Goal: Transaction & Acquisition: Purchase product/service

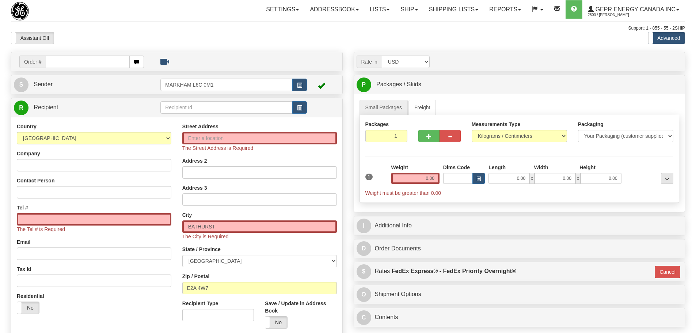
select select "NB"
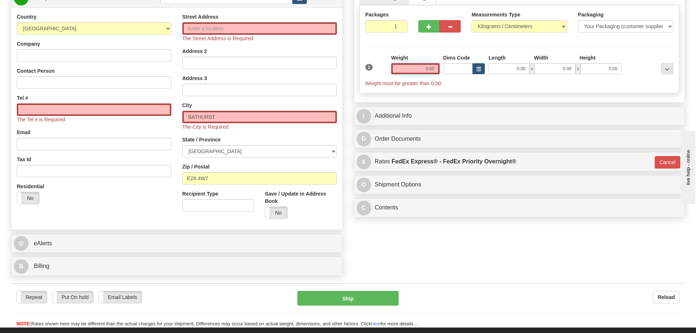
click at [421, 66] on input "0.00" at bounding box center [415, 68] width 48 height 11
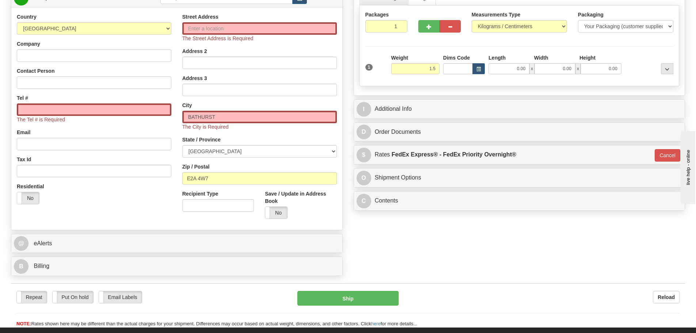
type input "1.50"
type input "01"
click at [415, 50] on div "Packages 1 1 Measurements Type" at bounding box center [520, 45] width 320 height 81
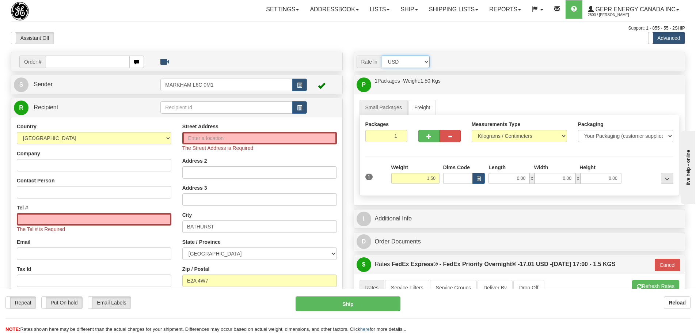
click at [428, 56] on select "Account Currency ARN AWG AUD AUS BHD BBD BFR BMD BRC BRL GBP UKL BND BGN CAD CH…" at bounding box center [406, 62] width 48 height 12
select select "CAD"
click at [382, 56] on select "Account Currency ARN AWG AUD AUS BHD BBD BFR BMD BRC BRL GBP UKL BND BGN CAD CH…" at bounding box center [406, 62] width 48 height 12
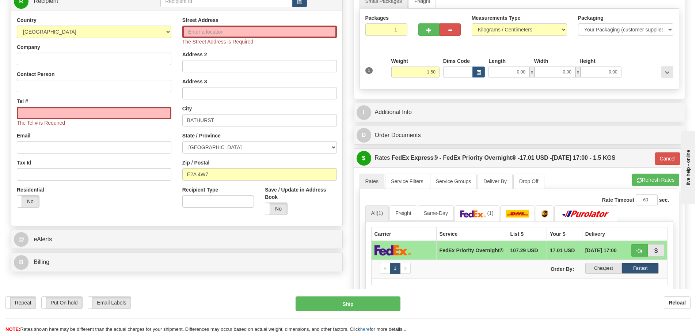
scroll to position [110, 0]
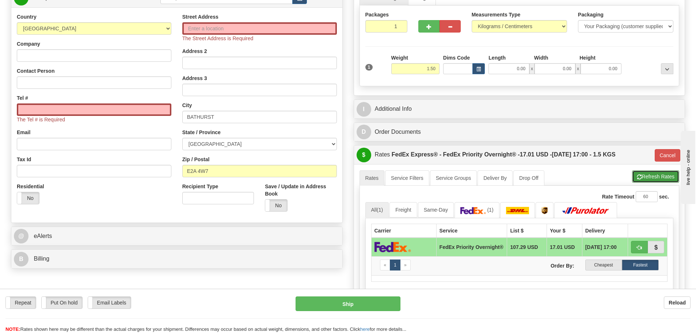
click at [645, 175] on button "Refresh Rates" at bounding box center [655, 176] width 47 height 12
type input "01"
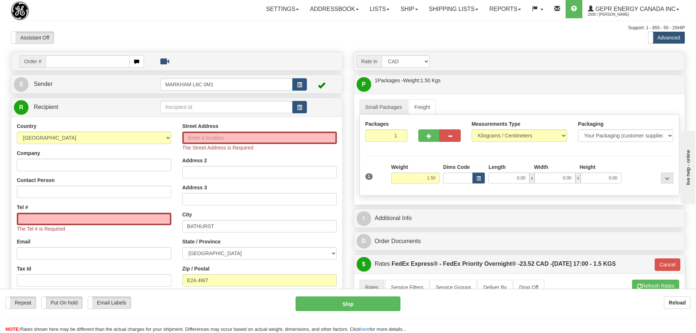
scroll to position [0, 0]
drag, startPoint x: 238, startPoint y: 34, endPoint x: 224, endPoint y: 37, distance: 13.8
click at [237, 34] on div "Assistant On Assistant Off Do a return Do a return" at bounding box center [147, 38] width 285 height 12
click at [99, 65] on input "text" at bounding box center [88, 62] width 84 height 12
paste input "86684764"
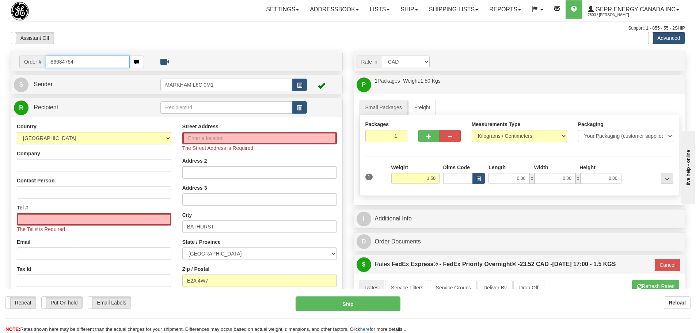
type input "86684764"
click at [107, 38] on body "Training Course Close Toggle navigation Settings Shipping Preferences New Recip…" at bounding box center [348, 166] width 696 height 333
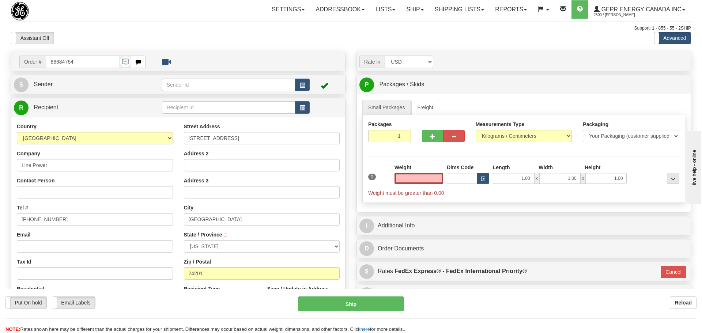
type input "BRISTOL"
type input "0.00"
click at [307, 85] on button "button" at bounding box center [299, 85] width 15 height 12
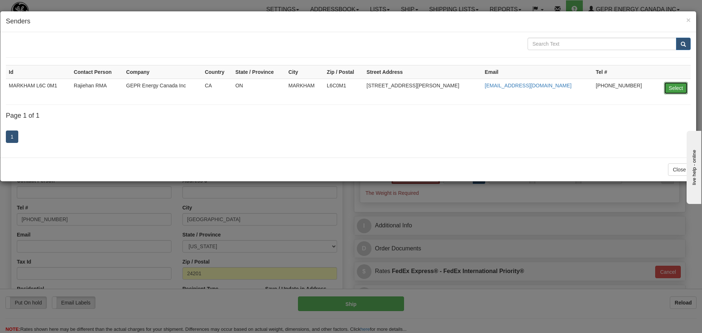
click at [683, 91] on button "Select" at bounding box center [676, 88] width 24 height 12
type input "MARKHAM L6C 0M1"
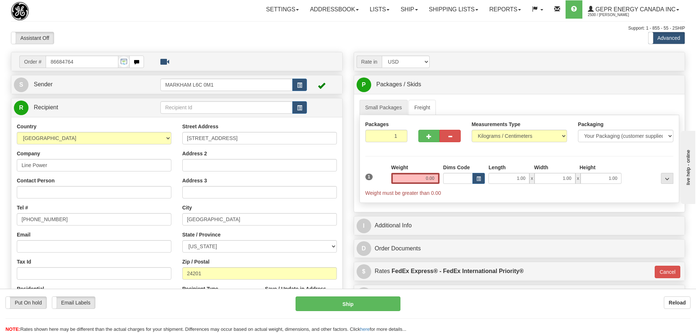
click at [61, 208] on div "Tel # (779)7960565" at bounding box center [94, 215] width 155 height 22
click at [63, 190] on input "Contact Person" at bounding box center [94, 192] width 155 height 12
paste input "Jordan Weakley"
type input "Jordan Weakley"
drag, startPoint x: 71, startPoint y: 217, endPoint x: -26, endPoint y: 214, distance: 97.6
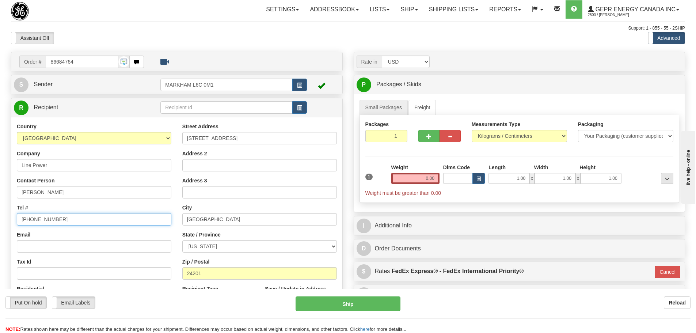
click at [0, 214] on html "Training Course Close Toggle navigation Settings Shipping Preferences New Sende…" at bounding box center [348, 166] width 696 height 333
paste input "276-645-8251"
type input "276-645-8251"
click at [41, 205] on div "Tel # 276-645-8251" at bounding box center [94, 215] width 155 height 22
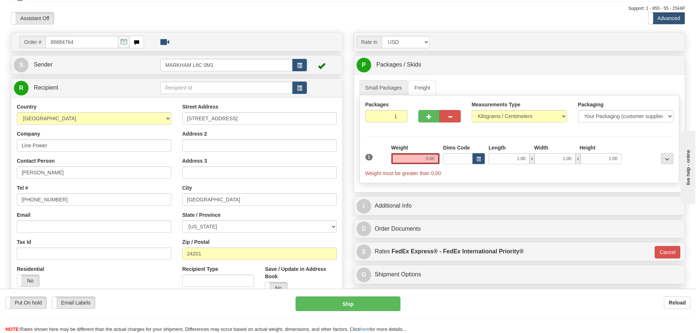
scroll to position [37, 0]
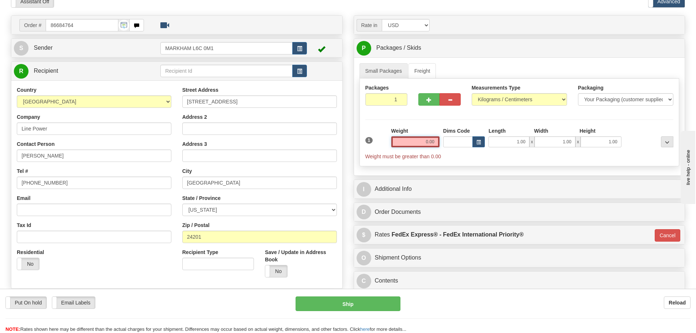
click at [406, 141] on input "0.00" at bounding box center [415, 141] width 48 height 11
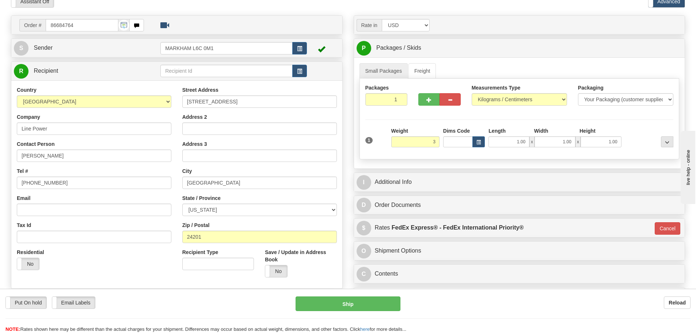
type input "3.00"
type input "01"
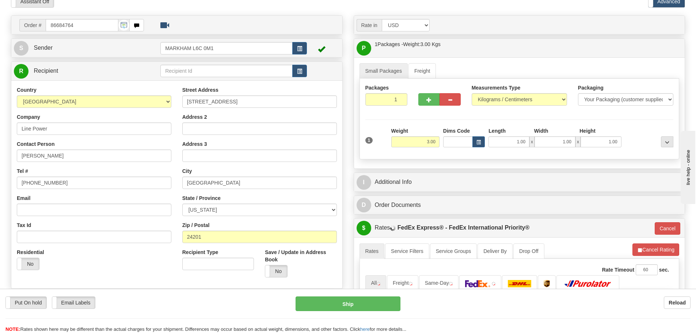
click at [418, 128] on div "Weight 3.00" at bounding box center [415, 137] width 48 height 20
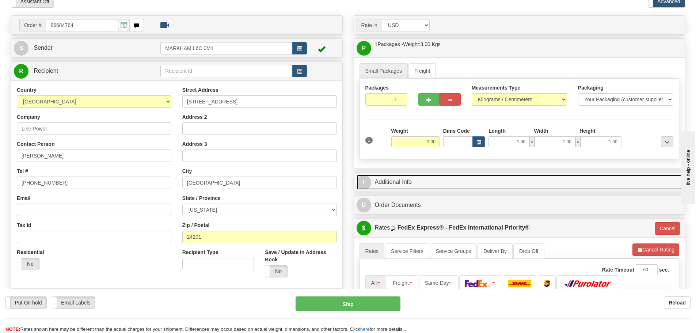
click at [414, 182] on link "I Additional Info" at bounding box center [520, 182] width 326 height 15
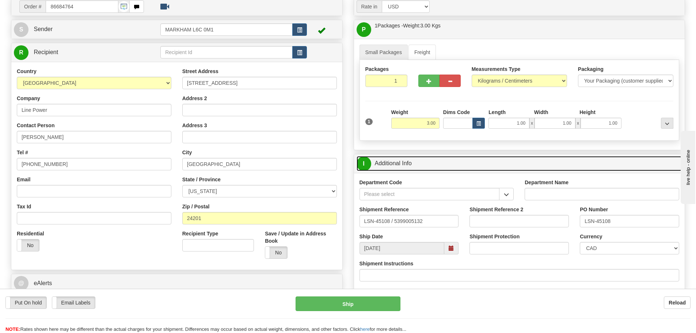
scroll to position [73, 0]
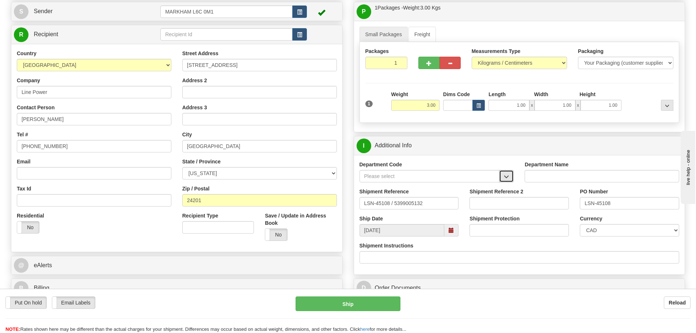
click at [509, 177] on span "button" at bounding box center [506, 176] width 5 height 5
click at [460, 186] on div "SER" at bounding box center [427, 187] width 133 height 8
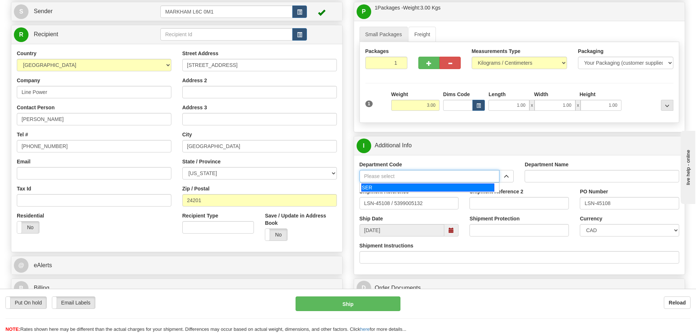
type input "SER"
type input "SERVICE DEPARTMENT"
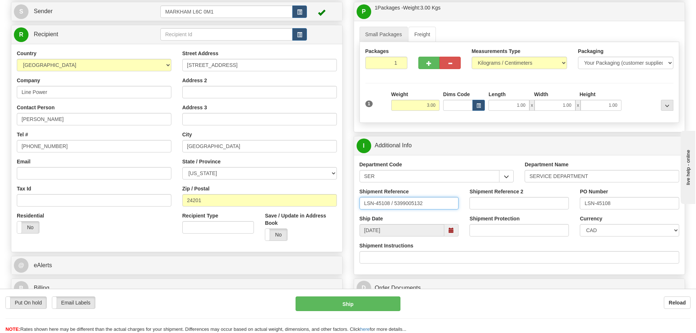
click at [394, 207] on input "LSN-45108 / 5399005132" at bounding box center [409, 203] width 99 height 12
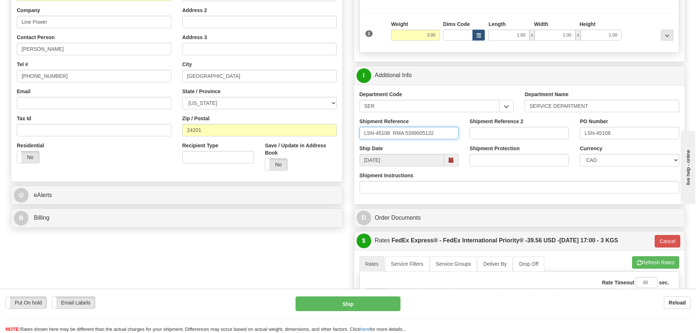
scroll to position [146, 0]
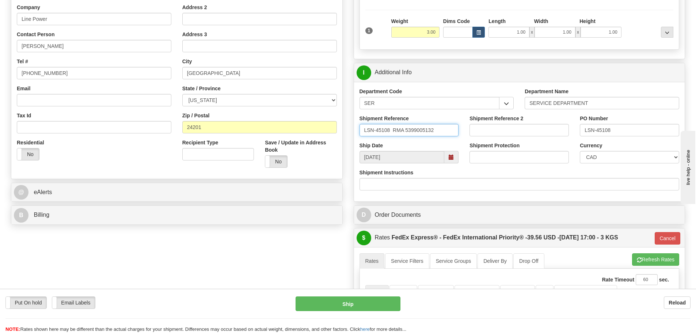
type input "LSN-45108 RMA 5399005132"
click at [618, 160] on select "CAD USD EUR ZAR RON ANG ARN AUD AUS AWG BBD BFR BGN BHD BMD BND BRC BRL CHP CKZ…" at bounding box center [629, 157] width 99 height 12
select select "1"
click at [580, 151] on select "CAD USD EUR ZAR RON ANG ARN AUD AUS AWG BBD BFR BGN BHD BMD BND BRC BRL CHP CKZ…" at bounding box center [629, 157] width 99 height 12
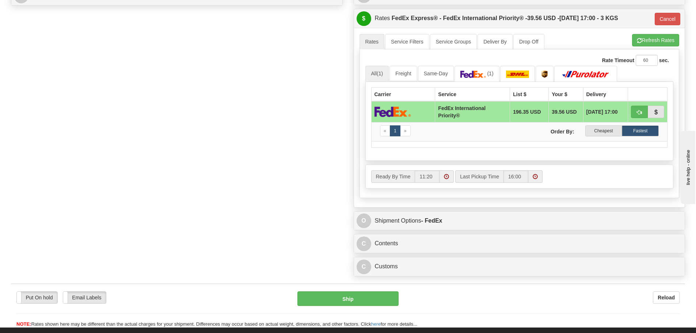
scroll to position [402, 0]
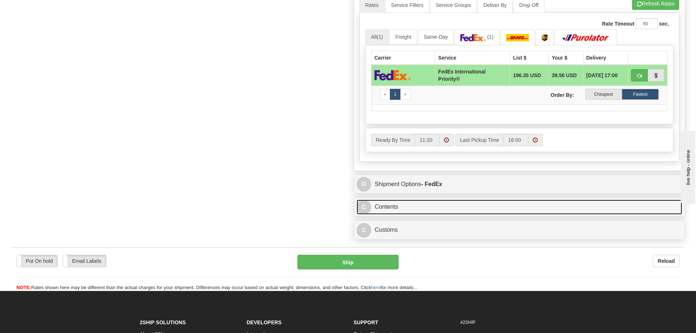
click at [414, 202] on link "C Contents" at bounding box center [520, 207] width 326 height 15
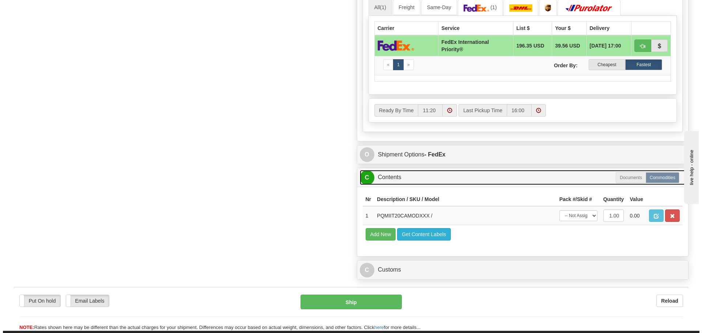
scroll to position [475, 0]
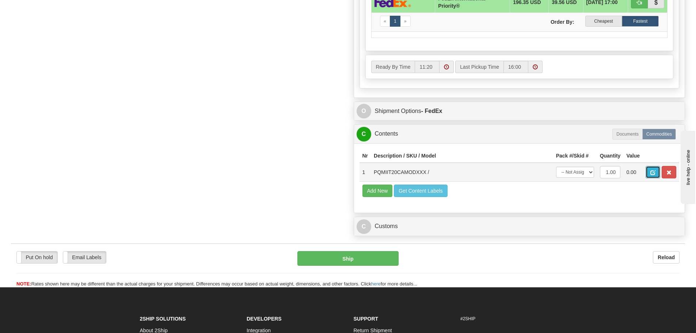
click at [654, 174] on span "button" at bounding box center [652, 172] width 5 height 5
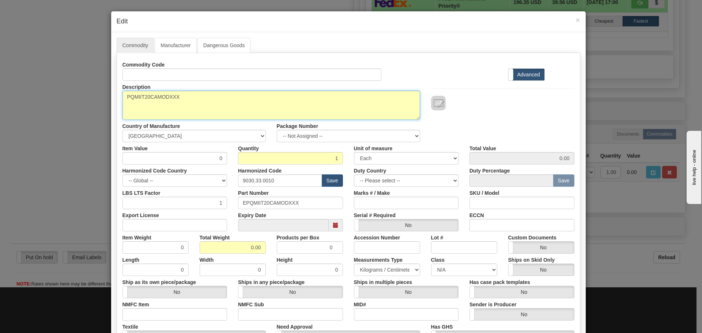
drag, startPoint x: 264, startPoint y: 93, endPoint x: 65, endPoint y: 104, distance: 199.8
click at [65, 104] on div "× Edit Commodity Manufacturer Dangerous Goods Commodity Code Standard Advanced …" at bounding box center [351, 166] width 702 height 333
click at [194, 99] on textarea "PQMIIT20CAMODXXX" at bounding box center [270, 105] width 297 height 29
drag, startPoint x: 134, startPoint y: 103, endPoint x: 76, endPoint y: 105, distance: 57.7
click at [73, 109] on div "× Edit Commodity Manufacturer Dangerous Goods Commodity Code Standard Advanced …" at bounding box center [351, 166] width 702 height 333
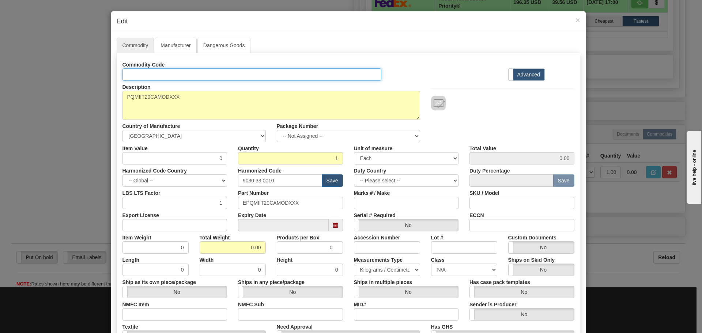
click at [138, 70] on input "Id" at bounding box center [251, 74] width 259 height 12
paste input "PQMIIT20CA"
type input "PQMIIT20CA"
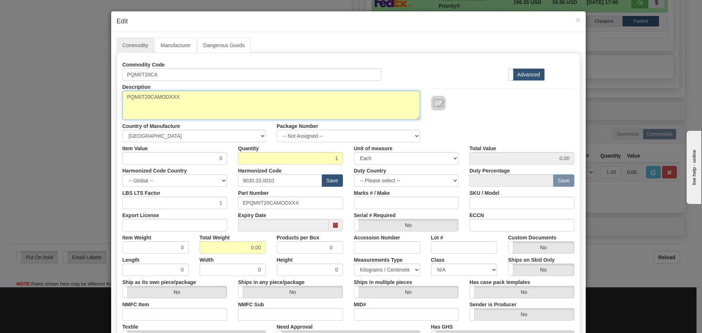
drag, startPoint x: 194, startPoint y: 105, endPoint x: 37, endPoint y: 125, distance: 158.8
click at [37, 121] on div "× Edit Commodity Manufacturer Dangerous Goods Commodity Code PQMIIT20CA Standar…" at bounding box center [351, 166] width 702 height 333
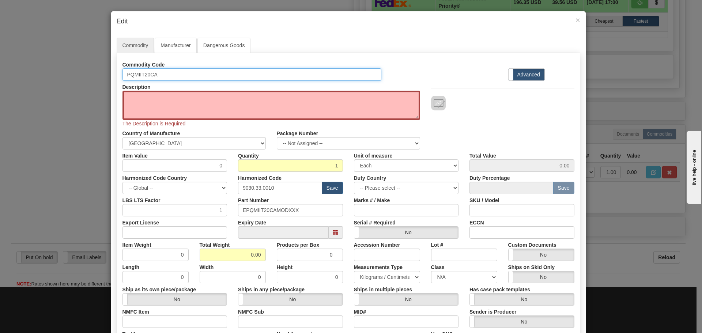
click at [164, 69] on input "PQMIIT20CA" at bounding box center [251, 74] width 259 height 12
click at [167, 69] on input "PQMIIT20CA" at bounding box center [251, 74] width 259 height 12
click at [94, 81] on div "× Edit Commodity Manufacturer Dangerous Goods Commodity Code PQMIIT20CA Standar…" at bounding box center [351, 166] width 702 height 333
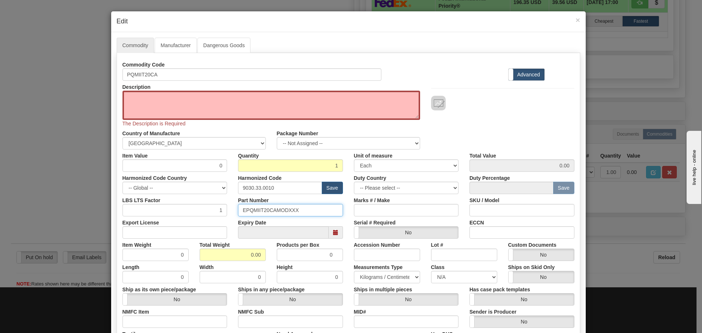
drag, startPoint x: 305, startPoint y: 209, endPoint x: 179, endPoint y: 221, distance: 127.0
click at [179, 221] on div "Commodity Code PQMIIT20CA Standard Advanced Description PQMIIT20CAMODXXX The De…" at bounding box center [348, 215] width 452 height 314
paste input "PQMIIT20CA"
type input "PQMIIT20CA"
click at [220, 101] on textarea "PQMIIT20CAMODXXX" at bounding box center [270, 105] width 297 height 29
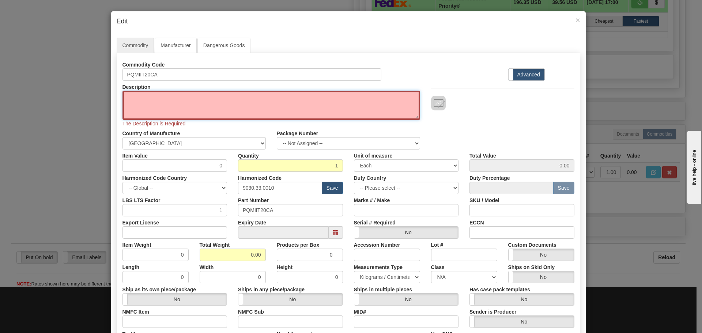
paste textarea "GE Power Quality Meter"
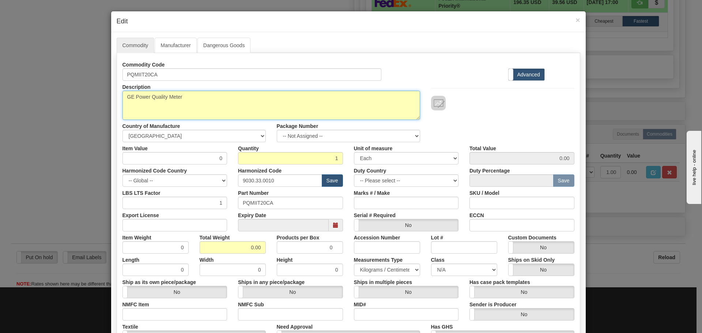
type textarea "GE Power Quality Meter"
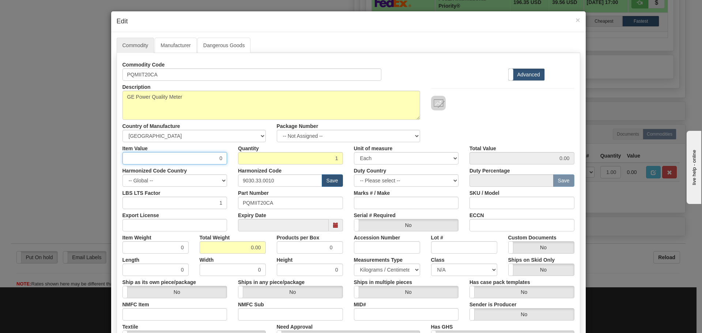
drag, startPoint x: 212, startPoint y: 159, endPoint x: 231, endPoint y: 162, distance: 19.2
click at [231, 162] on div "Item Value 0 Quantity 1 Unit of measure 3 Thousand Square Inches Adjustments 56…" at bounding box center [348, 153] width 463 height 22
type input "75"
type input "75.00"
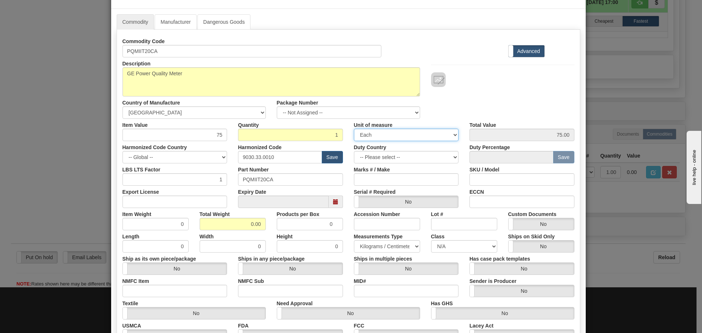
scroll to position [37, 0]
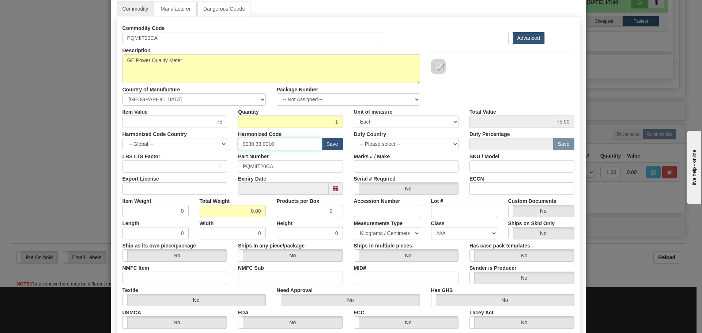
drag, startPoint x: 283, startPoint y: 147, endPoint x: 197, endPoint y: 152, distance: 86.4
click at [197, 152] on div "Commodity Code PQMIIT20CA Standard Advanced Description PQMIIT20CAMODXXX Countr…" at bounding box center [348, 175] width 452 height 307
click at [259, 142] on input "text" at bounding box center [280, 144] width 84 height 12
type input "8537.10.9070"
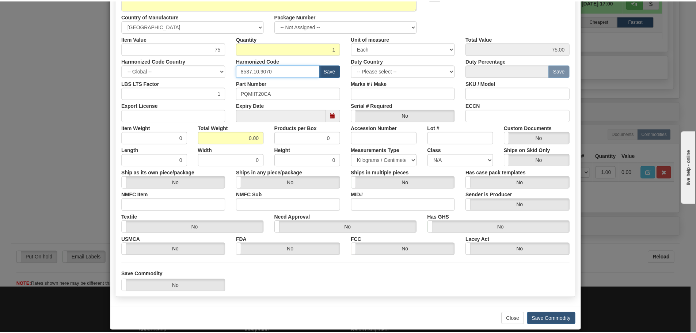
scroll to position [119, 0]
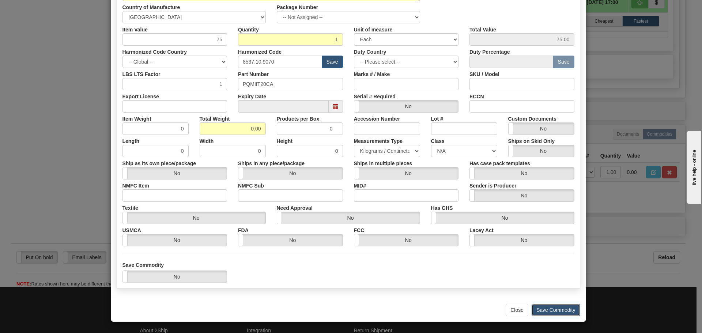
click at [569, 311] on button "Save Commodity" at bounding box center [555, 310] width 49 height 12
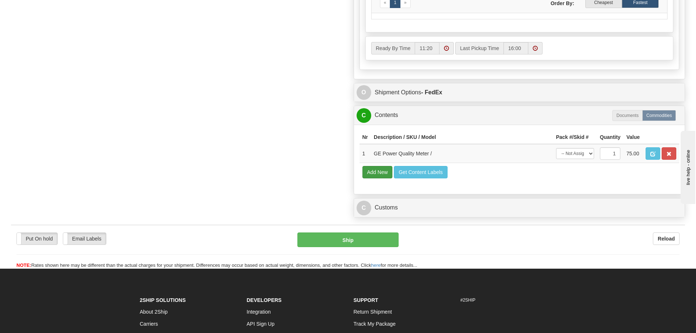
scroll to position [512, 0]
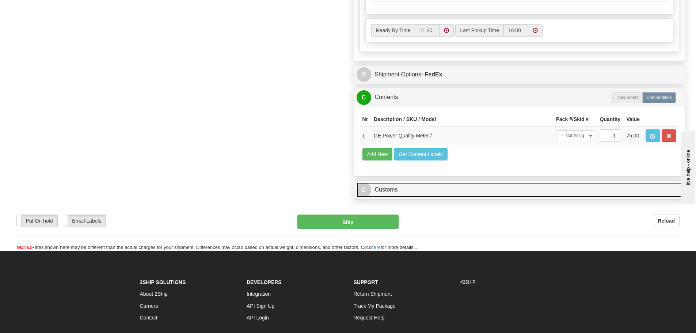
click at [413, 188] on link "C Customs" at bounding box center [520, 189] width 326 height 15
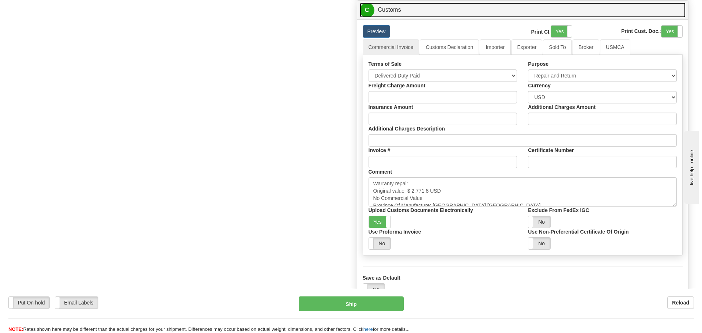
scroll to position [694, 0]
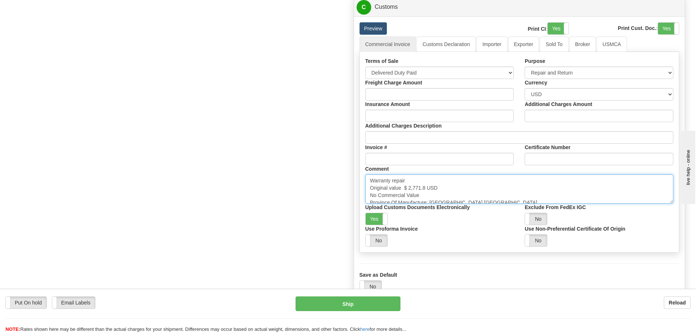
drag, startPoint x: 426, startPoint y: 188, endPoint x: 404, endPoint y: 189, distance: 21.6
click at [404, 189] on textarea "Warranty repair Original value $ 2,771.8 USD No Commercial Value Province Of Ma…" at bounding box center [519, 188] width 308 height 29
paste textarea "PQMII - Power Quality Meter"
paste textarea "$ 2,750.43"
type textarea "Warranty repair Original value $ 2,750.43 USD No Commercial Value Province Of M…"
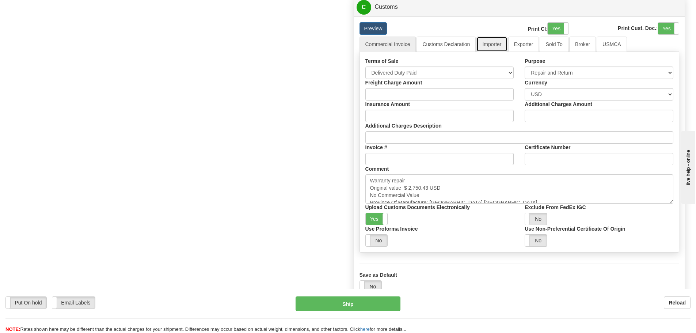
click at [495, 43] on link "Importer" at bounding box center [491, 44] width 31 height 15
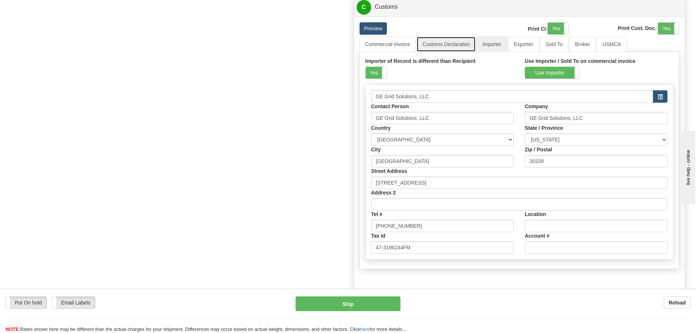
click at [464, 43] on link "Customs Declaration" at bounding box center [446, 44] width 59 height 15
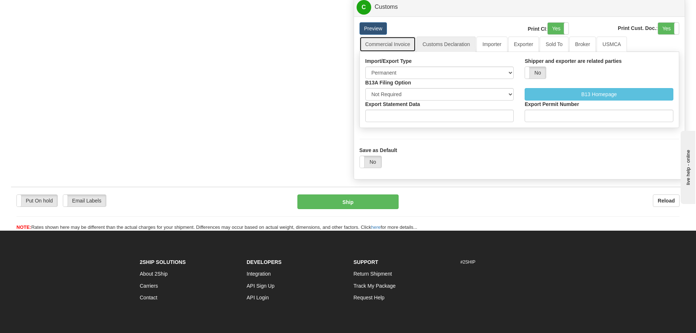
click at [390, 40] on link "Commercial Invoice" at bounding box center [388, 44] width 57 height 15
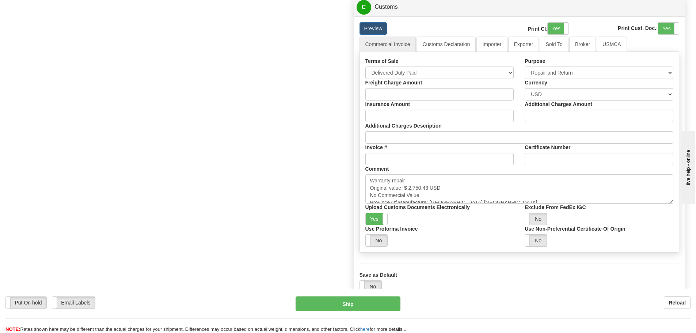
click at [323, 306] on button "Ship" at bounding box center [348, 303] width 105 height 15
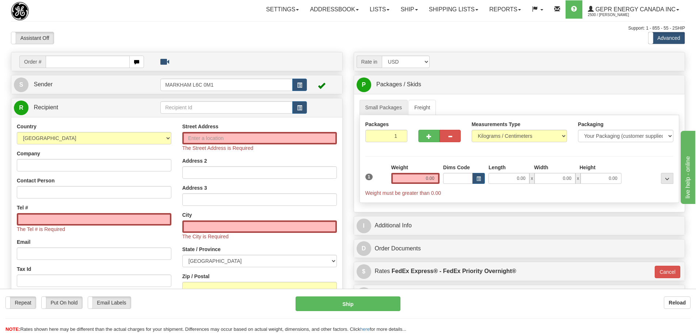
click at [210, 36] on div "Assistant On Assistant Off Do a return Do a return" at bounding box center [147, 38] width 285 height 12
click at [81, 69] on td "Order #" at bounding box center [177, 61] width 326 height 15
click at [81, 65] on input "text" at bounding box center [88, 62] width 84 height 12
paste input "86684775"
type input "86684775"
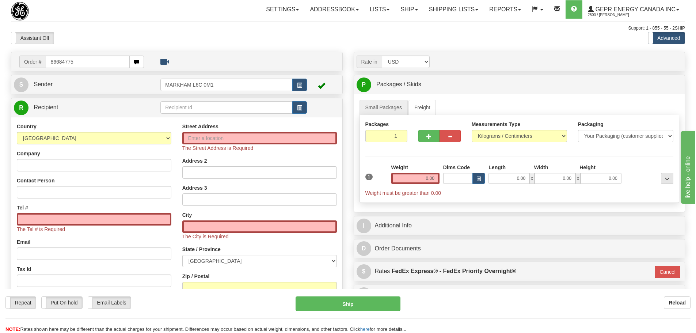
click at [96, 38] on body "Training Course Close Toggle navigation Settings Shipping Preferences New Recip…" at bounding box center [348, 166] width 696 height 333
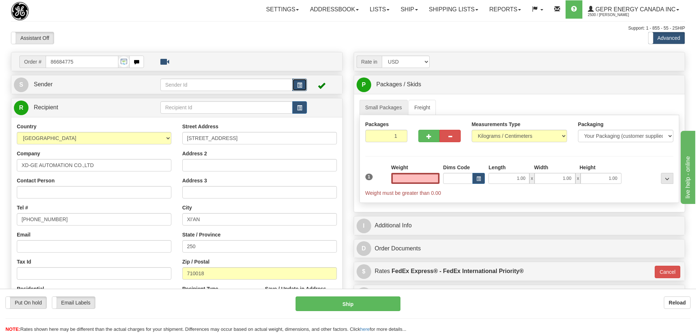
type input "0.00"
click at [304, 88] on button "button" at bounding box center [299, 85] width 15 height 12
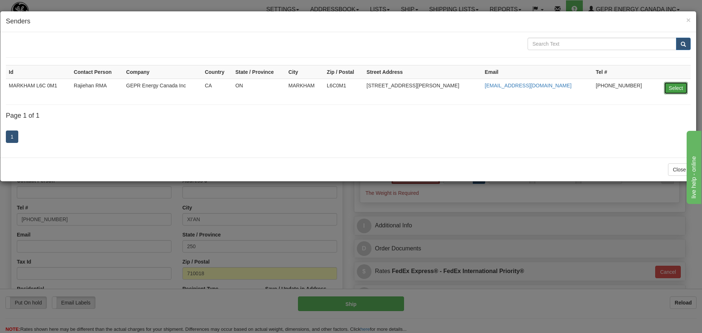
click at [669, 87] on button "Select" at bounding box center [676, 88] width 24 height 12
type input "MARKHAM L6C 0M1"
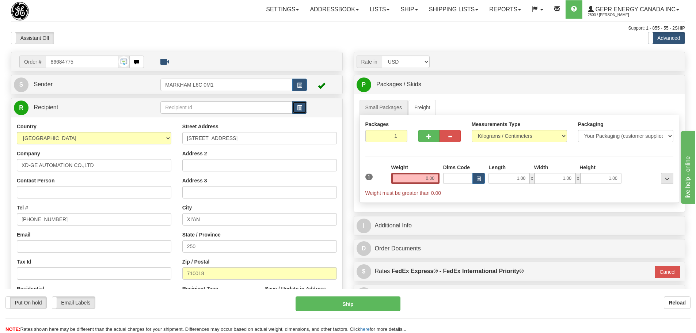
click at [301, 107] on span "button" at bounding box center [299, 108] width 5 height 5
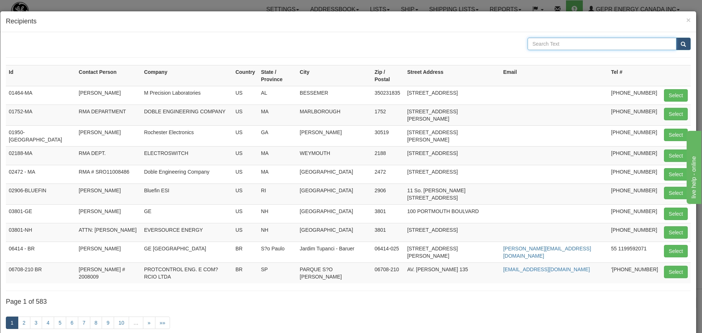
click at [539, 42] on input "text" at bounding box center [601, 44] width 149 height 12
drag, startPoint x: 567, startPoint y: 48, endPoint x: 515, endPoint y: 52, distance: 52.1
click at [515, 52] on form "XIAN" at bounding box center [348, 48] width 684 height 20
type input "XD-GE"
click at [676, 46] on button "submit" at bounding box center [683, 44] width 15 height 12
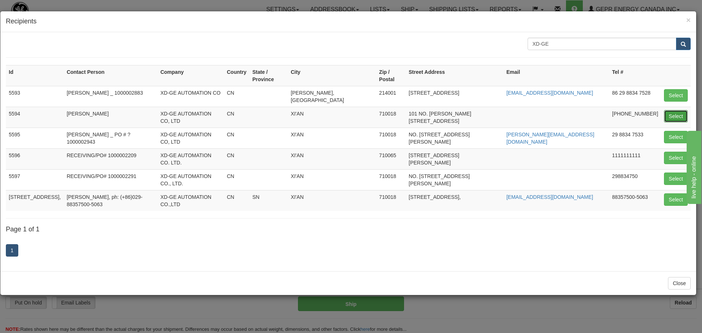
click at [670, 110] on button "Select" at bounding box center [676, 116] width 24 height 12
type input "5594"
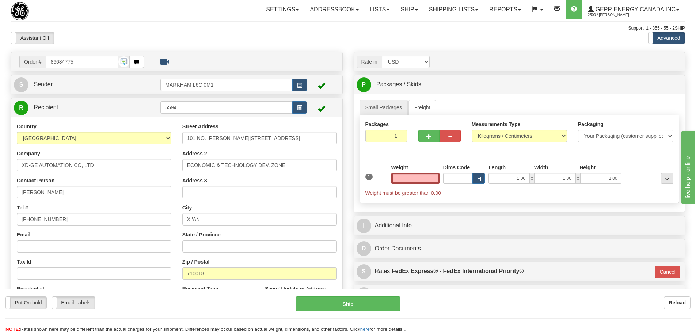
type input "0.00"
drag, startPoint x: 51, startPoint y: 189, endPoint x: -41, endPoint y: 195, distance: 91.9
click at [0, 195] on html "Training Course Close Toggle navigation Settings Shipping Preferences New Sende…" at bounding box center [348, 166] width 696 height 333
paste input "Zhou WeiWei"
type input "Zhou WeiWei"
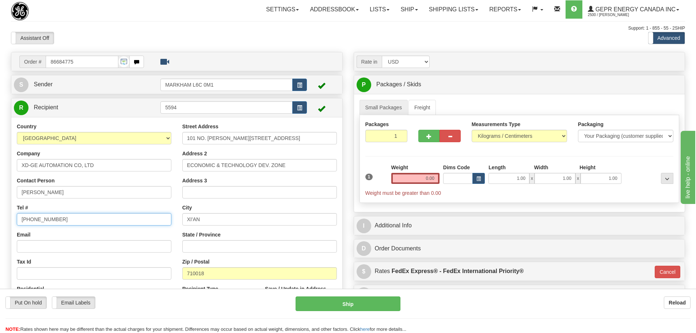
drag, startPoint x: 70, startPoint y: 216, endPoint x: -45, endPoint y: 227, distance: 116.0
click at [0, 227] on html "Training Course Close Toggle navigation Settings Shipping Preferences New Sende…" at bounding box center [348, 166] width 696 height 333
paste input "+86 29-88347528"
type input "+86 29-88347528"
click at [65, 206] on div "Tel # +86 29-88347528" at bounding box center [94, 215] width 155 height 22
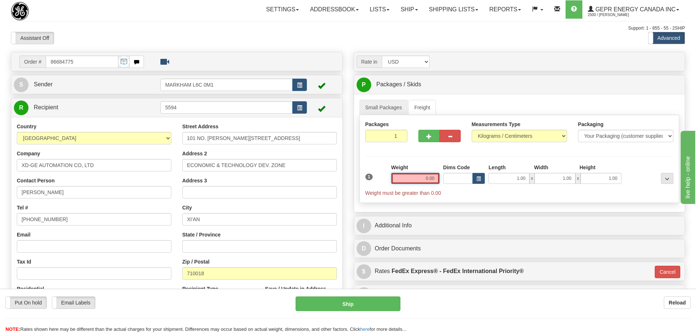
click at [425, 183] on input "0.00" at bounding box center [415, 178] width 48 height 11
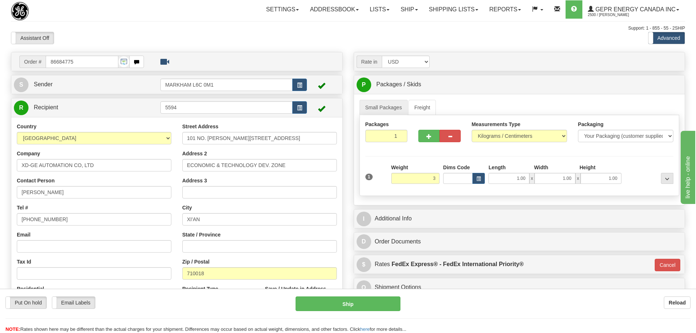
type input "3.00"
type input "01"
click at [417, 164] on div "Weight 3.00" at bounding box center [415, 174] width 48 height 20
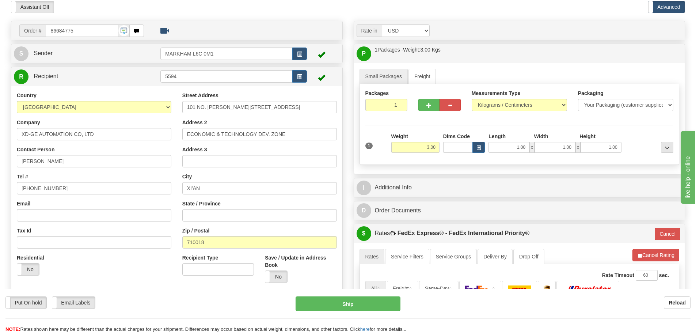
scroll to position [73, 0]
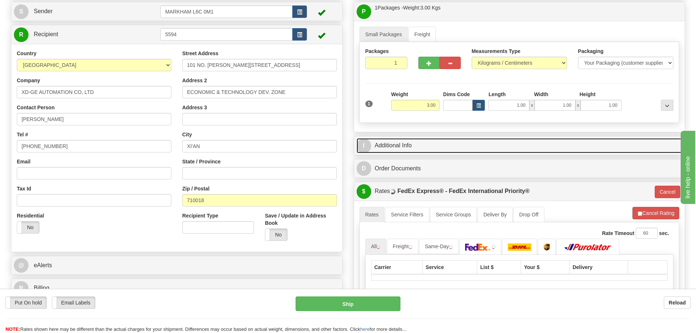
click at [441, 149] on link "I Additional Info" at bounding box center [520, 145] width 326 height 15
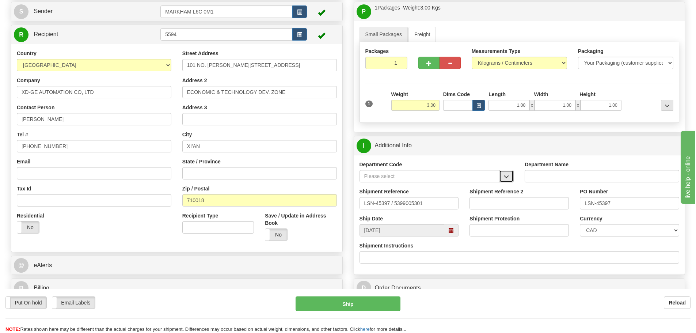
click at [510, 174] on button "button" at bounding box center [506, 176] width 15 height 12
click at [475, 183] on div "SER" at bounding box center [427, 187] width 133 height 8
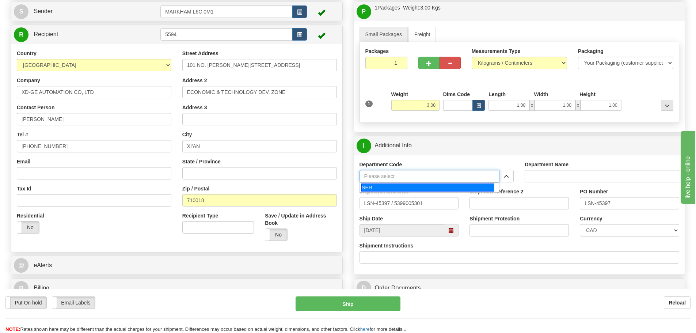
type input "SER"
type input "SERVICE DEPARTMENT"
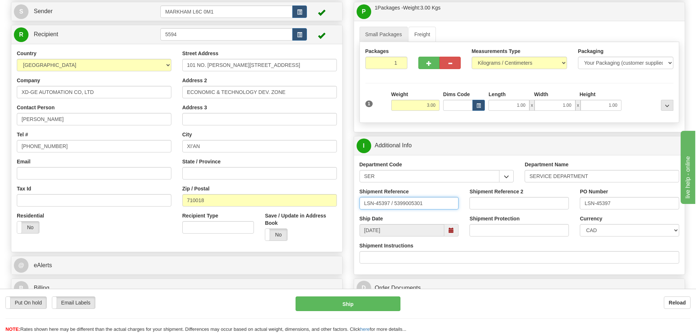
click at [394, 209] on input "LSN-45397 / 5399005301" at bounding box center [409, 203] width 99 height 12
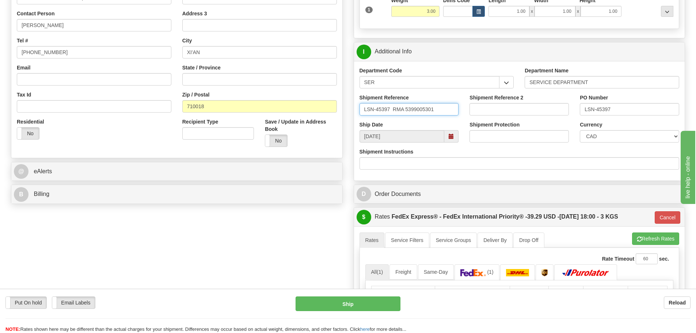
scroll to position [183, 0]
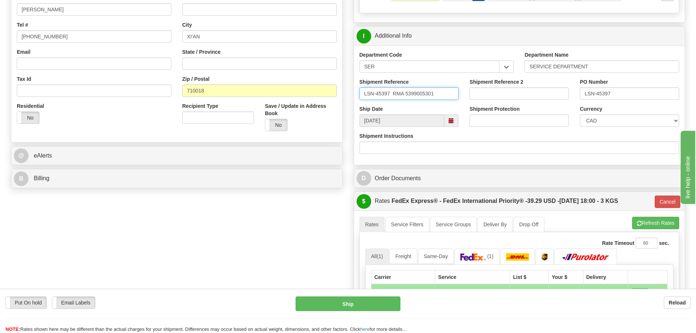
type input "LSN-45397 RMA 5399005301"
click at [614, 123] on select "CAD USD EUR ZAR RON ANG ARN AUD AUS AWG BBD BFR BGN BHD BMD BND BRC BRL CHP CKZ…" at bounding box center [629, 120] width 99 height 12
select select "1"
click at [580, 114] on select "CAD USD EUR ZAR RON ANG ARN AUD AUS AWG BBD BFR BGN BHD BMD BND BRC BRL CHP CKZ…" at bounding box center [629, 120] width 99 height 12
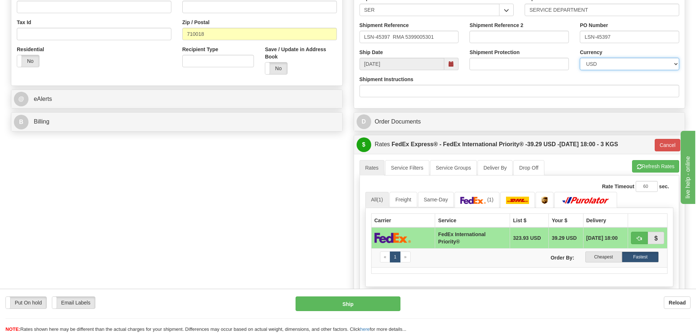
scroll to position [292, 0]
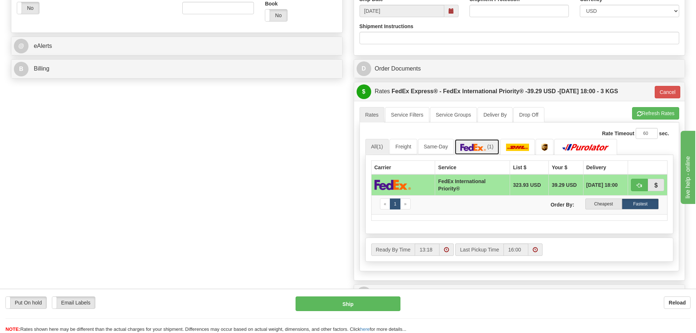
click at [485, 152] on link "(1)" at bounding box center [477, 147] width 45 height 16
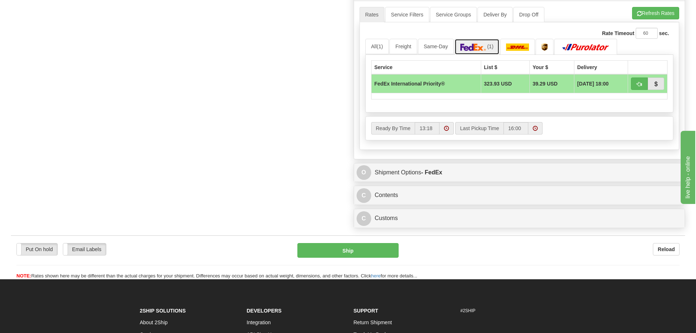
scroll to position [402, 0]
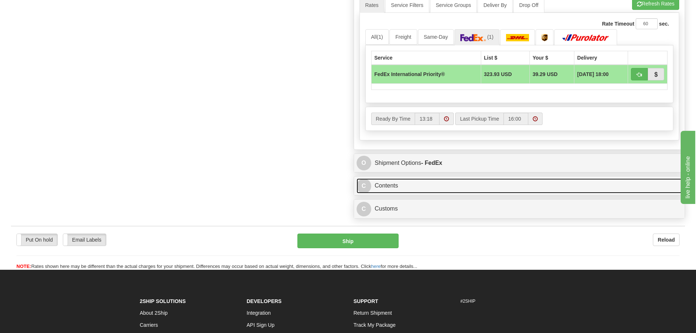
click at [402, 187] on link "C Contents" at bounding box center [520, 185] width 326 height 15
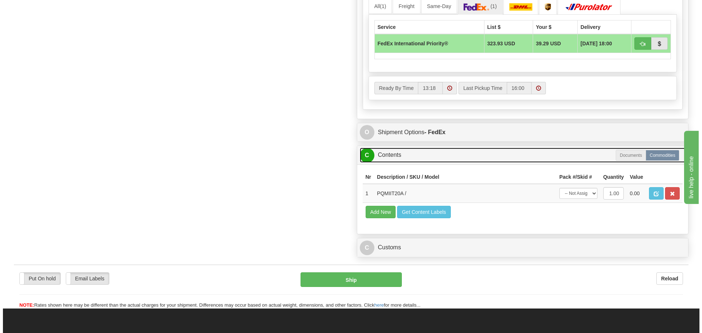
scroll to position [475, 0]
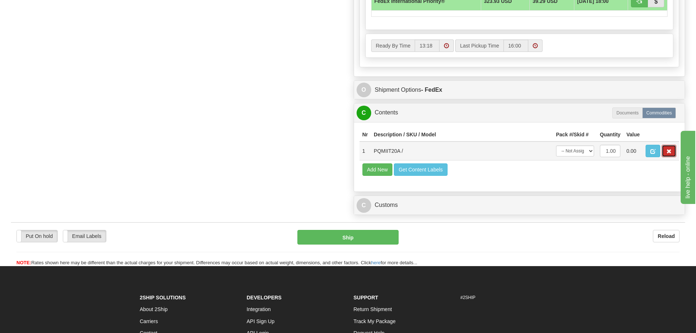
click at [669, 147] on button "button" at bounding box center [669, 151] width 15 height 12
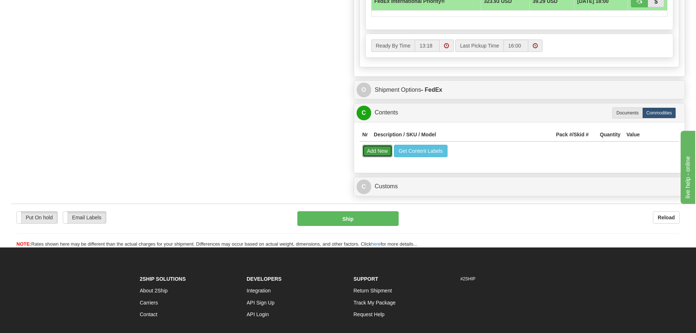
click at [382, 157] on button "Add New" at bounding box center [377, 151] width 30 height 12
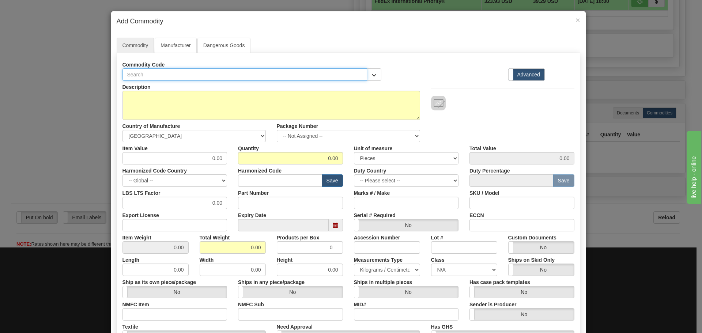
click at [125, 76] on input "text" at bounding box center [244, 74] width 245 height 12
paste input "PQMIIT20A"
type input "PQMIIT20A"
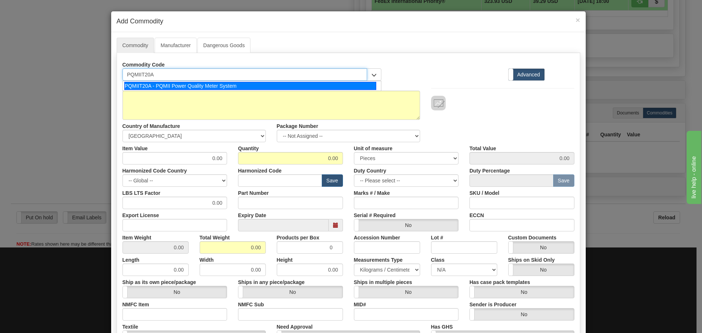
click at [143, 83] on div "PQMIIT20A - PQMII Power Quality Meter System" at bounding box center [250, 86] width 252 height 8
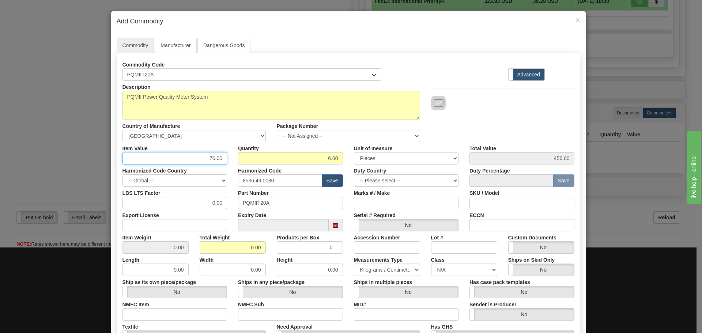
drag, startPoint x: 192, startPoint y: 156, endPoint x: 242, endPoint y: 160, distance: 50.2
click at [242, 160] on div "Item Value 76.00 Quantity 6.00 Unit of measure 3 Thousand Square Inches Adjustm…" at bounding box center [348, 153] width 463 height 22
type input "75"
type input "450.00"
type input "1"
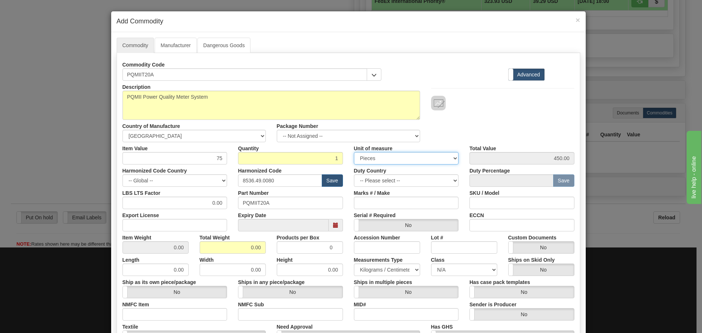
type input "75.00"
click at [348, 156] on div "Unit of measure 3 Thousand Square Inches Adjustments 56 Pound Bushel Bag Barrel…" at bounding box center [406, 153] width 116 height 22
drag, startPoint x: 288, startPoint y: 178, endPoint x: 197, endPoint y: 190, distance: 92.1
click at [197, 190] on div "Description PQMII Power Quality Meter System Country of Manufacture -- Unknown …" at bounding box center [348, 242] width 452 height 322
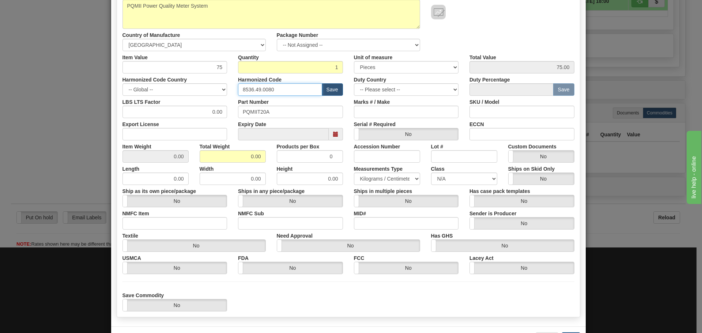
scroll to position [119, 0]
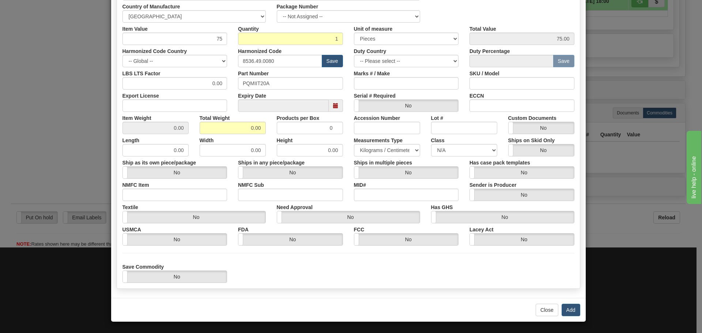
click at [557, 312] on div "Close Add" at bounding box center [348, 310] width 474 height 24
click at [562, 314] on button "Add" at bounding box center [570, 310] width 19 height 12
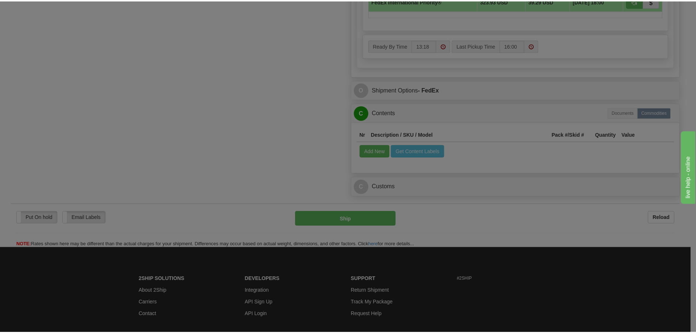
scroll to position [0, 0]
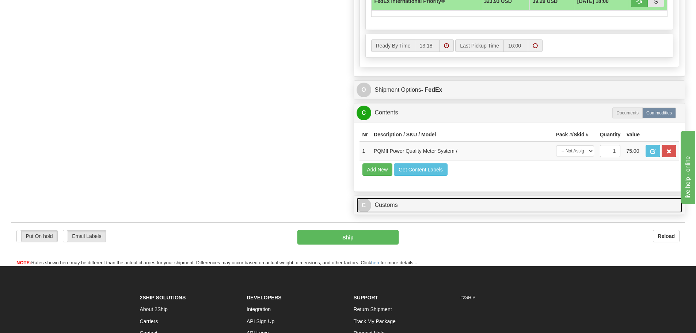
click at [451, 212] on link "C Customs" at bounding box center [520, 205] width 326 height 15
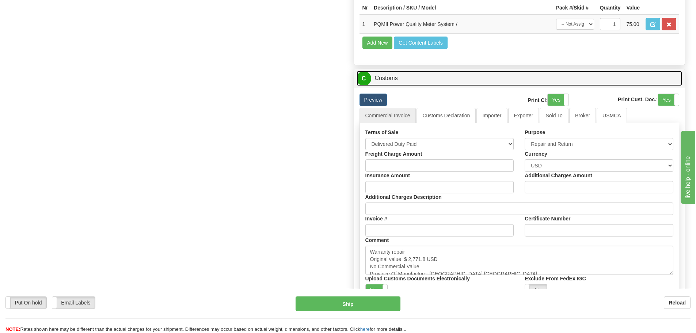
scroll to position [621, 0]
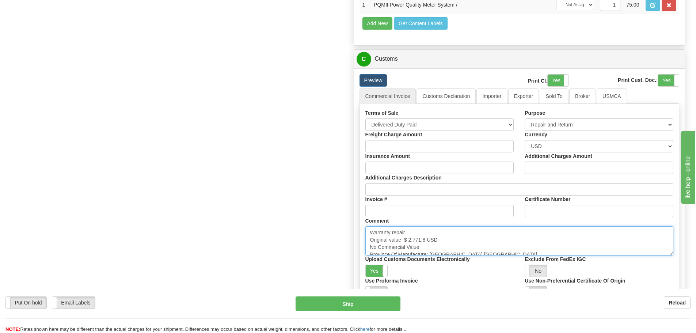
drag, startPoint x: 427, startPoint y: 240, endPoint x: 405, endPoint y: 243, distance: 21.7
click at [405, 243] on textarea "Warranty repair Original value $ 2,771.8 USD No Commercial Value Province Of Ma…" at bounding box center [519, 240] width 308 height 29
paste textarea "50.43"
type textarea "Warranty repair Original value $ 2,750.43USD No Commercial Value Province Of Ma…"
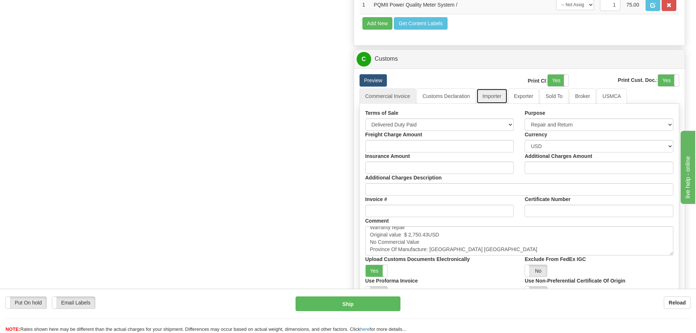
click at [495, 96] on link "Importer" at bounding box center [491, 95] width 31 height 15
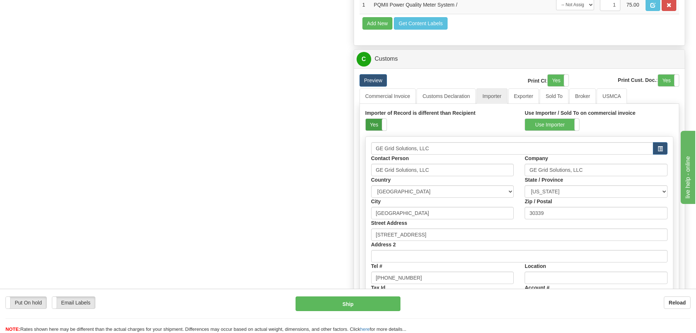
click at [379, 126] on label "Yes" at bounding box center [376, 125] width 21 height 12
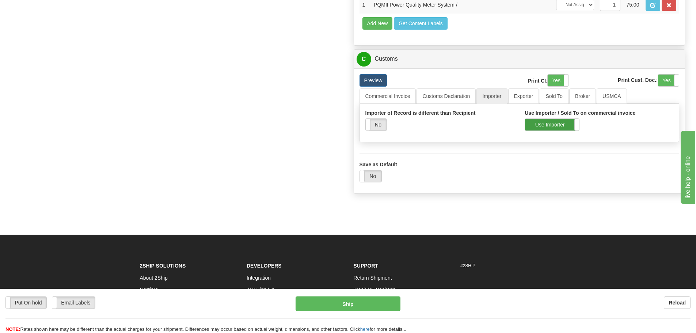
click at [527, 122] on label "Use Importer" at bounding box center [552, 125] width 54 height 12
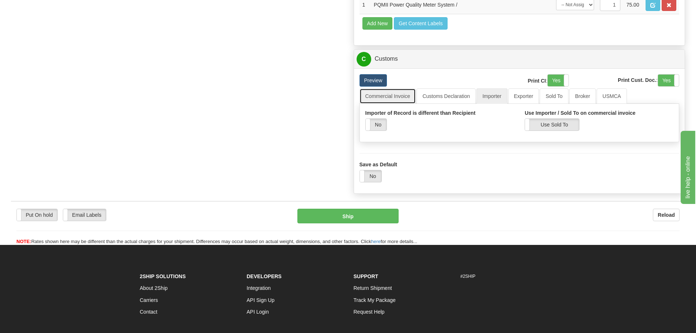
click at [403, 100] on link "Commercial Invoice" at bounding box center [388, 95] width 57 height 15
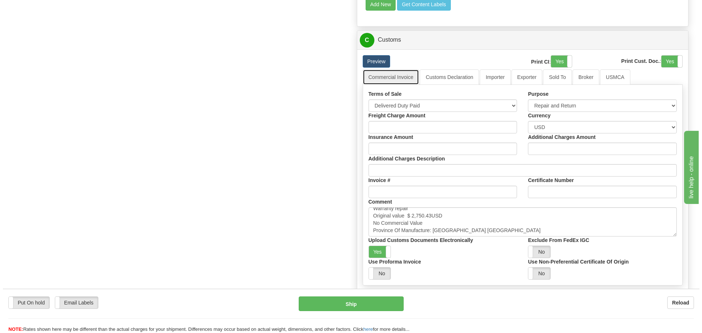
scroll to position [658, 0]
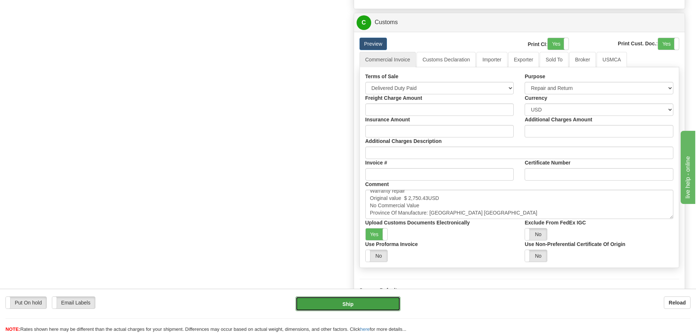
click at [338, 297] on button "Ship" at bounding box center [348, 303] width 105 height 15
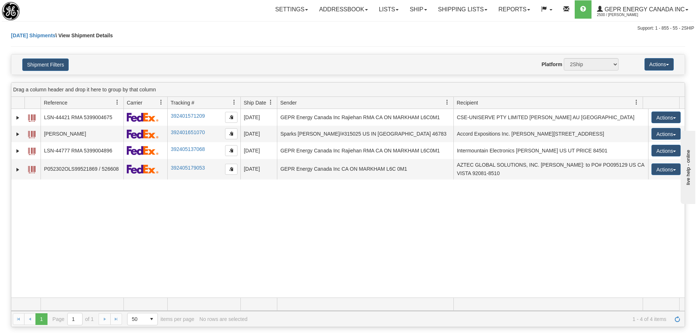
click at [222, 244] on div "31509327 2500 LSN-44421 RMA 5399004675 392401571209 08/22/2025 08/22/2025 09:06…" at bounding box center [347, 203] width 673 height 189
click at [676, 319] on span "Refresh" at bounding box center [678, 319] width 6 height 6
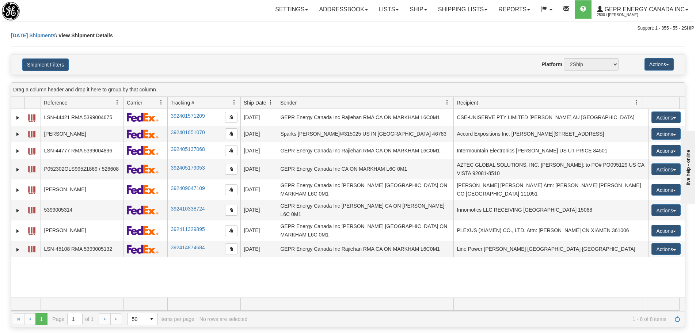
click at [406, 268] on div "31509327 2500 LSN-44421 RMA 5399004675 392401571209 08/22/2025 08/22/2025 09:06…" at bounding box center [347, 203] width 673 height 189
click at [53, 64] on button "Shipment Filters" at bounding box center [45, 64] width 46 height 12
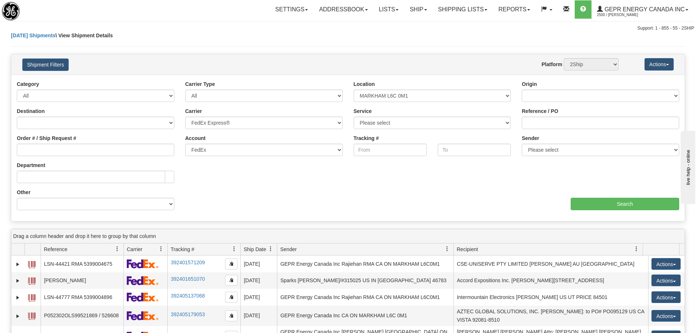
click at [587, 157] on div "Sender Please select GEPR Energy Canada Inc , Rajiehan RMA, (CA)" at bounding box center [600, 147] width 168 height 27
click at [586, 149] on select "Please select GEPR Energy Canada Inc , Rajiehan RMA, (CA)" at bounding box center [600, 150] width 157 height 12
select select "206864"
click at [522, 144] on select "Please select GEPR Energy Canada Inc , Rajiehan RMA, (CA)" at bounding box center [600, 150] width 157 height 12
click at [588, 201] on input "Search" at bounding box center [625, 204] width 109 height 12
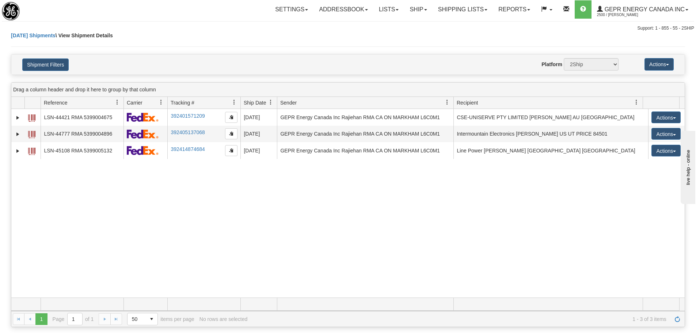
click at [280, 221] on div "31509327 2500 LSN-44421 RMA 5399004675 392401571209 08/22/2025 08/22/2025 09:06…" at bounding box center [347, 203] width 673 height 189
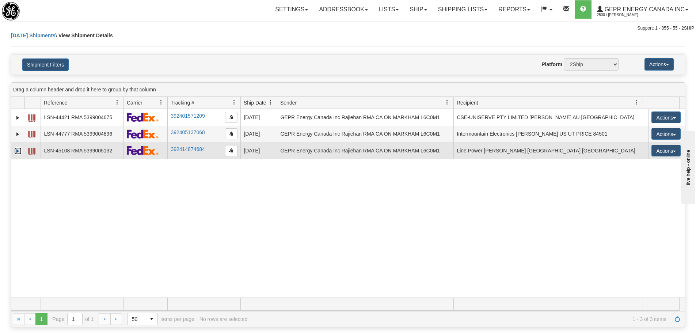
click at [14, 152] on link "Expand" at bounding box center [17, 150] width 7 height 7
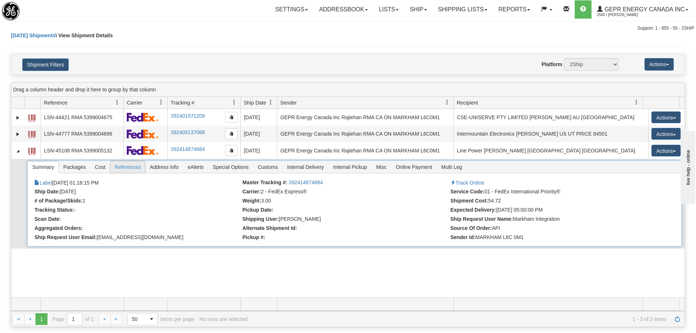
click at [117, 170] on span "References" at bounding box center [127, 167] width 35 height 12
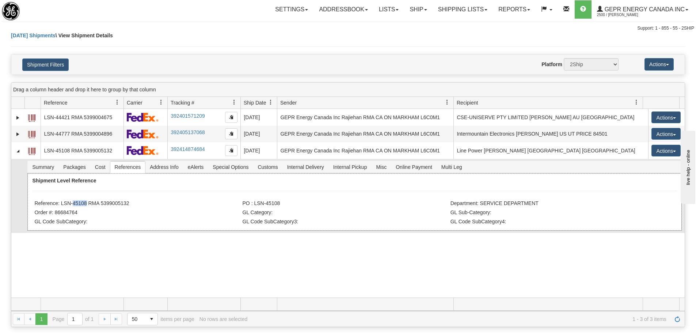
drag, startPoint x: 85, startPoint y: 203, endPoint x: 70, endPoint y: 201, distance: 15.1
click at [70, 201] on li "Reference: LSN-45108 RMA 5399005132" at bounding box center [137, 203] width 206 height 7
click at [69, 201] on li "Reference: LSN-45108 RMA 5399005132" at bounding box center [137, 203] width 206 height 7
drag, startPoint x: 60, startPoint y: 204, endPoint x: 86, endPoint y: 207, distance: 26.4
click at [86, 207] on li "Reference: LSN-45108 RMA 5399005132" at bounding box center [137, 203] width 206 height 7
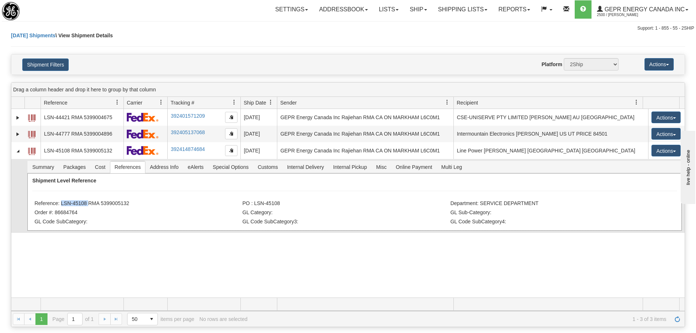
copy li "LSN-45108"
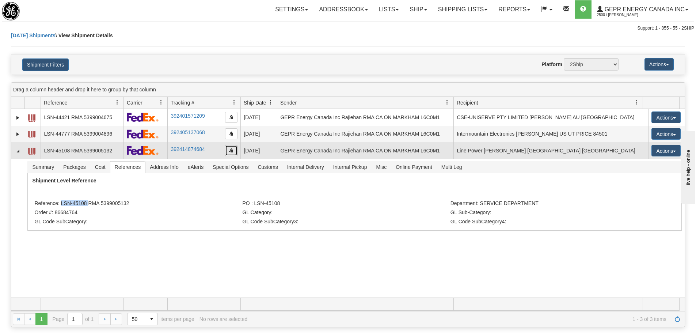
click at [226, 152] on button "button" at bounding box center [231, 150] width 12 height 11
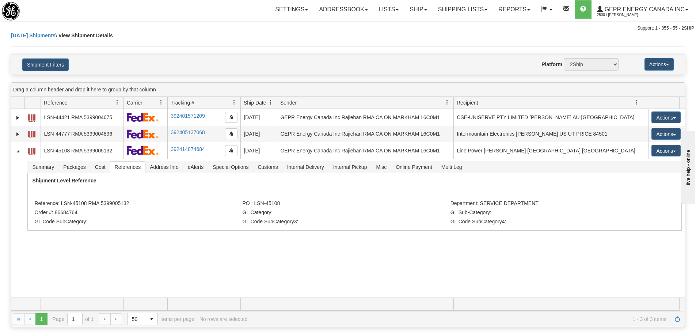
click at [120, 255] on div "31509327 2500 LSN-44421 RMA 5399004675 392401571209 08/22/2025 08/22/2025 09:06…" at bounding box center [347, 203] width 673 height 189
drag, startPoint x: 133, startPoint y: 203, endPoint x: 60, endPoint y: 205, distance: 72.7
click at [60, 205] on li "Reference: LSN-45108 RMA 5399005132" at bounding box center [137, 203] width 206 height 7
copy li "LSN-45108 RMA 5399005132"
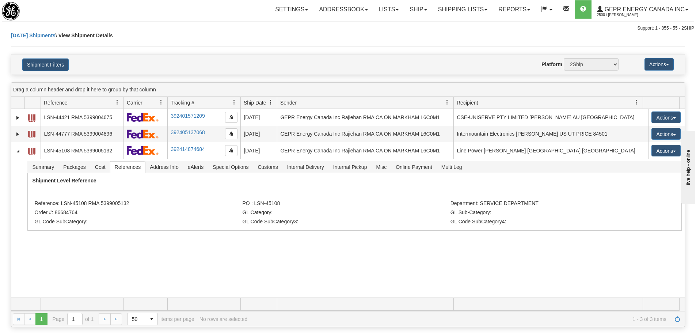
click at [181, 60] on div "Website Agent Nothing selected Client User Platform 2Ship Imported" at bounding box center [375, 64] width 497 height 12
click at [183, 282] on div "31509327 2500 LSN-44421 RMA 5399004675 392401571209 08/22/2025 08/22/2025 09:06…" at bounding box center [347, 203] width 673 height 189
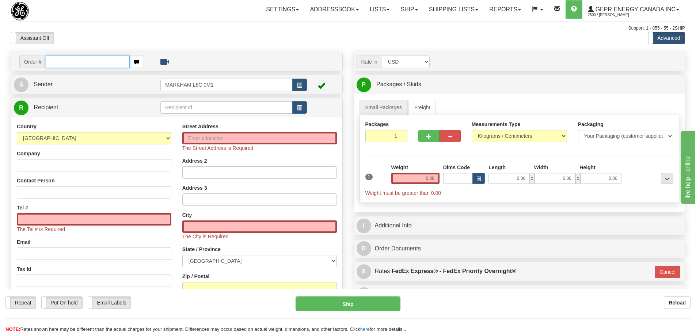
click at [64, 66] on input "text" at bounding box center [88, 62] width 84 height 12
paste input "86684779"
type input "86684779"
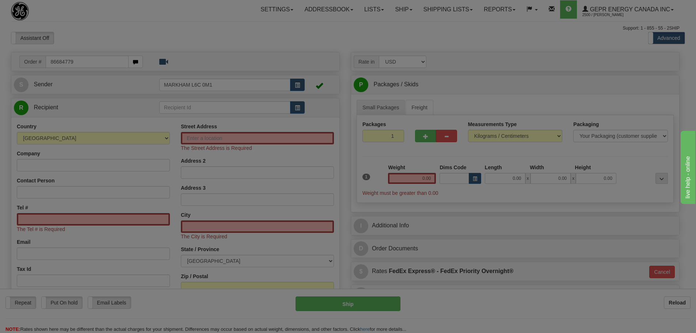
click at [79, 42] on body "Training Course Close Toggle navigation Settings Shipping Preferences New Recip…" at bounding box center [348, 166] width 696 height 333
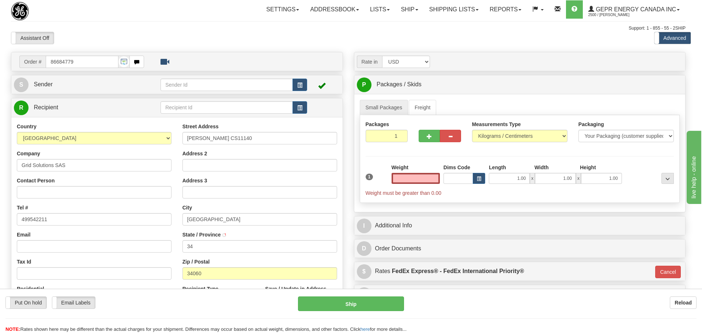
type input "0.00"
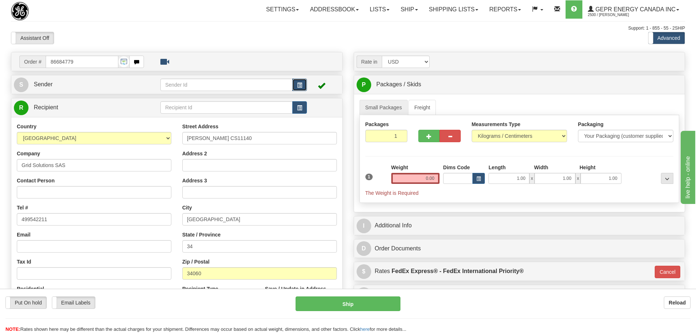
click at [304, 83] on button "button" at bounding box center [299, 85] width 15 height 12
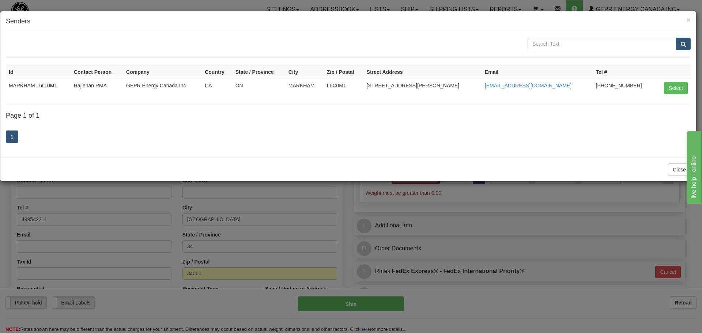
click at [662, 90] on td "Select" at bounding box center [672, 88] width 35 height 19
click at [668, 92] on button "Select" at bounding box center [676, 88] width 24 height 12
type input "MARKHAM L6C 0M1"
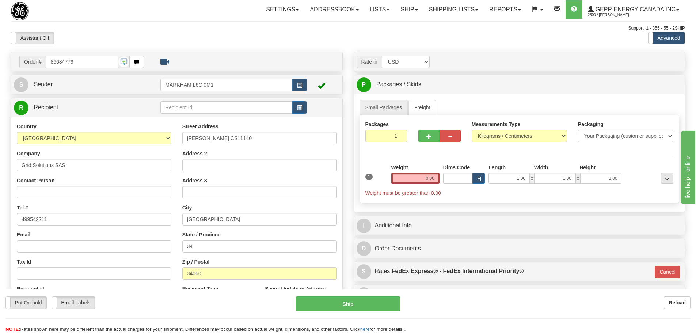
click at [203, 16] on div "Settings Shipping Preferences Fields Preferences New Store Connections Addressb…" at bounding box center [407, 9] width 556 height 18
click at [306, 32] on div "Previous Next" at bounding box center [348, 32] width 114 height 0
click at [292, 30] on div "Support: 1 - 855 - 55 - 2SHIP" at bounding box center [348, 28] width 674 height 6
click at [301, 100] on td at bounding box center [233, 107] width 147 height 15
click at [306, 106] on button "button" at bounding box center [299, 107] width 15 height 12
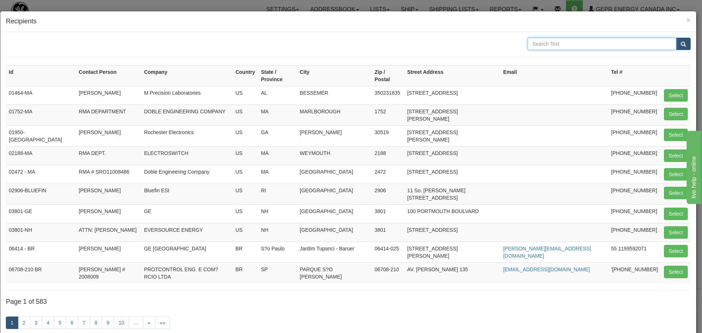
click at [584, 40] on input "text" at bounding box center [601, 44] width 149 height 12
paste input "Montpellier"
type input "Montpellier"
click at [676, 45] on button "submit" at bounding box center [683, 44] width 15 height 12
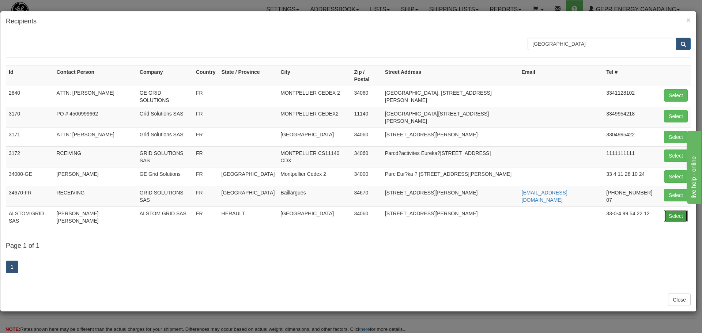
click at [664, 210] on button "Select" at bounding box center [676, 216] width 24 height 12
type input "ALSTOM GRID SAS"
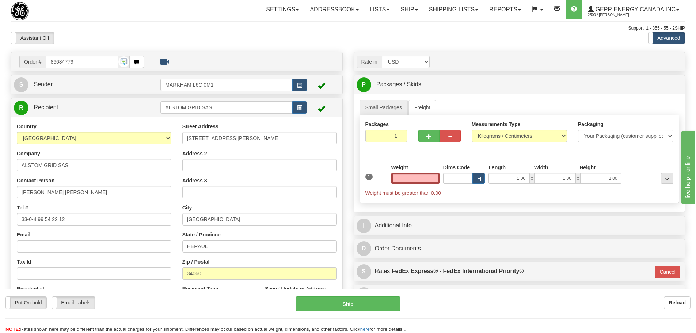
type input "0.00"
drag, startPoint x: 81, startPoint y: 167, endPoint x: -32, endPoint y: 170, distance: 113.7
click at [0, 170] on html "Training Course Close Toggle navigation Settings Shipping Preferences New Sende…" at bounding box center [348, 166] width 696 height 333
paste input "Grid Solutions"
type input "Grid Solutions SAS"
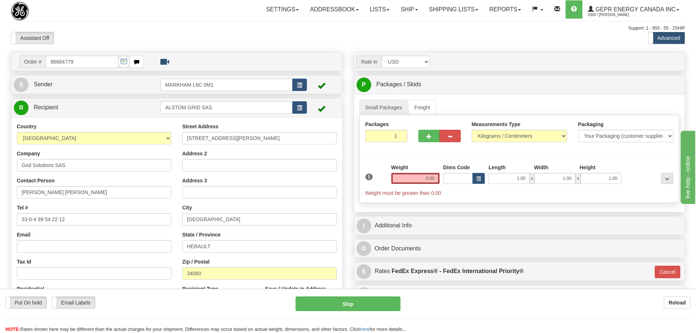
click at [13, 167] on div "Country AFGHANISTAN ALAND ISLANDS ALBANIA ALGERIA AMERICAN SAMOA ANDORRA ANGOLA…" at bounding box center [94, 217] width 166 height 189
click at [422, 174] on input "0.00" at bounding box center [415, 178] width 48 height 11
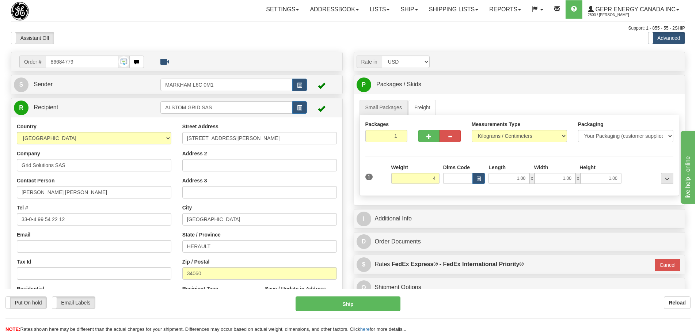
type input "4.00"
type input "01"
click at [418, 160] on div "Packages 1 1 Measurements Type" at bounding box center [520, 155] width 320 height 81
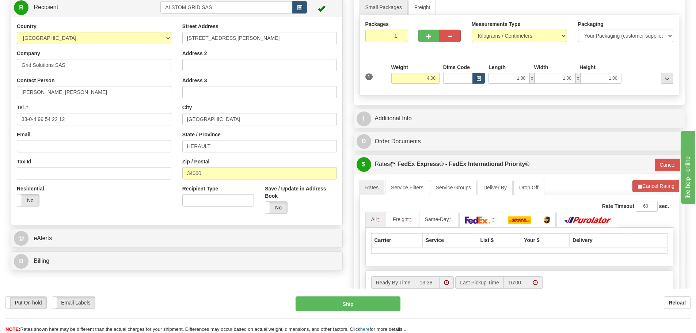
scroll to position [110, 0]
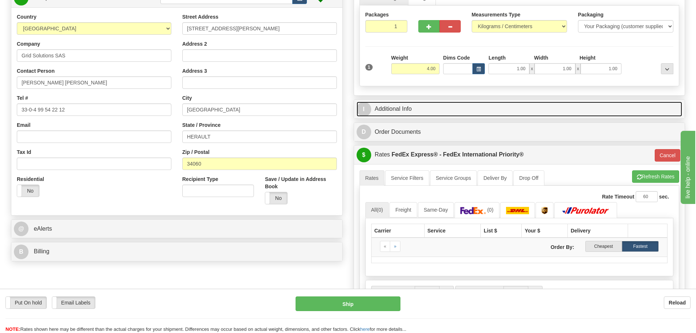
click at [450, 108] on link "I Additional Info" at bounding box center [520, 109] width 326 height 15
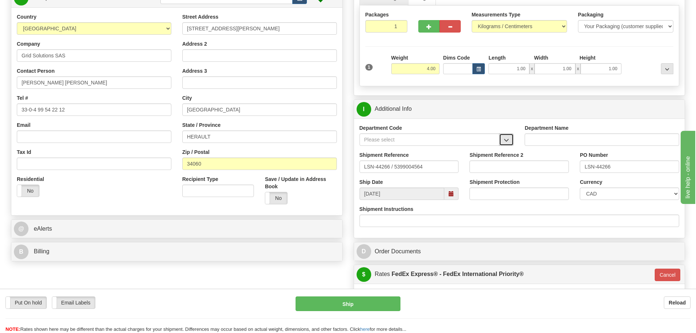
click at [502, 137] on button "button" at bounding box center [506, 139] width 15 height 12
click at [484, 147] on div "SER" at bounding box center [427, 151] width 133 height 8
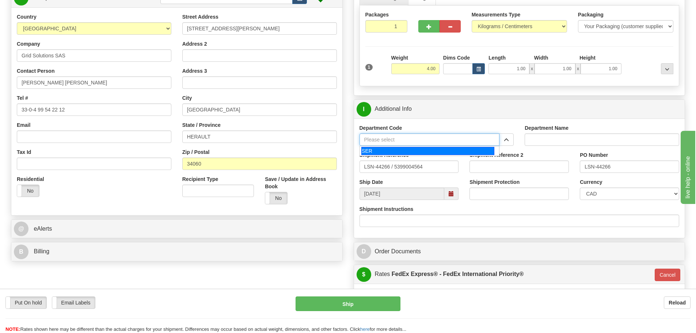
type input "SER"
type input "SERVICE DEPARTMENT"
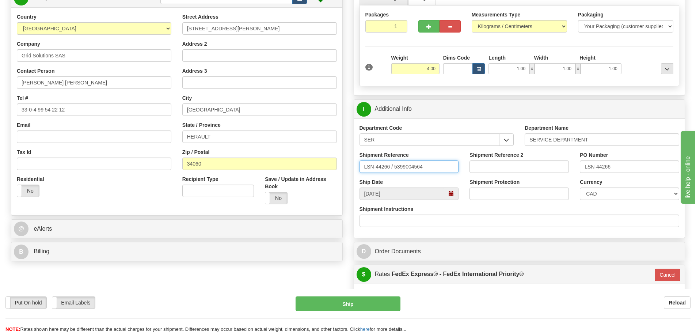
click at [390, 170] on input "LSN-44266 / 5399004564" at bounding box center [409, 166] width 99 height 12
click at [393, 171] on input "LSN-44266 / 5399004564" at bounding box center [409, 166] width 99 height 12
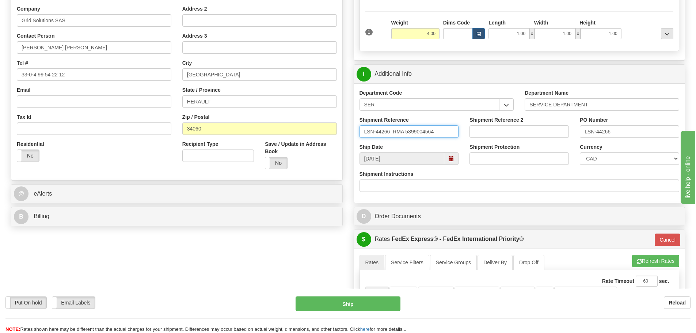
scroll to position [146, 0]
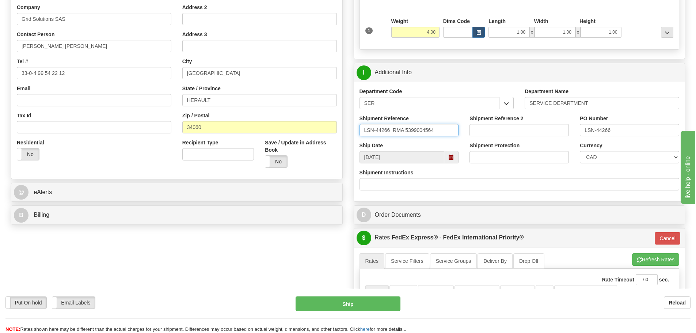
type input "LSN-44266 RMA 5399004564"
click at [593, 154] on select "CAD USD EUR ZAR RON ANG ARN AUD AUS AWG BBD BFR BGN BHD BMD BND BRC BRL CHP CKZ…" at bounding box center [629, 157] width 99 height 12
select select "1"
click at [580, 151] on select "CAD USD EUR ZAR RON ANG ARN AUD AUS AWG BBD BFR BGN BHD BMD BND BRC BRL CHP CKZ…" at bounding box center [629, 157] width 99 height 12
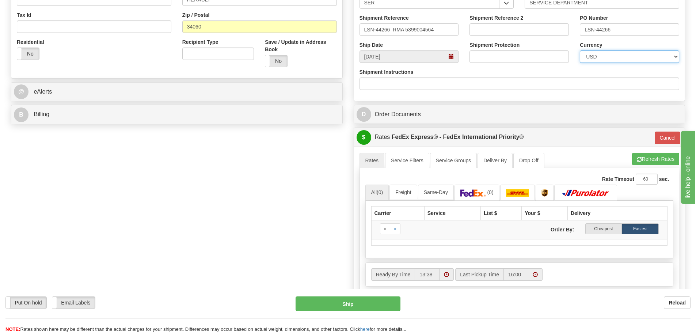
scroll to position [292, 0]
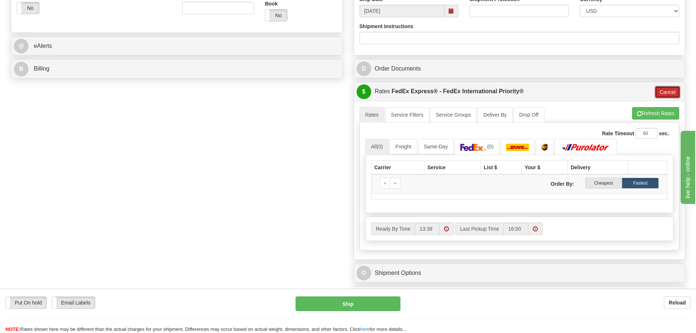
click at [660, 94] on button "Cancel" at bounding box center [668, 92] width 26 height 12
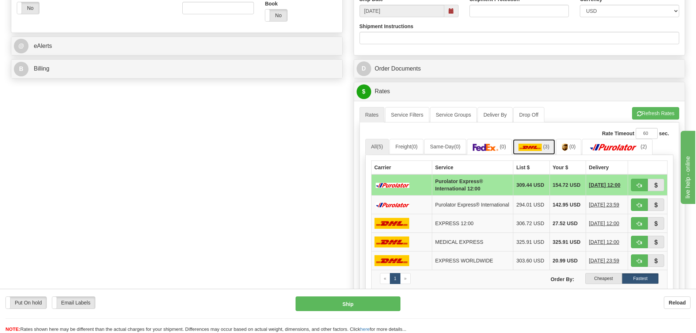
click at [531, 148] on img at bounding box center [530, 147] width 23 height 7
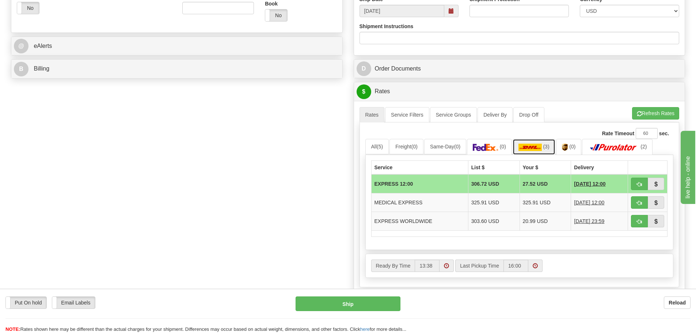
scroll to position [329, 0]
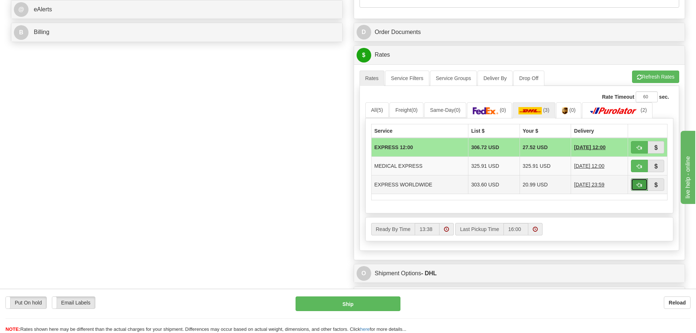
click at [639, 184] on span "button" at bounding box center [639, 185] width 5 height 5
type input "P"
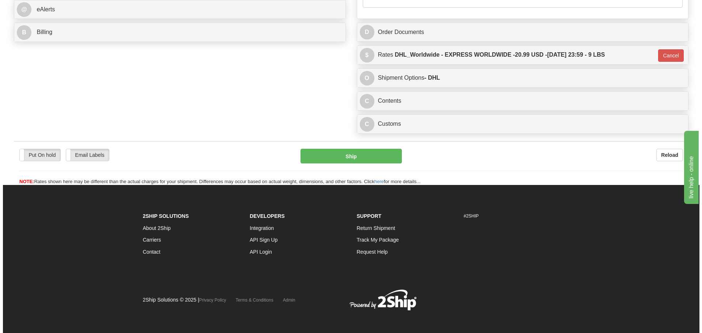
scroll to position [326, 0]
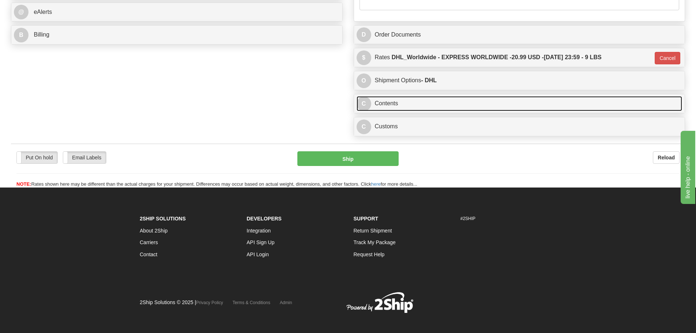
click at [383, 108] on link "C Contents" at bounding box center [520, 103] width 326 height 15
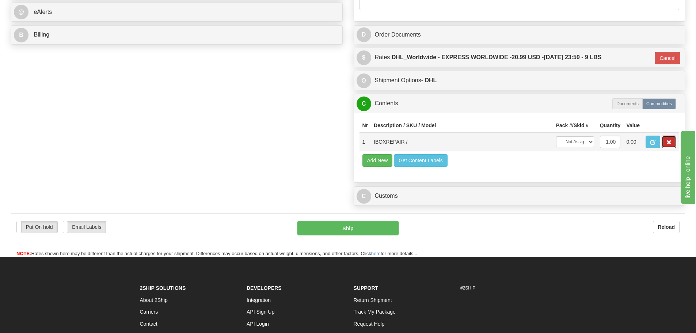
click at [669, 143] on span "button" at bounding box center [668, 142] width 5 height 5
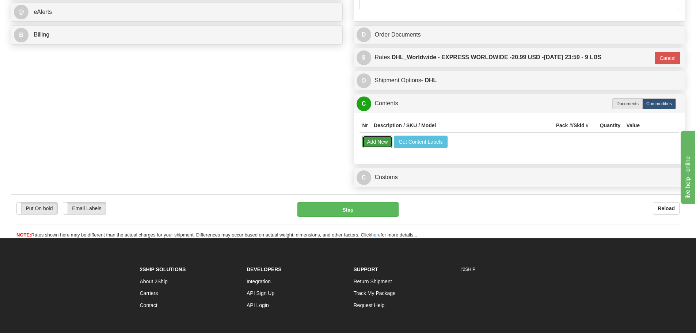
click at [377, 144] on button "Add New" at bounding box center [377, 142] width 30 height 12
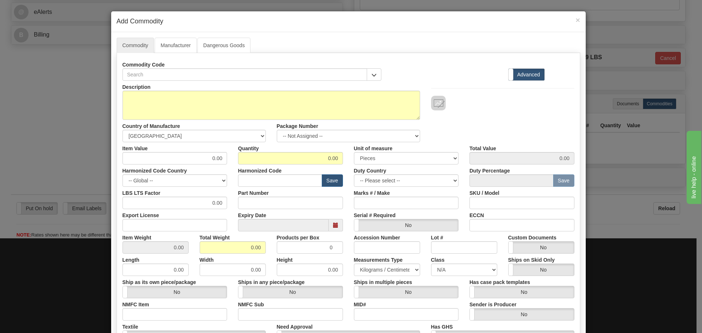
click at [219, 66] on div "Commodity Code" at bounding box center [251, 69] width 259 height 22
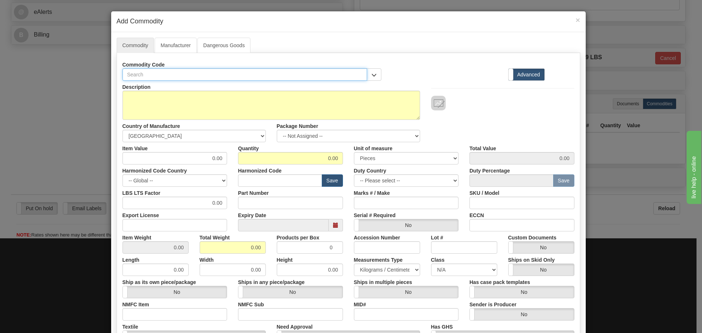
click at [214, 70] on input "text" at bounding box center [244, 74] width 245 height 12
paste input "IBOX1UUUUACA"
type input "IBOX1UUUUACA"
click at [253, 193] on label "Part Number" at bounding box center [253, 192] width 31 height 10
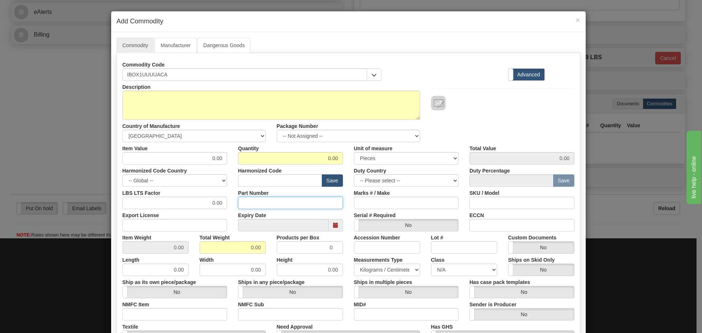
click at [253, 197] on input "Part Number" at bounding box center [290, 203] width 105 height 12
click at [253, 202] on input "Part Number" at bounding box center [290, 203] width 105 height 12
paste input "IBOX1UUUUACA"
type input "IBOX1UUUUACA"
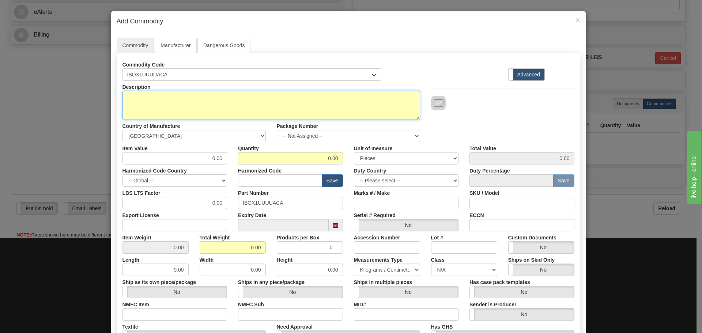
click at [153, 101] on textarea "Description" at bounding box center [270, 105] width 297 height 29
paste textarea "IBOX SYSTEM"
type textarea "IBOX SYSTEM"
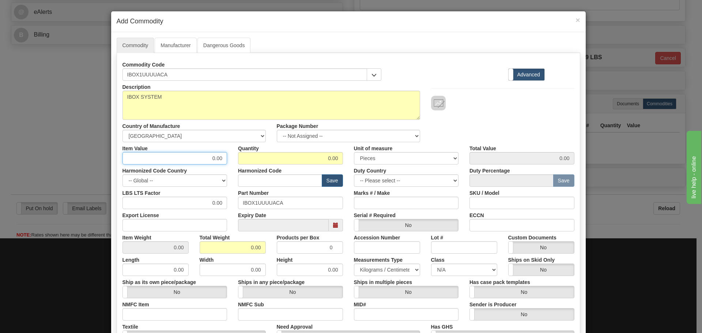
drag, startPoint x: 210, startPoint y: 161, endPoint x: 223, endPoint y: 164, distance: 13.2
click at [223, 164] on div "Description IBOX SYSTEM Country of Manufacture -- Unknown -- AFGHANISTAN ALAND …" at bounding box center [348, 242] width 452 height 322
type input "75"
type input "1"
type input "75.00"
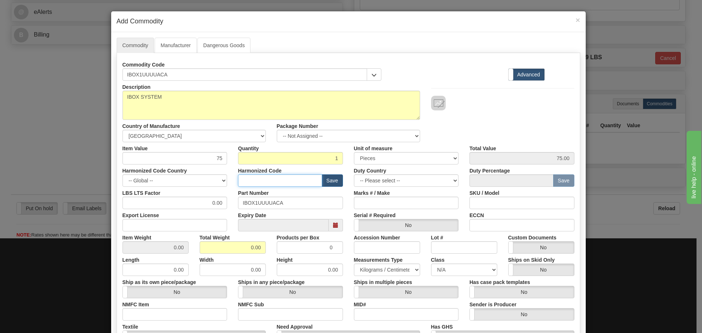
click at [284, 186] on input "text" at bounding box center [280, 180] width 84 height 12
click at [282, 186] on input "text" at bounding box center [280, 180] width 84 height 12
type input "8536.49.0080"
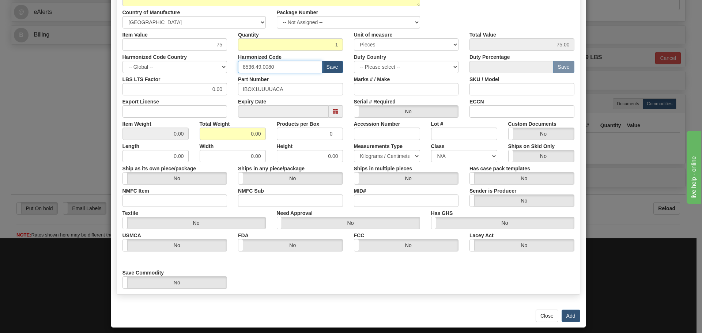
scroll to position [119, 0]
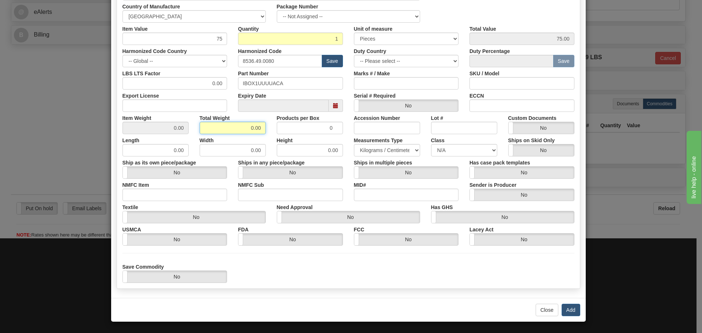
click at [245, 124] on input "0.00" at bounding box center [233, 128] width 66 height 12
drag, startPoint x: 245, startPoint y: 124, endPoint x: 277, endPoint y: 128, distance: 32.7
click at [277, 128] on div "Item Weight 0.00 Total Weight 0.00 Products per Box 0 Accession Number Lot # Cu…" at bounding box center [348, 123] width 463 height 22
type input "4"
type input "4.0000"
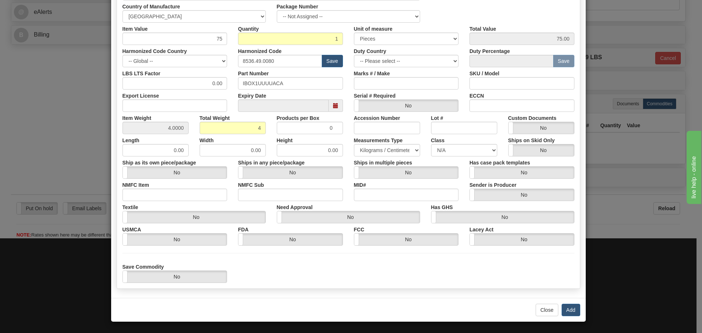
click at [483, 251] on div "Description IBOX SYSTEM Country of Manufacture -- Unknown -- AFGHANISTAN ALAND …" at bounding box center [348, 122] width 452 height 322
click at [567, 305] on button "Add" at bounding box center [570, 310] width 19 height 12
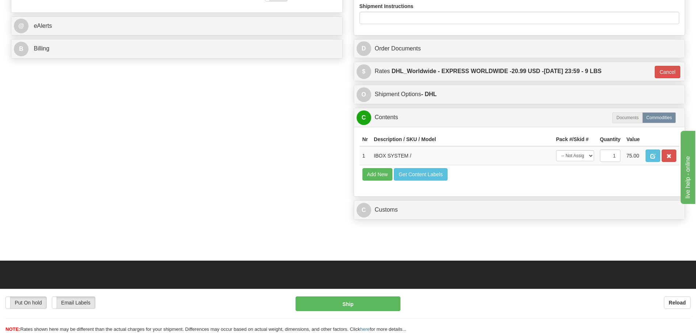
scroll to position [326, 0]
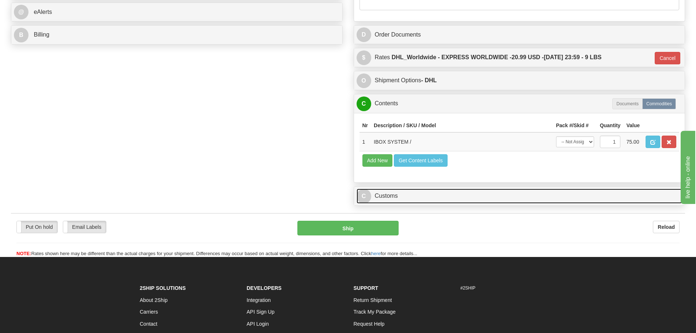
click at [455, 197] on link "C Customs" at bounding box center [520, 196] width 326 height 15
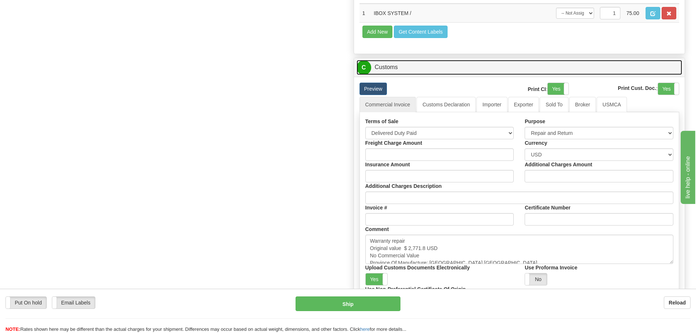
scroll to position [472, 0]
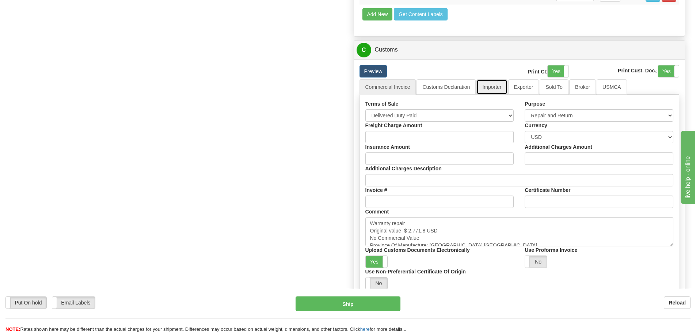
click at [492, 85] on link "Importer" at bounding box center [491, 86] width 31 height 15
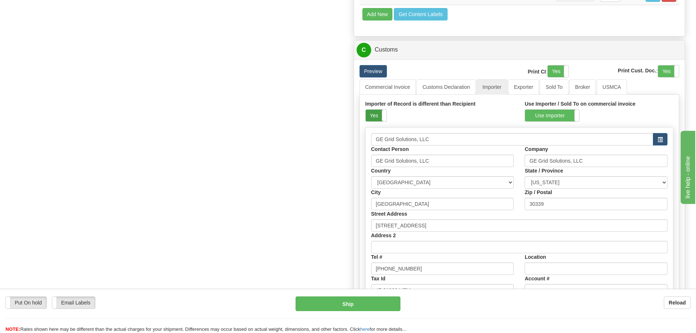
click at [379, 112] on label "Yes" at bounding box center [376, 116] width 21 height 12
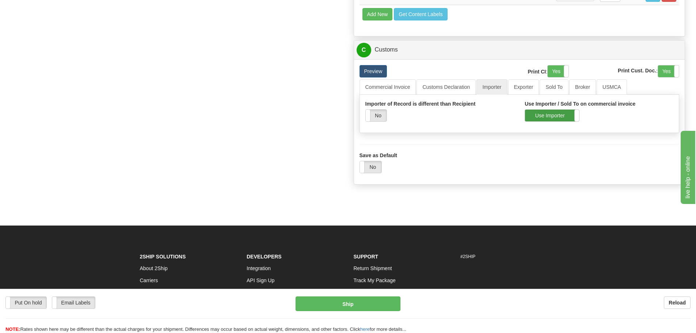
click at [539, 118] on label "Use Importer" at bounding box center [552, 116] width 54 height 12
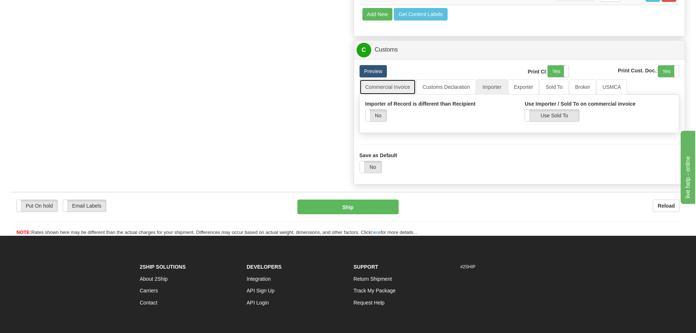
click at [406, 88] on link "Commercial Invoice" at bounding box center [388, 86] width 57 height 15
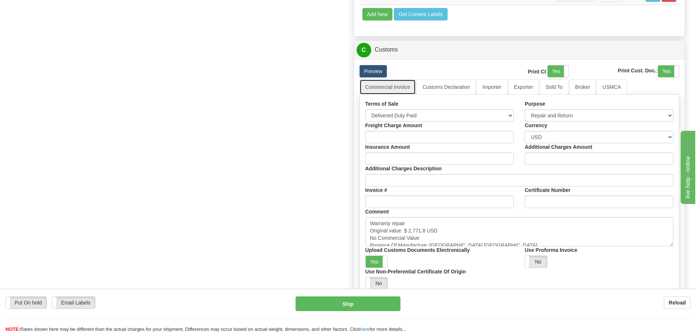
click at [395, 91] on link "Commercial Invoice" at bounding box center [388, 86] width 57 height 15
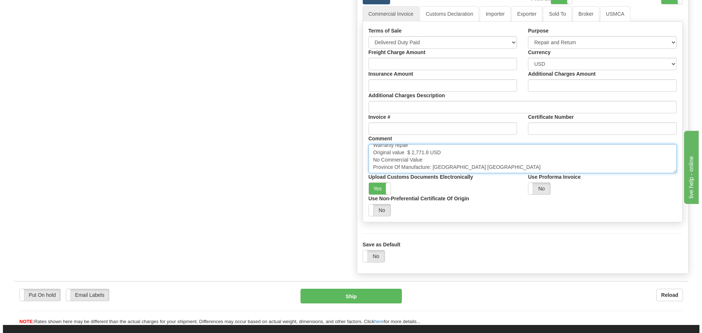
scroll to position [0, 0]
drag, startPoint x: 486, startPoint y: 169, endPoint x: 298, endPoint y: 138, distance: 190.4
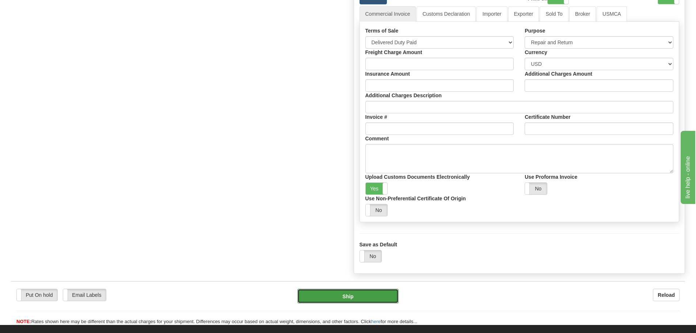
click at [387, 290] on button "Ship" at bounding box center [347, 296] width 101 height 15
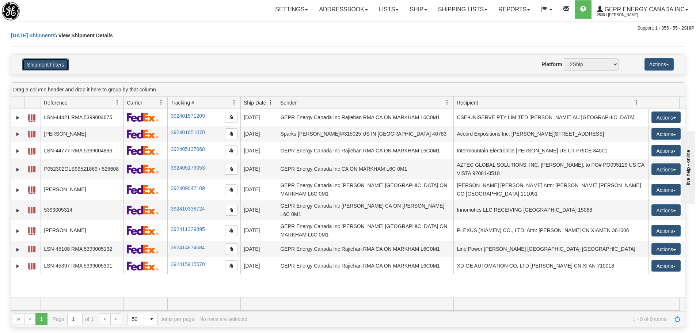
click at [49, 65] on button "Shipment Filters" at bounding box center [45, 64] width 46 height 12
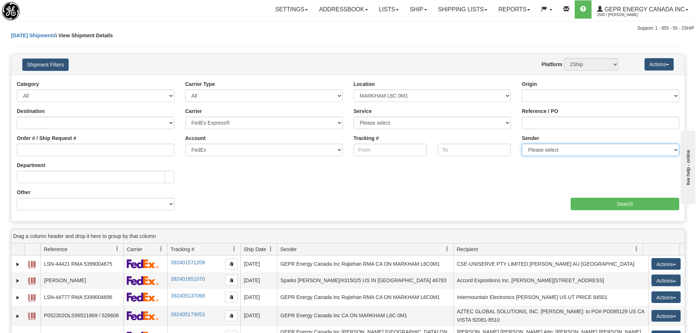
click at [530, 148] on select "Please select GEPR Energy Canada Inc , Rajiehan RMA, ([GEOGRAPHIC_DATA])" at bounding box center [600, 150] width 157 height 12
select select "206864"
click at [522, 144] on select "Please select GEPR Energy Canada Inc , Rajiehan RMA, ([GEOGRAPHIC_DATA])" at bounding box center [600, 150] width 157 height 12
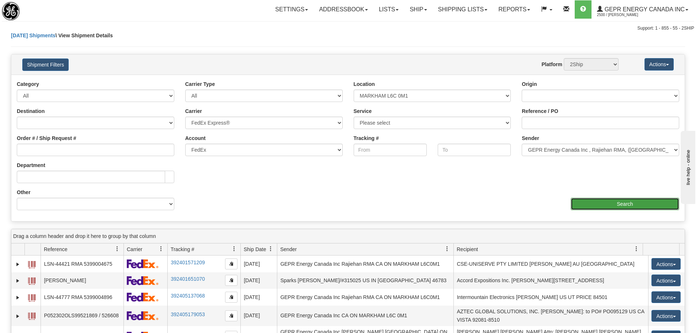
click at [600, 202] on input "Search" at bounding box center [625, 204] width 109 height 12
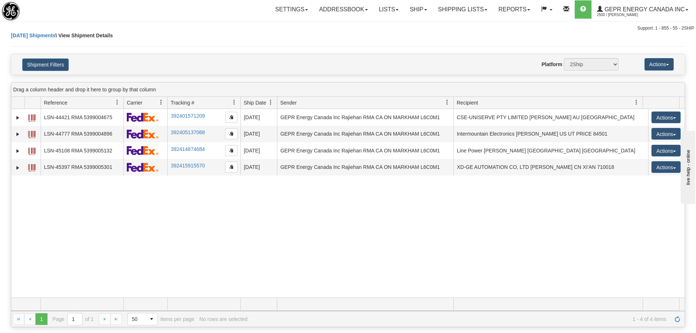
click at [180, 219] on div "31509327 2500 LSN-44421 RMA 5399004675 392401571209 [DATE] [DATE] 09:06:46 AM G…" at bounding box center [347, 203] width 673 height 189
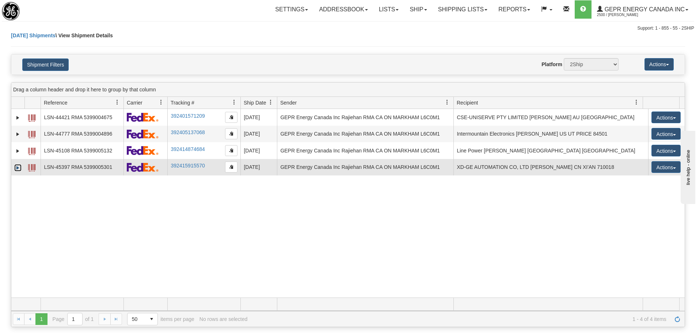
click at [18, 167] on link "Expand" at bounding box center [17, 167] width 7 height 7
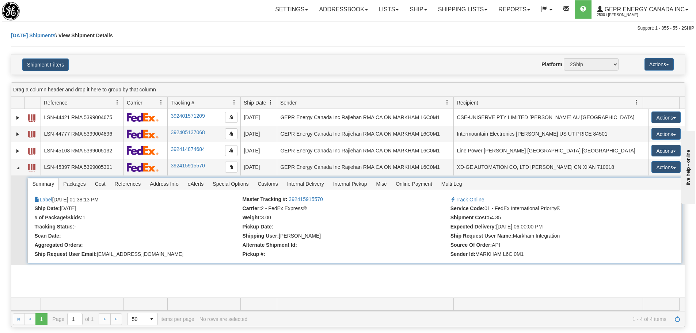
click at [133, 187] on span "References" at bounding box center [127, 184] width 35 height 12
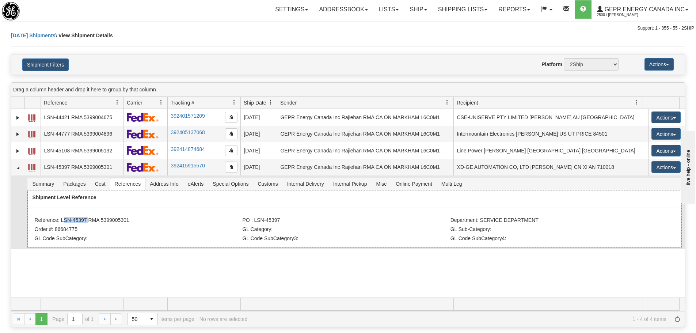
drag, startPoint x: 87, startPoint y: 222, endPoint x: 62, endPoint y: 220, distance: 25.3
click at [62, 220] on li "Reference: LSN-45397 RMA 5399005301" at bounding box center [137, 220] width 206 height 7
copy li "LSN-45397"
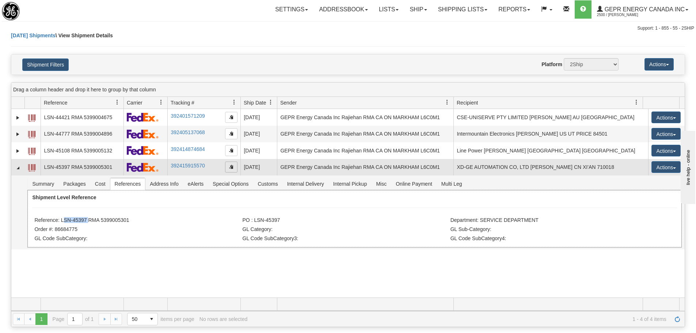
click at [229, 168] on span "button" at bounding box center [231, 166] width 4 height 4
copy li "LSN-45397"
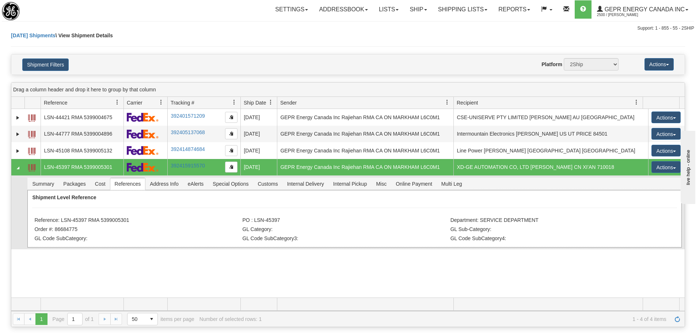
click at [137, 226] on li "Order #: 86684775" at bounding box center [137, 229] width 206 height 7
drag, startPoint x: 124, startPoint y: 219, endPoint x: 61, endPoint y: 218, distance: 62.9
click at [61, 218] on li "Reference: LSN-45397 RMA 5399005301" at bounding box center [137, 220] width 206 height 7
copy li "LSN-45397 RMA 5399005301"
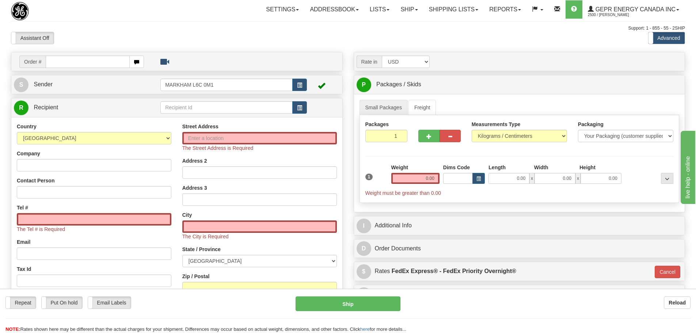
click at [132, 11] on div "Settings Shipping Preferences Fields Preferences New Store Connections Addressb…" at bounding box center [407, 9] width 556 height 18
click at [100, 65] on input "text" at bounding box center [88, 62] width 84 height 12
paste input "86684788"
type input "86684788"
click at [105, 42] on body "Training Course Close Toggle navigation Settings Shipping Preferences New Recip…" at bounding box center [348, 166] width 696 height 333
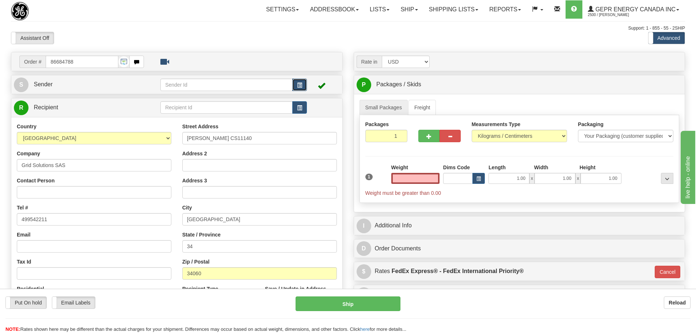
type input "0.00"
click at [296, 86] on button "button" at bounding box center [299, 85] width 15 height 12
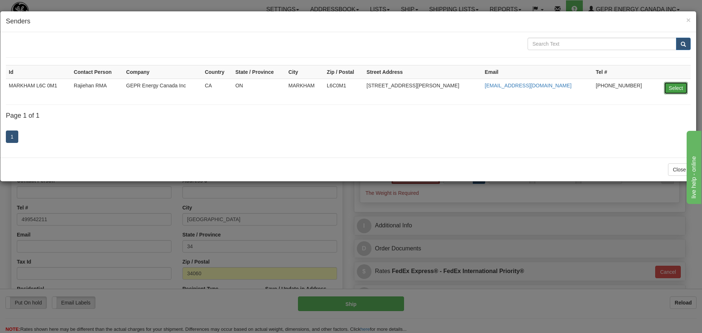
click at [666, 92] on button "Select" at bounding box center [676, 88] width 24 height 12
type input "MARKHAM L6C 0M1"
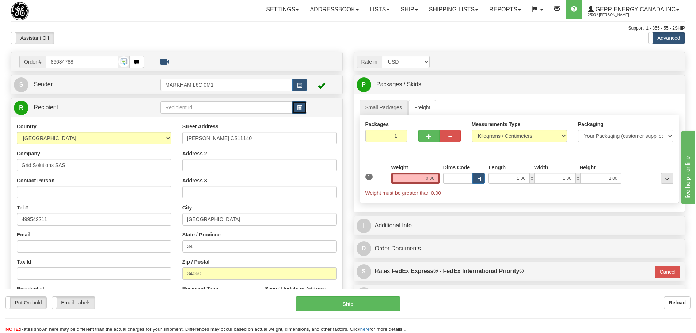
click at [303, 107] on button "button" at bounding box center [299, 107] width 15 height 12
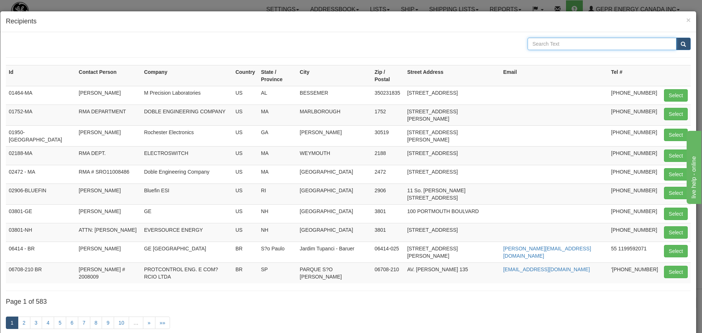
click at [533, 40] on input "text" at bounding box center [601, 44] width 149 height 12
type input "[GEOGRAPHIC_DATA]"
click at [676, 43] on button "submit" at bounding box center [683, 44] width 15 height 12
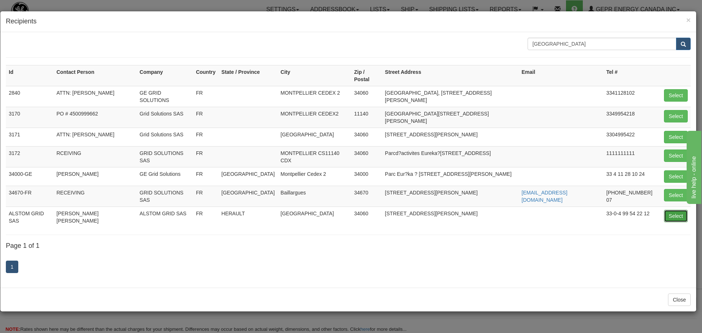
click at [671, 210] on button "Select" at bounding box center [676, 216] width 24 height 12
type input "ALSTOM GRID SAS"
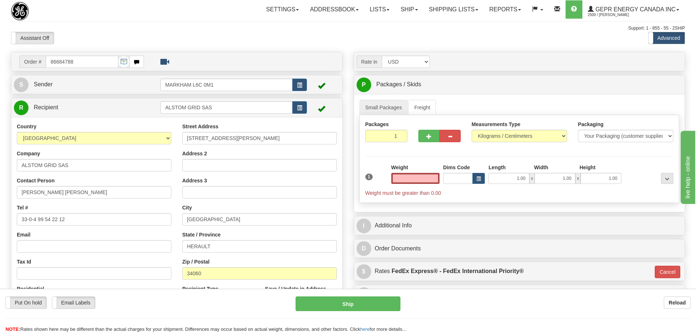
type input "0.00"
drag, startPoint x: 66, startPoint y: 169, endPoint x: -8, endPoint y: 170, distance: 73.5
click at [0, 170] on html "Training Course Close Toggle navigation Settings Shipping Preferences New Sende…" at bounding box center [348, 166] width 696 height 333
paste input "Grid Solutions"
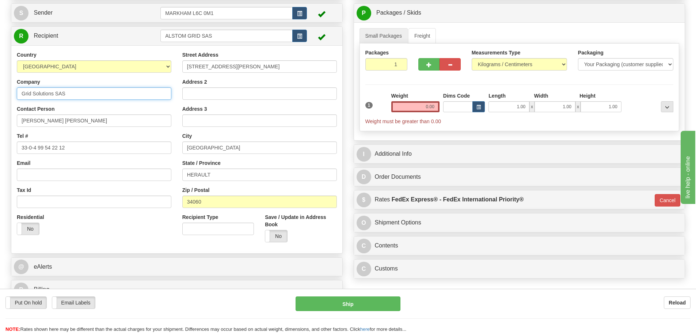
scroll to position [73, 0]
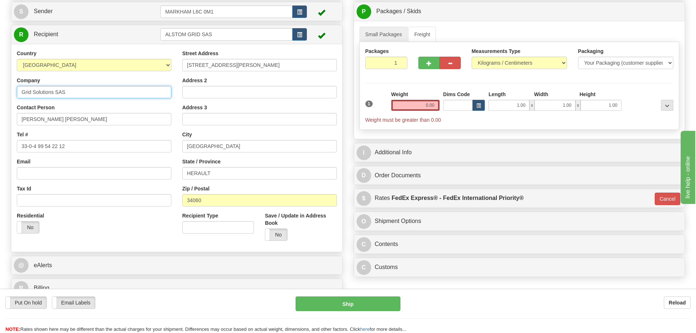
type input "Grid Solutions SAS"
click at [265, 236] on div "Save / Update in Address Book Yes No" at bounding box center [300, 229] width 83 height 34
click at [272, 236] on label "No" at bounding box center [276, 235] width 22 height 12
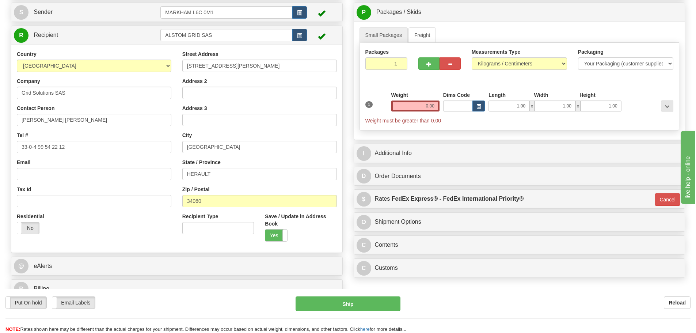
scroll to position [37, 0]
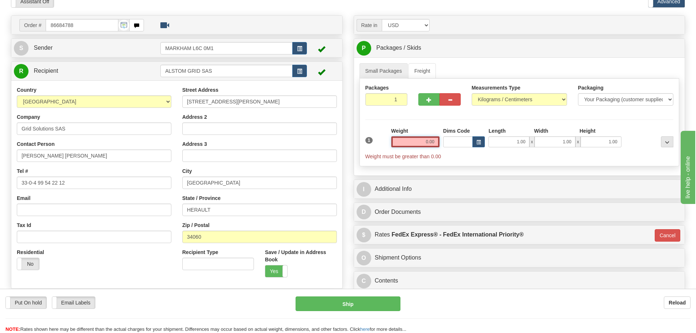
click at [403, 144] on input "0.00" at bounding box center [415, 141] width 48 height 11
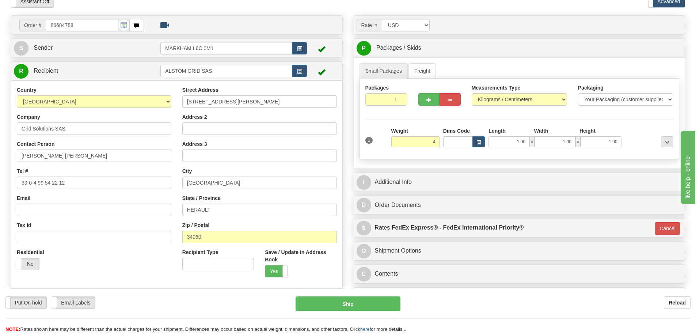
type input "4.00"
type input "01"
click at [428, 112] on div at bounding box center [439, 98] width 53 height 28
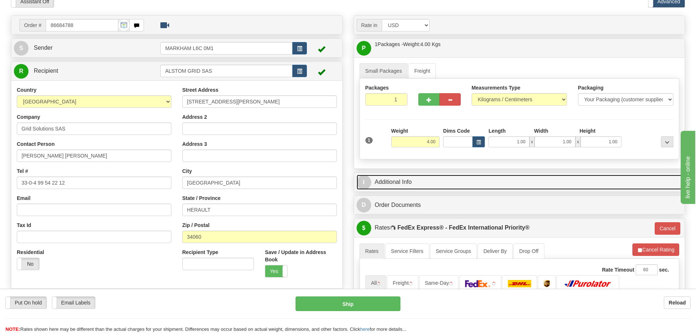
click at [439, 176] on link "I Additional Info" at bounding box center [520, 182] width 326 height 15
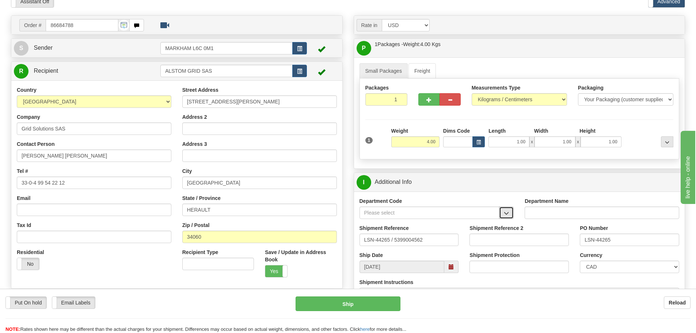
click at [505, 210] on button "button" at bounding box center [506, 212] width 15 height 12
click at [466, 220] on div "SER" at bounding box center [427, 224] width 133 height 8
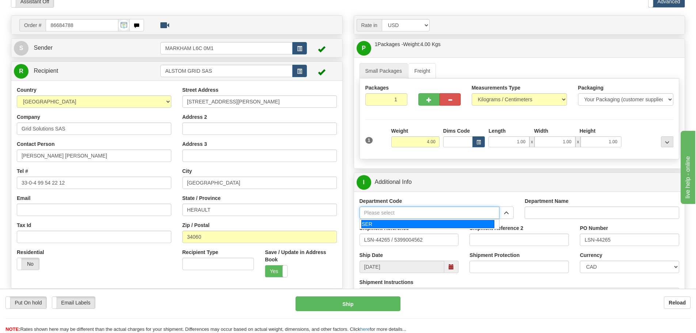
type input "SER"
type input "SERVICE DEPARTMENT"
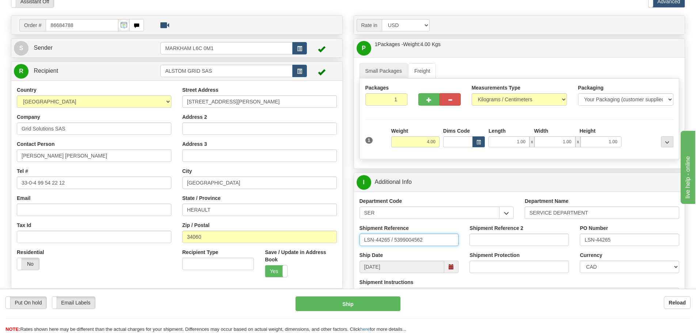
drag, startPoint x: 391, startPoint y: 244, endPoint x: 393, endPoint y: 247, distance: 4.0
click at [393, 247] on div "Shipment Reference LSN-44265 / 5399004562" at bounding box center [409, 237] width 110 height 27
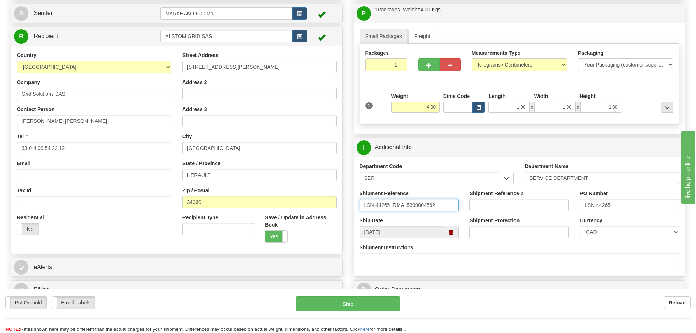
scroll to position [73, 0]
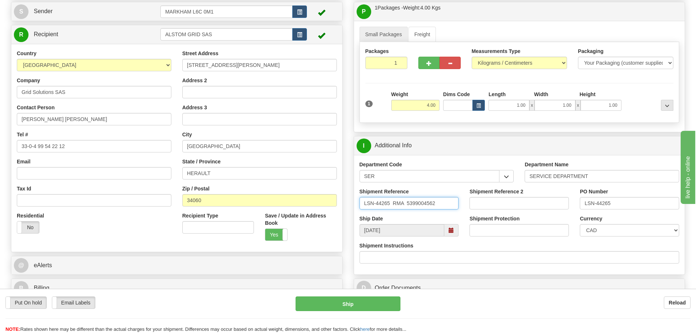
type input "LSN-44265 RMA 5399004562"
click at [581, 228] on select "CAD USD EUR ZAR RON ANG ARN AUD AUS AWG BBD BFR BGN BHD BMD BND BRC BRL CHP CKZ…" at bounding box center [629, 230] width 99 height 12
select select "1"
click at [580, 224] on select "CAD USD EUR ZAR RON ANG ARN AUD AUS AWG BBD BFR BGN BHD BMD BND BRC BRL CHP CKZ…" at bounding box center [629, 230] width 99 height 12
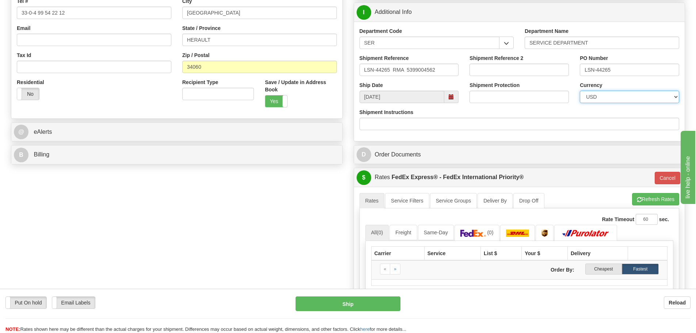
scroll to position [256, 0]
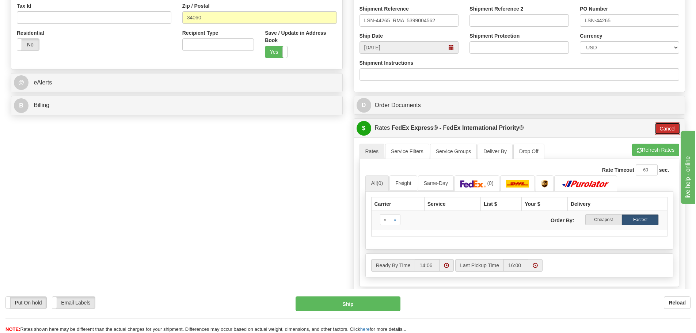
click at [657, 130] on button "Cancel" at bounding box center [668, 128] width 26 height 12
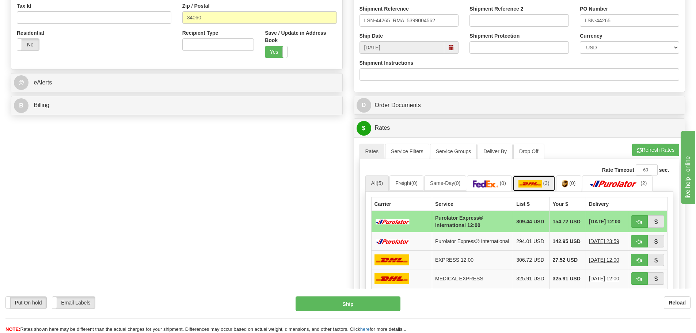
click at [546, 184] on link "(3)" at bounding box center [534, 183] width 43 height 16
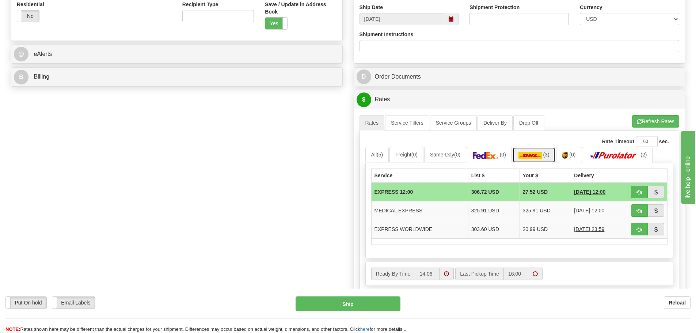
scroll to position [329, 0]
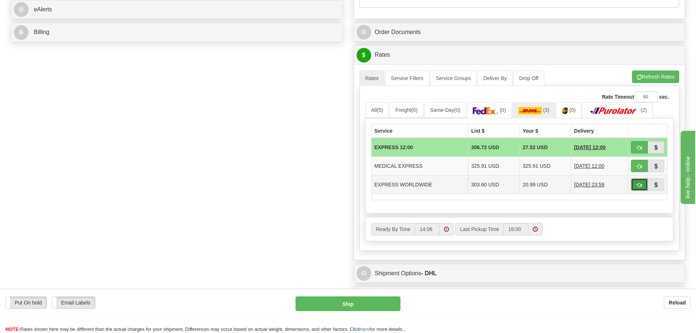
click at [642, 181] on button "button" at bounding box center [639, 184] width 17 height 12
type input "P"
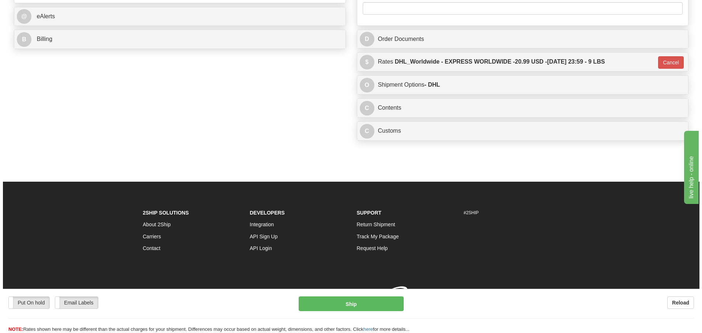
scroll to position [326, 0]
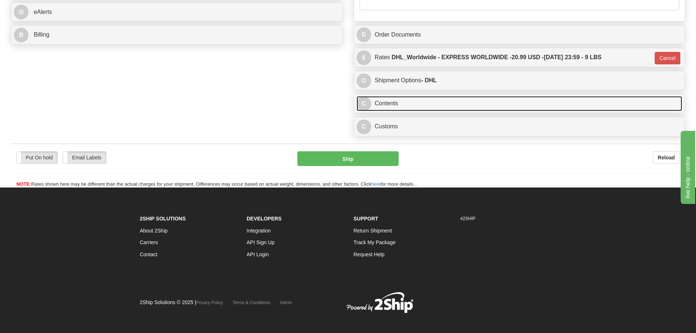
click at [408, 106] on link "C Contents" at bounding box center [520, 103] width 326 height 15
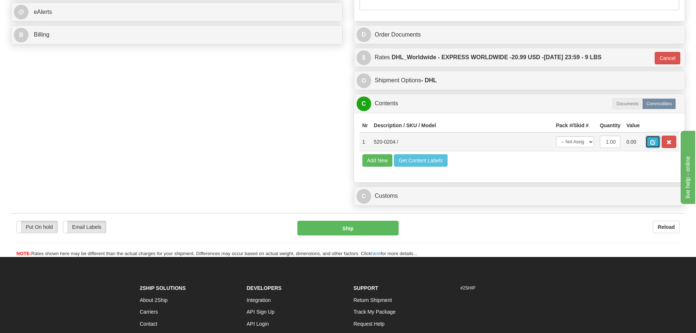
click at [651, 142] on span "button" at bounding box center [652, 142] width 5 height 5
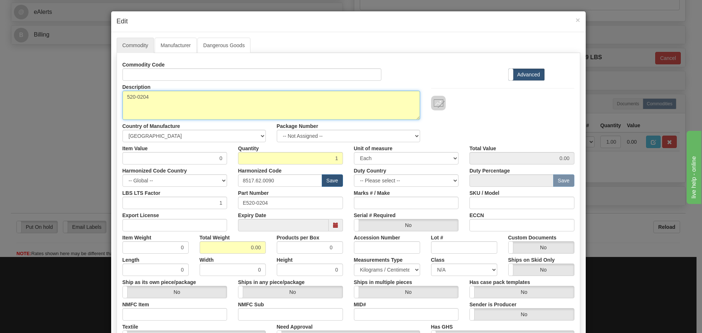
drag, startPoint x: 186, startPoint y: 95, endPoint x: 50, endPoint y: 105, distance: 136.7
click at [50, 105] on div "× Edit Commodity Manufacturer Dangerous Goods Commodity Code Standard Advanced …" at bounding box center [351, 166] width 702 height 333
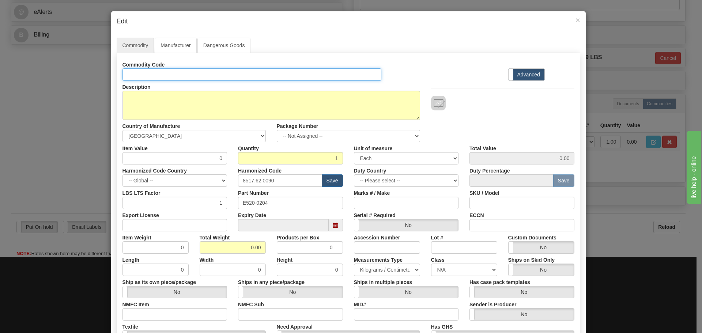
click at [163, 74] on input "Id" at bounding box center [251, 74] width 259 height 12
paste input "520-0204"
type input "520-0204"
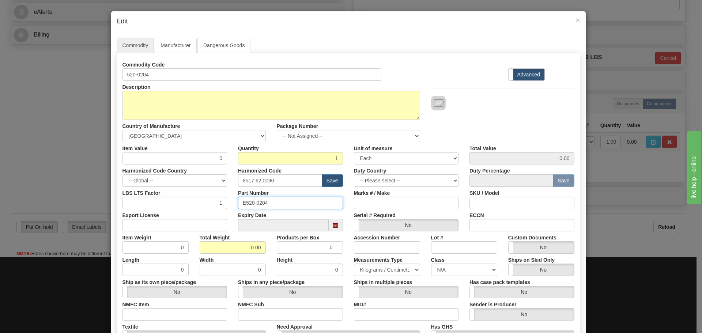
drag, startPoint x: 271, startPoint y: 202, endPoint x: 167, endPoint y: 204, distance: 104.2
click at [167, 204] on div "LBS LTS Factor 1 Part Number E520-0204 Marks # / Make SKU / Model" at bounding box center [348, 198] width 463 height 22
paste input "text"
type input "520-0204"
click at [313, 81] on div "Description 520-0204" at bounding box center [271, 100] width 308 height 39
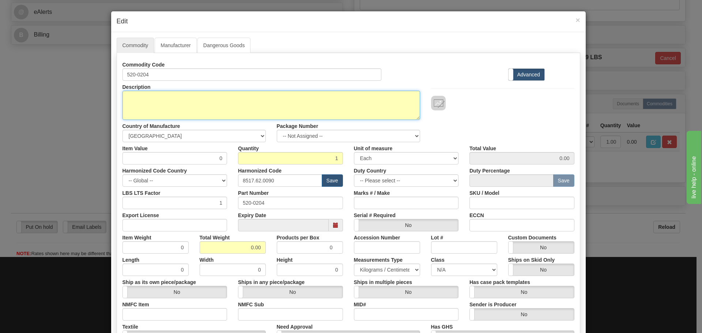
click at [301, 100] on textarea "520-0204" at bounding box center [270, 105] width 297 height 29
paste textarea "Obsolete - REPLACED BY 520-0232LF -D400 650 MHz CELERON W SINGLE ETHERNET ASSY"
type textarea "Obsolete - REPLACED BY 520-0232LF -D400 650 MHz CELERON W SINGLE ETHERNET ASSY"
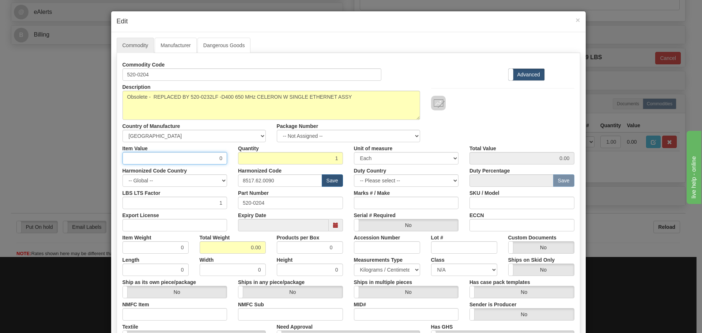
drag, startPoint x: 214, startPoint y: 155, endPoint x: 233, endPoint y: 160, distance: 20.1
click at [233, 160] on div "Item Value 0 Quantity 1 Unit of measure 3 Thousand Square Inches Adjustments 56…" at bounding box center [348, 153] width 463 height 22
type input "75"
type input "75.00"
click at [239, 254] on div "Width 0" at bounding box center [232, 265] width 77 height 22
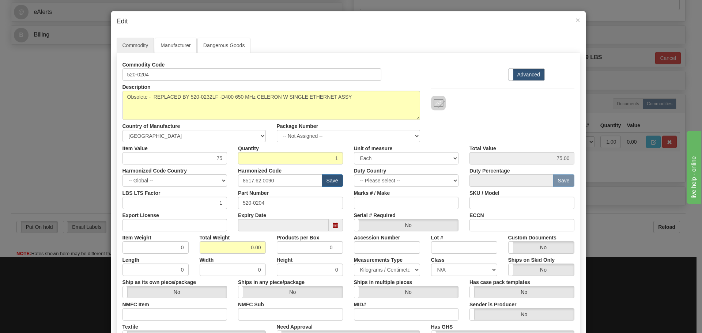
drag, startPoint x: 239, startPoint y: 254, endPoint x: 245, endPoint y: 260, distance: 8.3
click at [245, 260] on div "Width 0" at bounding box center [232, 265] width 77 height 22
drag, startPoint x: 243, startPoint y: 248, endPoint x: 270, endPoint y: 245, distance: 27.2
click at [270, 246] on div "Item Weight 0 Total Weight 0.00 Products per Box 0 Accession Number Lot # Custo…" at bounding box center [348, 242] width 463 height 22
type input "4"
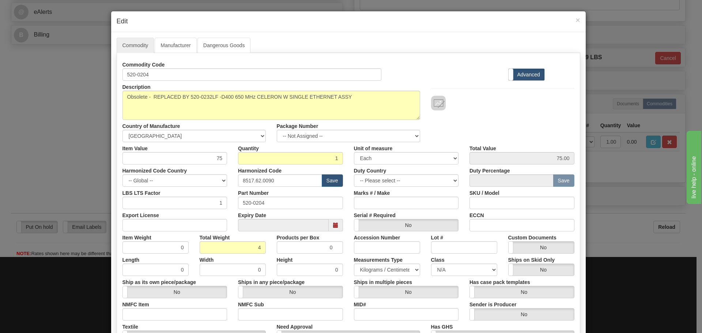
type input "4.0000"
click at [470, 121] on div "Description 520-0204 Country of Manufacture -- Unknown -- AFGHANISTAN ALAND ISL…" at bounding box center [348, 111] width 463 height 61
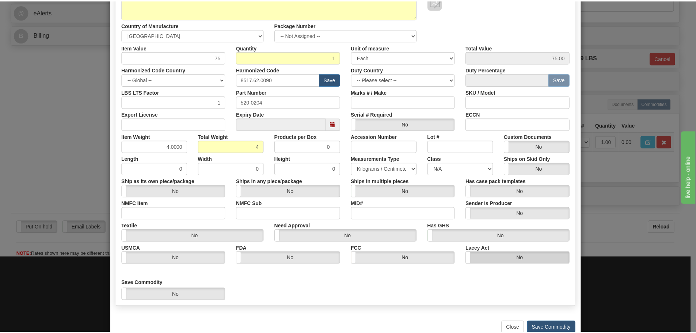
scroll to position [119, 0]
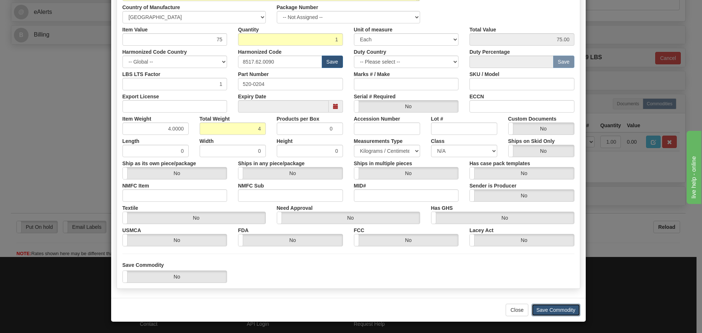
click at [534, 310] on button "Save Commodity" at bounding box center [555, 310] width 49 height 12
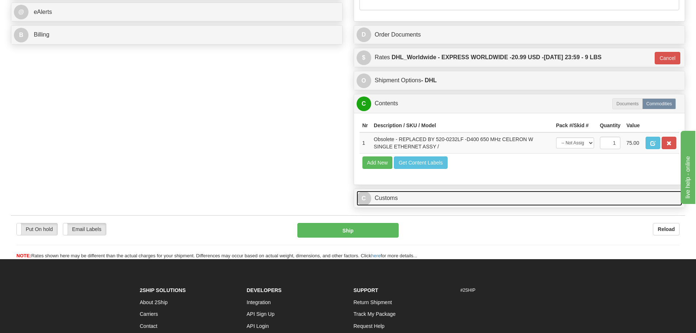
click at [424, 198] on link "C Customs" at bounding box center [520, 198] width 326 height 15
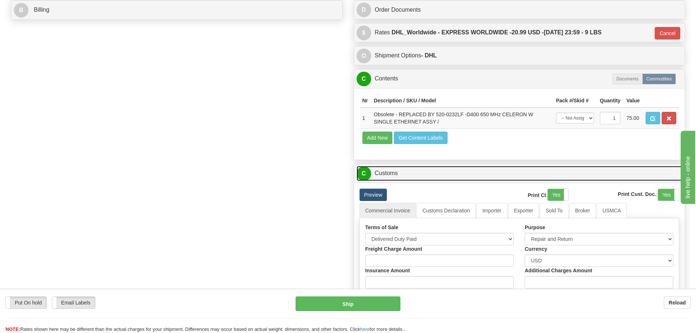
scroll to position [399, 0]
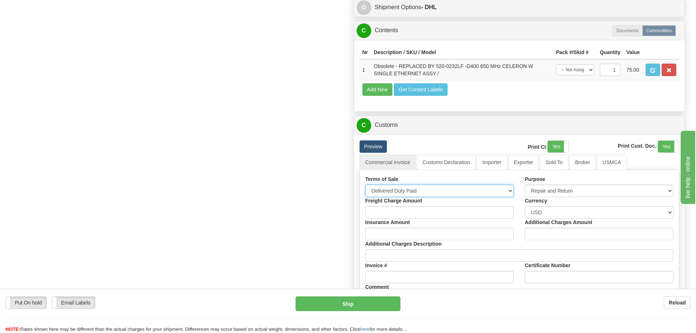
click at [504, 196] on select "Free Carrier Free On Board Ex Works Delivered Duty Unpaid Delivered Duty Paid C…" at bounding box center [439, 191] width 149 height 12
click at [504, 193] on select "Free Carrier Free On Board Ex Works Delivered Duty Unpaid Delivered Duty Paid C…" at bounding box center [439, 191] width 149 height 12
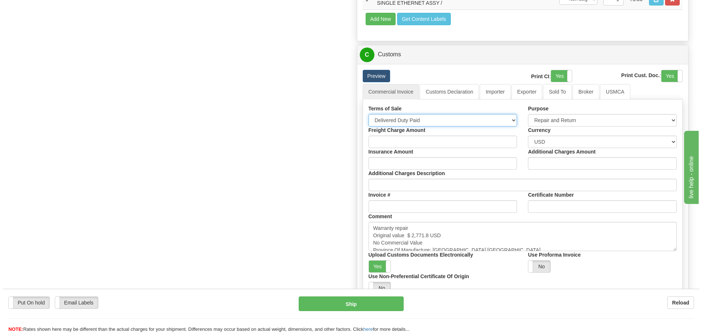
scroll to position [509, 0]
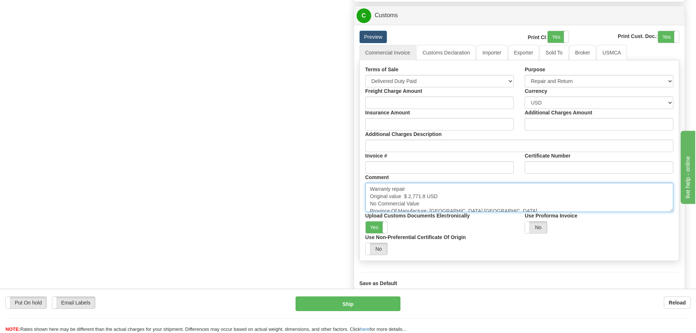
click at [460, 204] on textarea "Warranty repair Original value $ 2,771.8 USD No Commercial Value Province Of Ma…" at bounding box center [519, 197] width 308 height 29
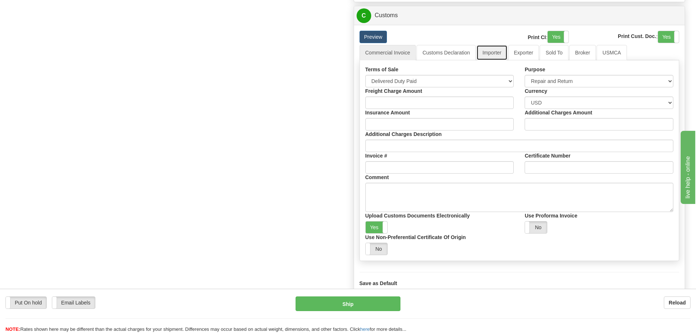
click at [482, 54] on link "Importer" at bounding box center [491, 52] width 31 height 15
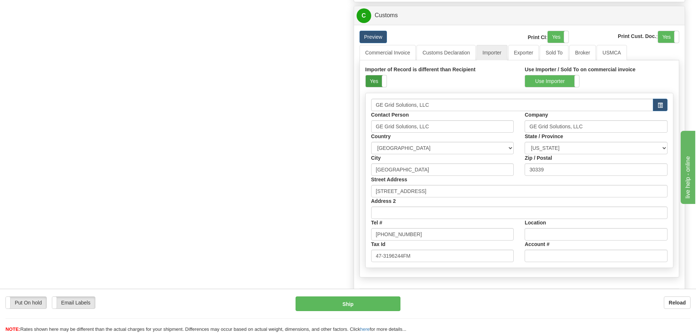
click at [378, 81] on label "Yes" at bounding box center [376, 81] width 21 height 12
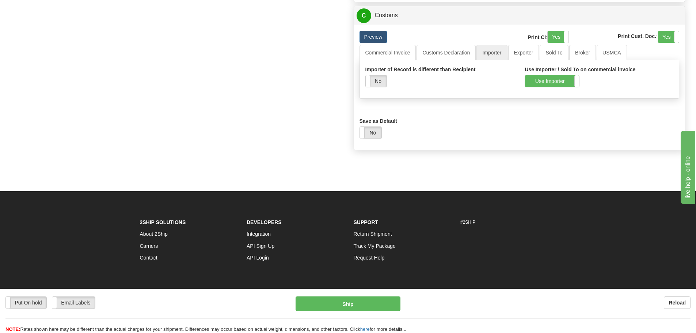
click at [552, 73] on div "Use Importer / Sold To on commercial invoice Use Importer Use Sold To" at bounding box center [599, 77] width 160 height 22
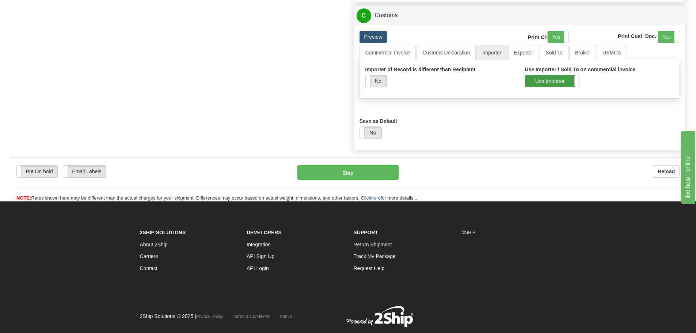
click at [550, 80] on label "Use Importer" at bounding box center [552, 81] width 54 height 12
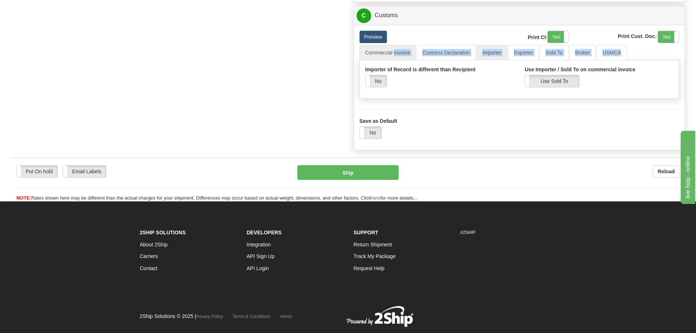
click at [394, 60] on div "Commercial Invoice Customs Declaration Importer Exporter Sold To Broker USMCA T…" at bounding box center [520, 94] width 320 height 99
click at [394, 58] on link "Commercial Invoice" at bounding box center [388, 52] width 57 height 15
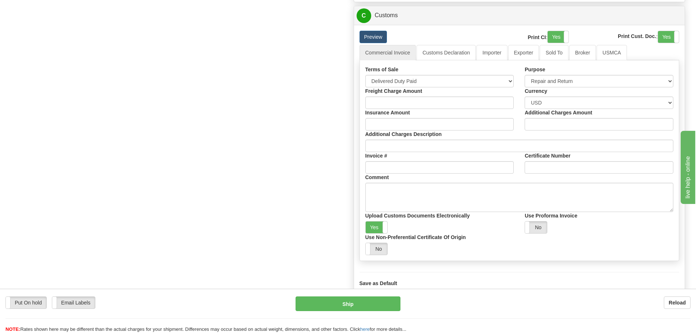
click at [398, 52] on link "Commercial Invoice" at bounding box center [388, 52] width 57 height 15
click at [334, 296] on button "Ship" at bounding box center [348, 303] width 105 height 15
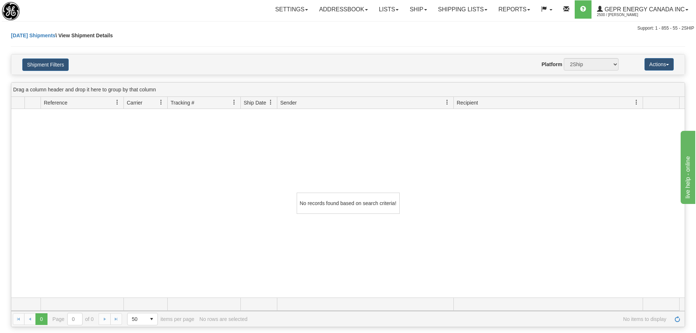
drag, startPoint x: 0, startPoint y: 0, endPoint x: 231, endPoint y: 174, distance: 288.9
click at [231, 174] on div "No records found based on search criteria!" at bounding box center [347, 203] width 673 height 189
click at [472, 17] on link "Shipping lists" at bounding box center [463, 9] width 60 height 18
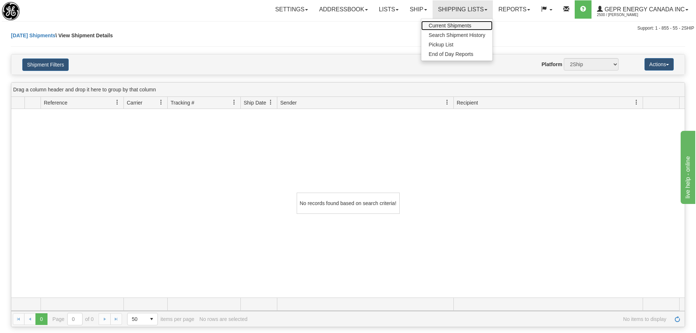
click at [467, 23] on span "Current Shipments" at bounding box center [450, 26] width 43 height 6
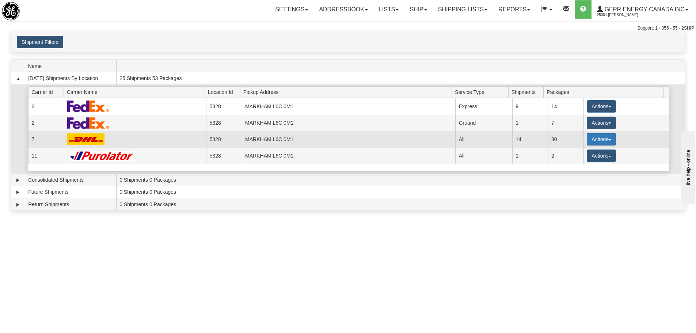
click at [608, 139] on span "button" at bounding box center [609, 139] width 3 height 1
click at [576, 151] on span "Details" at bounding box center [575, 152] width 20 height 5
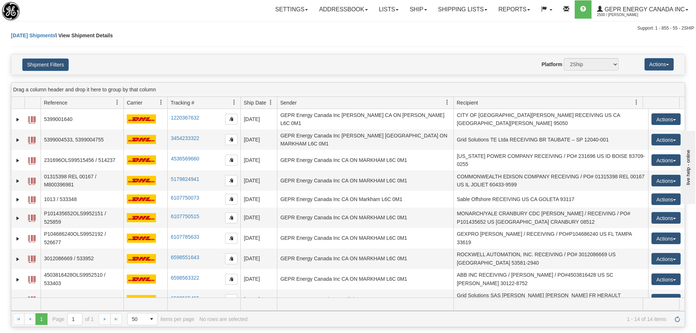
click at [92, 64] on h4 "Shipment Filters" at bounding box center [72, 64] width 110 height 13
click at [155, 64] on div "Website Agent Nothing selected Client User Platform 2Ship Imported" at bounding box center [375, 64] width 497 height 12
click at [62, 58] on button "Shipment Filters" at bounding box center [45, 64] width 46 height 12
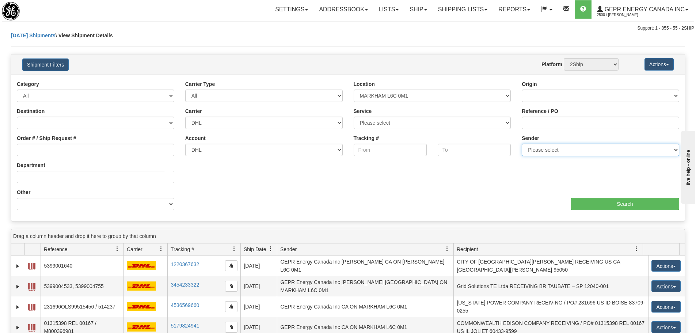
click at [591, 151] on select "Please select GEPR Energy Canada Inc , Rajiehan RMA, ([GEOGRAPHIC_DATA])" at bounding box center [600, 150] width 157 height 12
select select "206864"
click at [522, 144] on select "Please select GEPR Energy Canada Inc , Rajiehan RMA, ([GEOGRAPHIC_DATA])" at bounding box center [600, 150] width 157 height 12
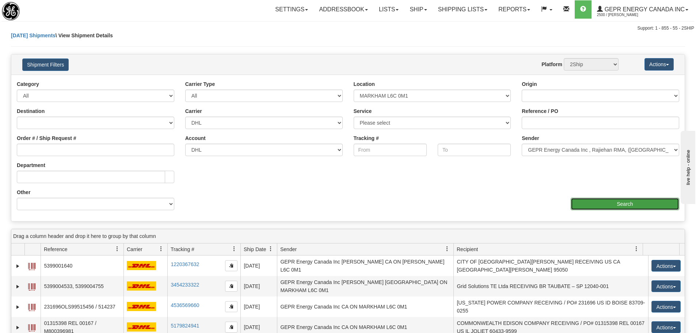
click at [584, 204] on input "Search" at bounding box center [625, 204] width 109 height 12
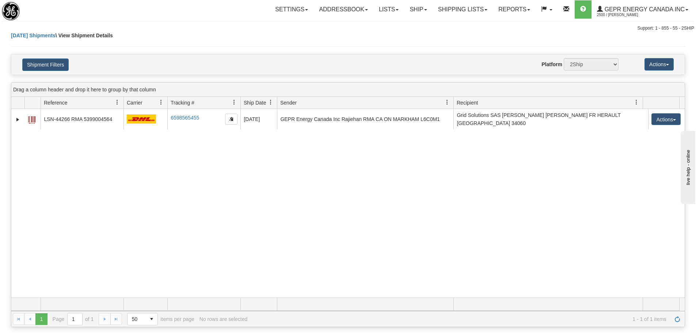
click at [343, 155] on div "31514775 2500 LSN-44266 RMA 5399004564 6598565455 6598565455 08/22/2025 08/22/2…" at bounding box center [347, 203] width 673 height 189
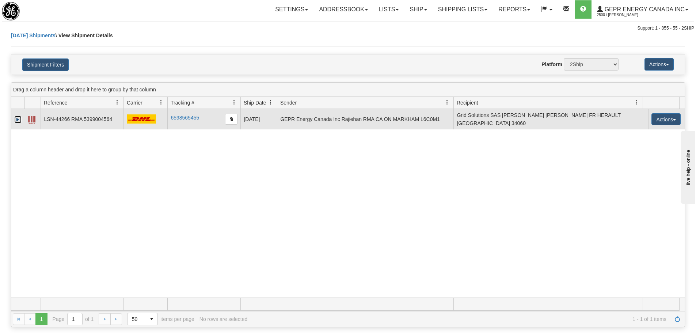
click at [20, 116] on link "Expand" at bounding box center [17, 119] width 7 height 7
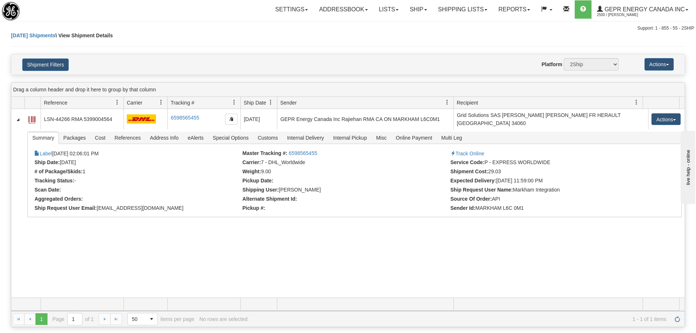
click at [191, 261] on div "31514775 2500 LSN-44266 RMA 5399004564 6598565455 6598565455 08/22/2025 08/22/2…" at bounding box center [347, 203] width 673 height 189
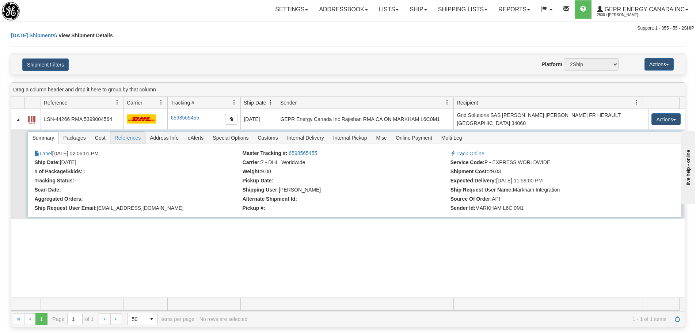
click at [130, 134] on span "References" at bounding box center [127, 138] width 35 height 12
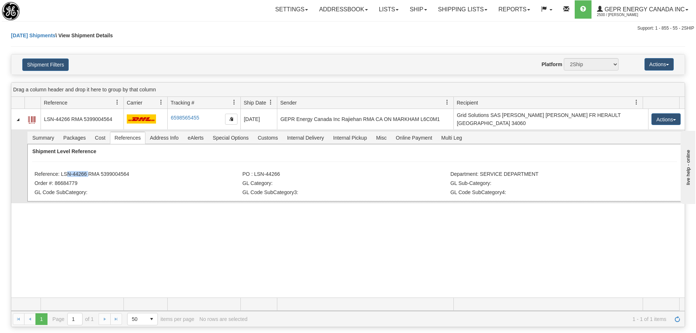
drag, startPoint x: 88, startPoint y: 170, endPoint x: 63, endPoint y: 173, distance: 25.1
click at [63, 173] on li "Reference: LSN-44266 RMA 5399004564" at bounding box center [137, 174] width 206 height 7
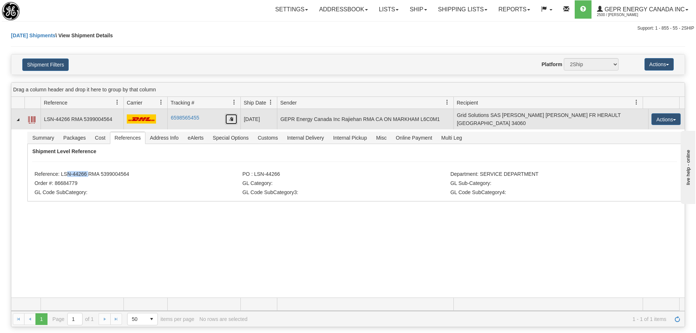
click at [227, 119] on button "button" at bounding box center [231, 119] width 12 height 11
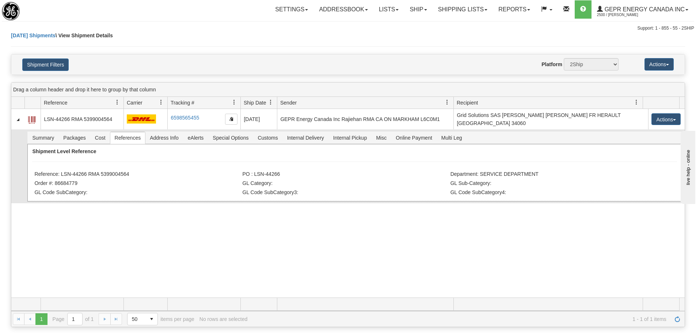
drag, startPoint x: 134, startPoint y: 175, endPoint x: 90, endPoint y: 164, distance: 45.4
click at [89, 166] on div "Shipment Level Reference Reference: LSN-44266 RMA 5399004564 PO : LSN-44266 Dep…" at bounding box center [354, 172] width 654 height 57
click at [135, 165] on div "Shipment Level Reference Reference: LSN-44266 RMA 5399004564 PO : LSN-44266 Dep…" at bounding box center [354, 172] width 654 height 57
drag, startPoint x: 140, startPoint y: 171, endPoint x: 62, endPoint y: 172, distance: 77.5
click at [62, 172] on li "Reference: LSN-44266 RMA 5399004564" at bounding box center [137, 174] width 206 height 7
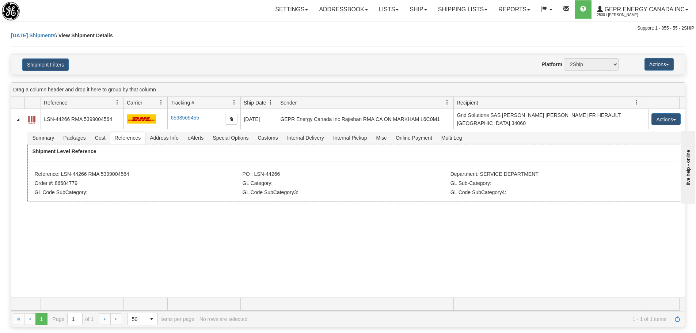
copy li "LSN-44266 RMA 5399004564"
drag, startPoint x: 280, startPoint y: 71, endPoint x: 274, endPoint y: 67, distance: 7.1
click at [279, 69] on div "Website Agent Nothing selected Client User Platform 2Ship Imported" at bounding box center [375, 64] width 497 height 12
click at [276, 294] on div "31514775 2500 LSN-44266 RMA 5399004564 6598565455 6598565455 08/22/2025 08/22/2…" at bounding box center [347, 203] width 673 height 189
click at [682, 326] on div "1 1 Page 1 of 1 50 25 50 100 500 1000 items per page 1 - 1 of 1 items No rows a…" at bounding box center [347, 319] width 673 height 16
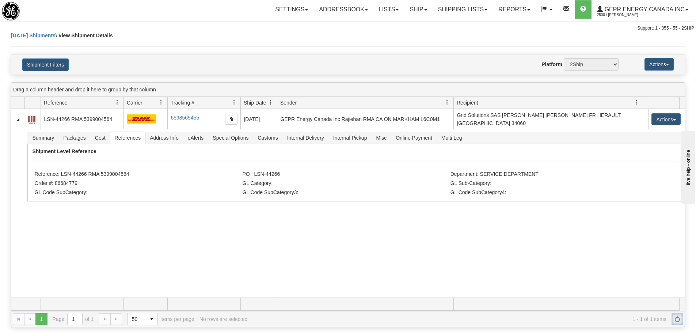
click at [677, 314] on link "Refresh" at bounding box center [678, 319] width 12 height 12
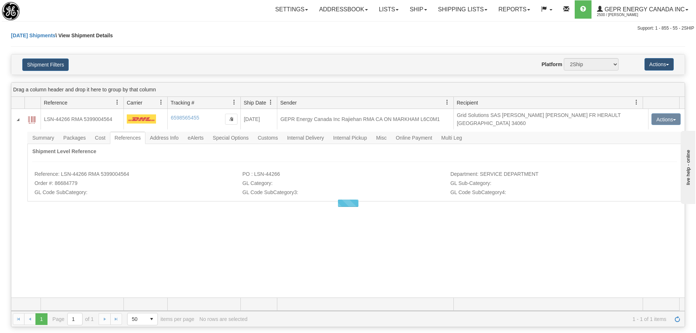
click at [186, 34] on div "Today Shipments \ View Shipment Details" at bounding box center [348, 43] width 674 height 22
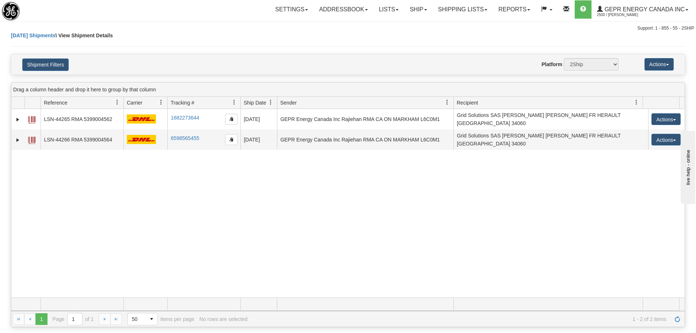
click at [172, 161] on div "31514963 2500 LSN-44265 RMA 5399004562 1682273644 1682273644 08/22/2025 08/22/2…" at bounding box center [347, 203] width 673 height 189
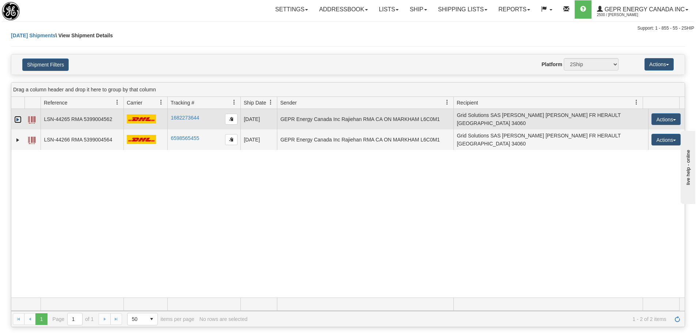
click at [17, 116] on link "Expand" at bounding box center [17, 119] width 7 height 7
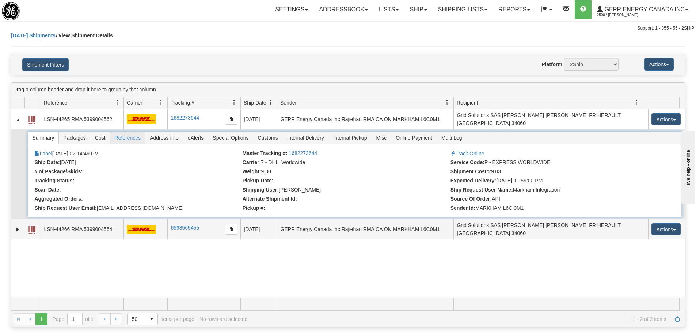
click at [124, 132] on span "References" at bounding box center [127, 138] width 35 height 12
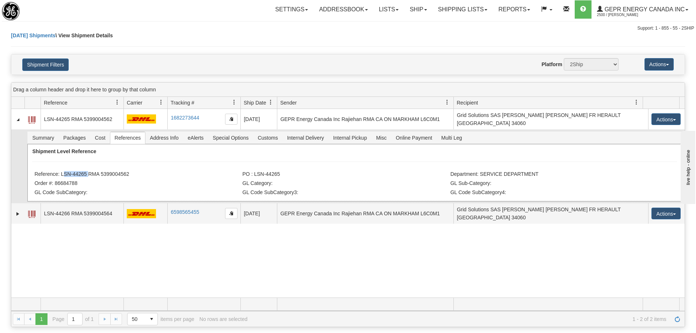
drag, startPoint x: 86, startPoint y: 170, endPoint x: 61, endPoint y: 172, distance: 24.5
click at [61, 172] on li "Reference: LSN-44265 RMA 5399004562" at bounding box center [137, 174] width 206 height 7
copy li "LSN-44265"
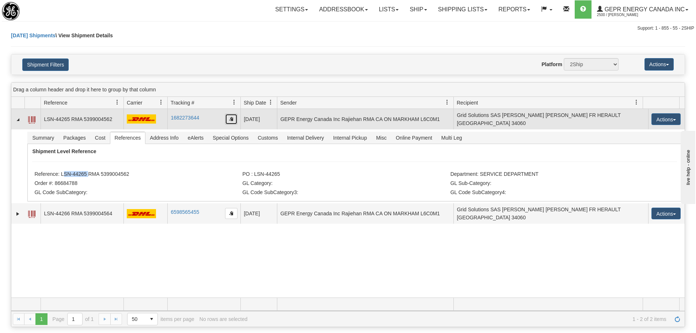
click at [235, 115] on button "button" at bounding box center [231, 119] width 12 height 11
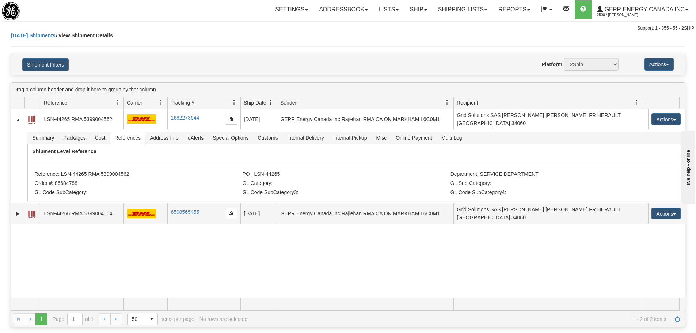
click at [84, 259] on div "31514963 2500 LSN-44265 RMA 5399004562 1682273644 1682273644 08/22/2025 08/22/2…" at bounding box center [347, 203] width 673 height 189
drag, startPoint x: 114, startPoint y: 171, endPoint x: 62, endPoint y: 171, distance: 52.3
click at [62, 171] on li "Reference: LSN-44265 RMA 5399004562" at bounding box center [137, 174] width 206 height 7
copy li "LSN-44265 RMA 5399004562"
click at [234, 8] on div "Settings Shipping Preferences Fields Preferences New Store Connections Addressb…" at bounding box center [408, 9] width 571 height 18
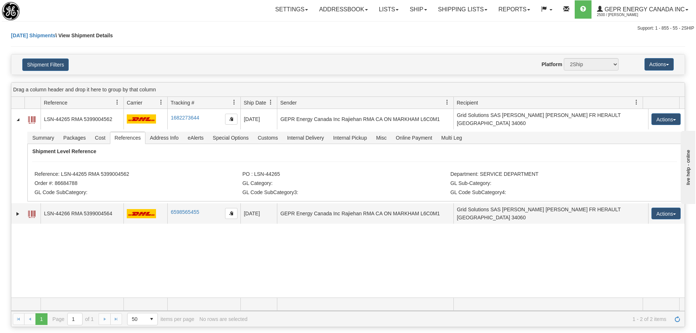
click at [547, 237] on div "31514963 2500 LSN-44265 RMA 5399004562 1682273644 1682273644 08/22/2025 08/22/2…" at bounding box center [347, 203] width 673 height 189
click at [675, 316] on span "Refresh" at bounding box center [678, 319] width 6 height 6
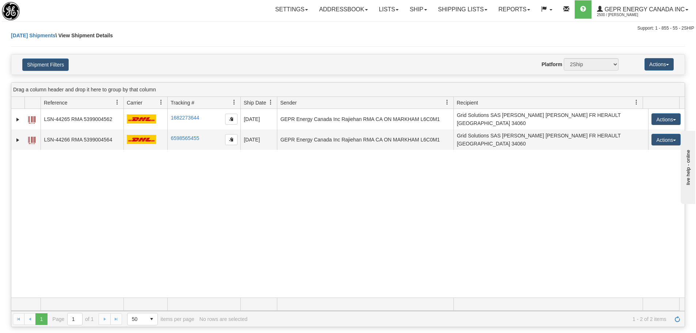
click at [305, 290] on div "31514963 2500 LSN-44265 RMA 5399004562 1682273644 1682273644 08/22/2025 08/22/2…" at bounding box center [347, 203] width 673 height 189
click at [140, 192] on div "31514963 2500 LSN-44265 RMA 5399004562 1682273644 1682273644 08/22/2025 08/22/2…" at bounding box center [347, 203] width 673 height 189
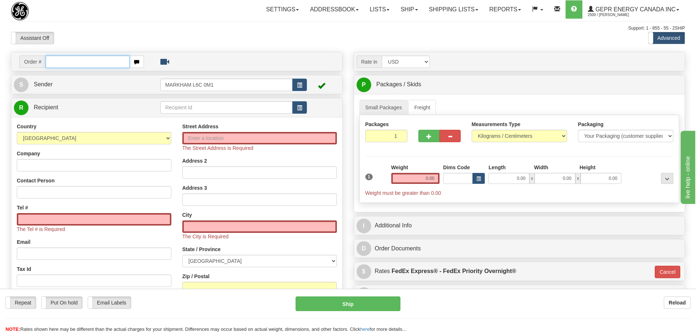
click at [75, 64] on input "text" at bounding box center [88, 62] width 84 height 12
paste input "86684796"
type input "86684796"
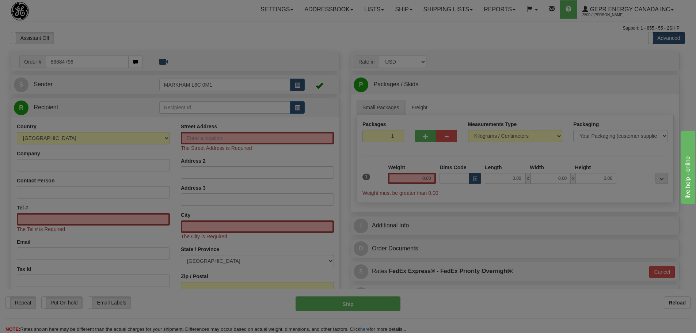
click at [90, 34] on body "Training Course Close Toggle navigation Settings Shipping Preferences New Recip…" at bounding box center [348, 166] width 696 height 333
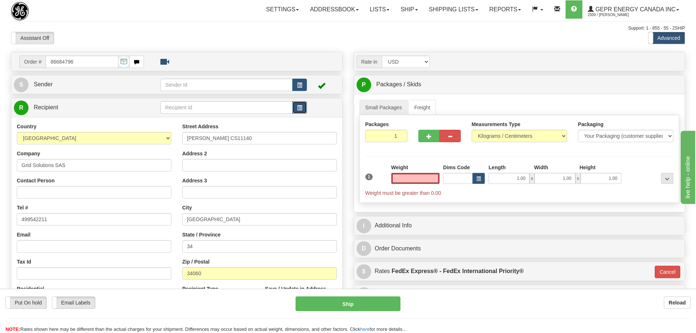
type input "0.00"
click at [306, 110] on button "button" at bounding box center [299, 107] width 15 height 12
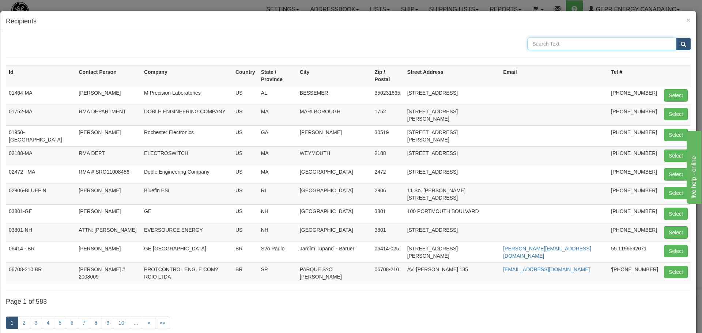
click at [587, 44] on input "text" at bounding box center [601, 44] width 149 height 12
click at [555, 40] on input "text" at bounding box center [601, 44] width 149 height 12
click at [547, 42] on input "text" at bounding box center [601, 44] width 149 height 12
type input "[GEOGRAPHIC_DATA]"
click at [680, 42] on span "submit" at bounding box center [682, 44] width 5 height 5
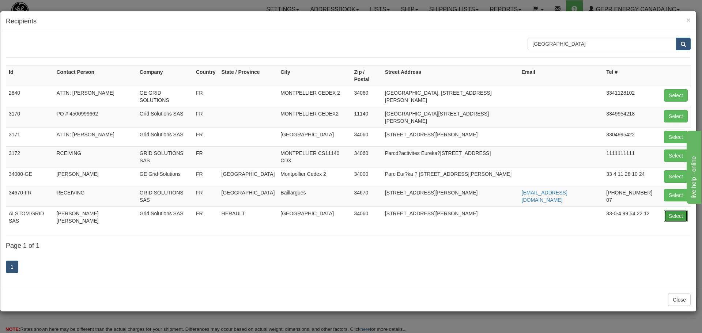
click at [672, 210] on button "Select" at bounding box center [676, 216] width 24 height 12
type input "ALSTOM GRID SAS"
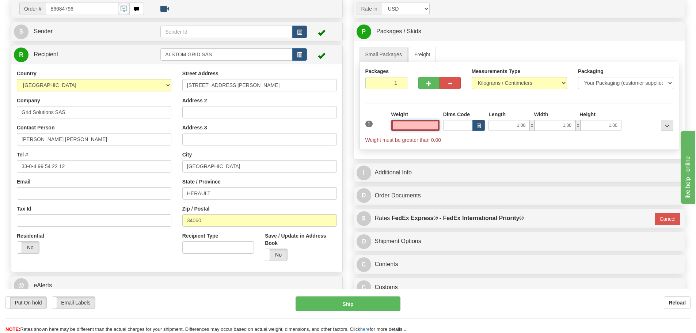
scroll to position [37, 0]
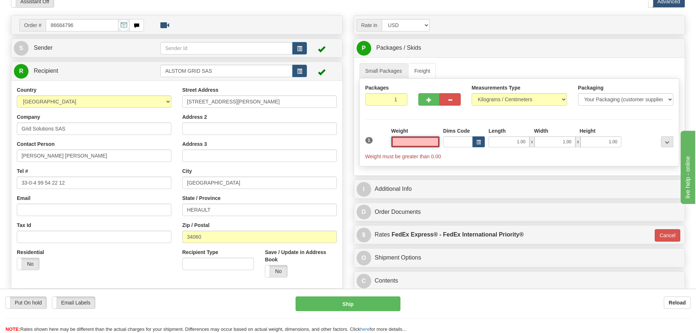
click at [430, 140] on input "text" at bounding box center [415, 141] width 48 height 11
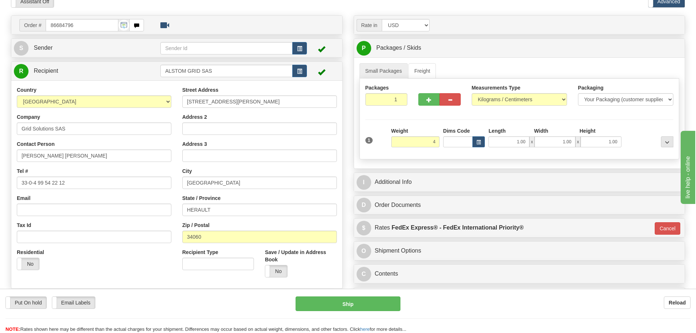
type input "4.00"
type input "01"
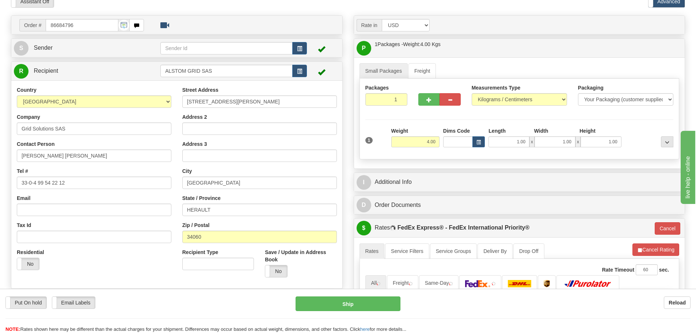
click at [424, 132] on div "Weight 4.00" at bounding box center [415, 137] width 48 height 20
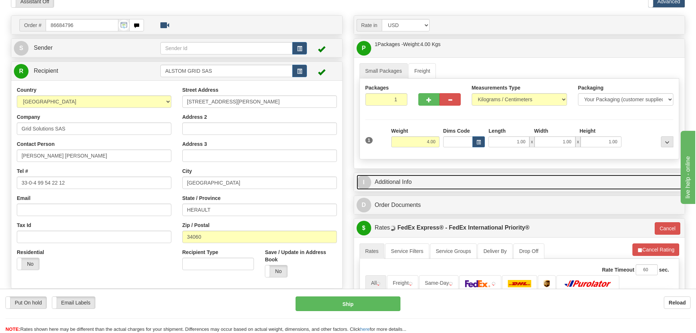
click at [453, 175] on link "I Additional Info" at bounding box center [520, 182] width 326 height 15
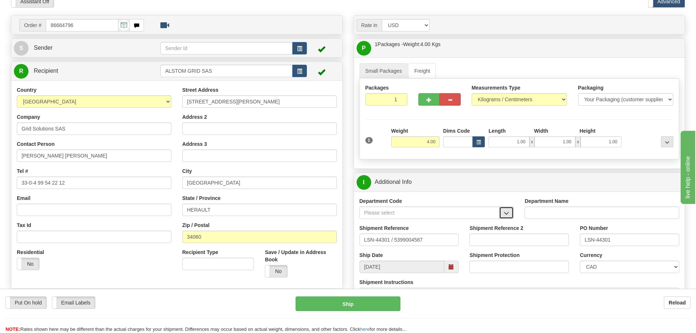
click at [509, 211] on span "button" at bounding box center [506, 213] width 5 height 5
click at [476, 222] on div "SER" at bounding box center [427, 224] width 133 height 8
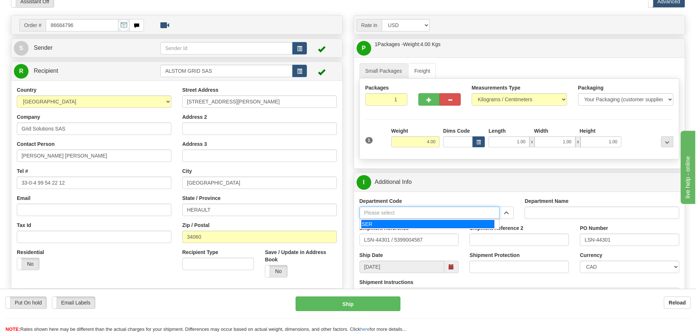
type input "SER"
type input "SERVICE DEPARTMENT"
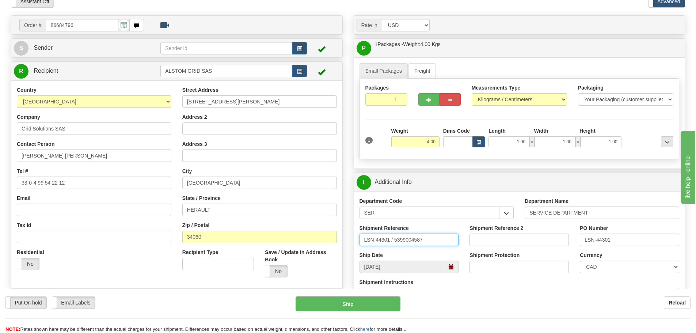
click at [393, 244] on input "LSN-44301 / 5399004587" at bounding box center [409, 239] width 99 height 12
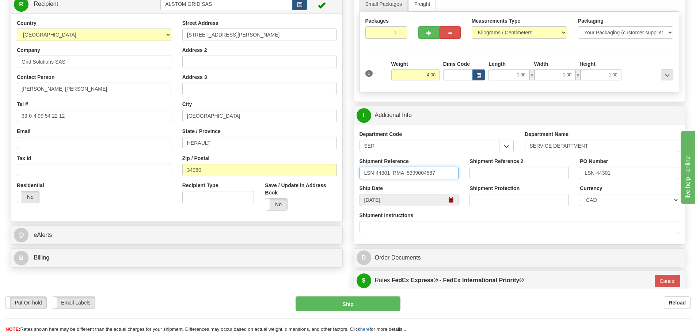
scroll to position [110, 0]
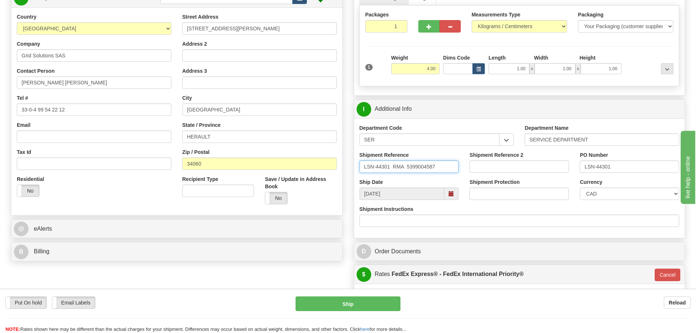
type input "LSN-44301 RMA 5399004587"
click at [653, 189] on select "CAD USD EUR ZAR RON ANG ARN AUD AUS AWG BBD BFR BGN BHD BMD BND BRC BRL CHP CKZ…" at bounding box center [629, 193] width 99 height 12
select select "1"
click at [580, 187] on select "CAD USD EUR ZAR RON ANG ARN AUD AUS AWG BBD BFR BGN BHD BMD BND BRC BRL CHP CKZ…" at bounding box center [629, 193] width 99 height 12
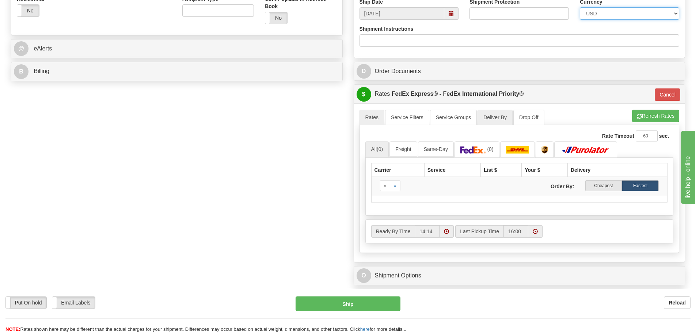
scroll to position [292, 0]
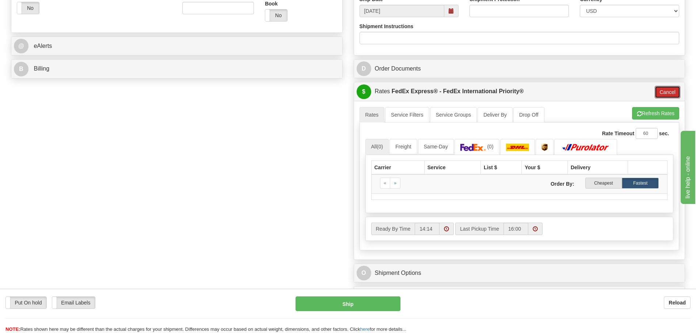
click at [672, 86] on button "Cancel" at bounding box center [668, 92] width 26 height 12
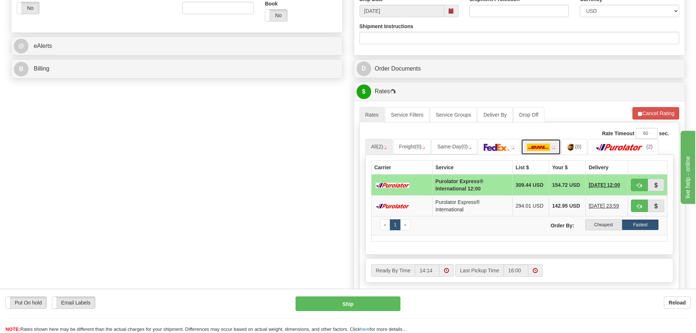
click at [544, 152] on link at bounding box center [541, 147] width 40 height 16
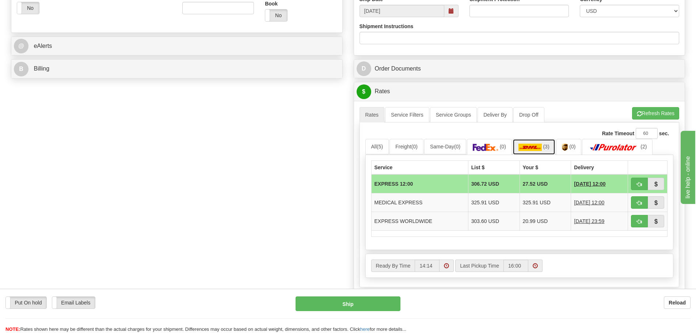
click at [542, 147] on img at bounding box center [530, 147] width 23 height 7
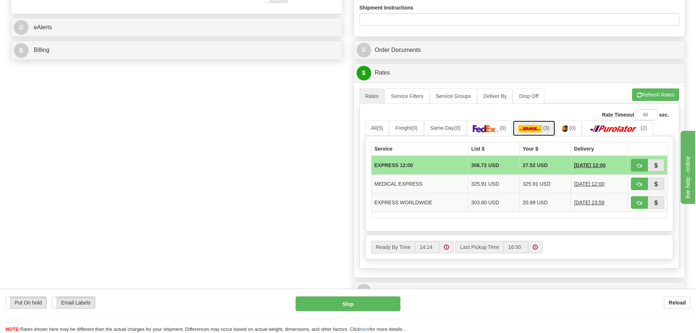
scroll to position [329, 0]
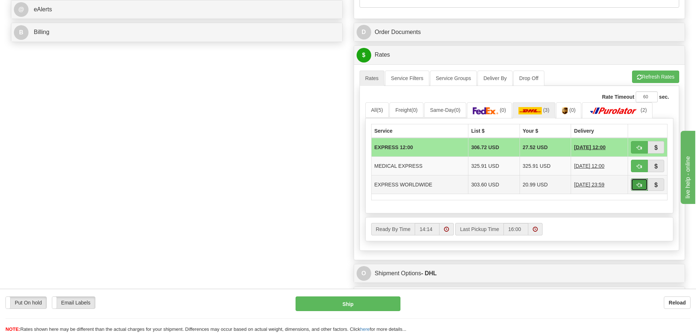
click at [642, 182] on button "button" at bounding box center [639, 184] width 17 height 12
type input "P"
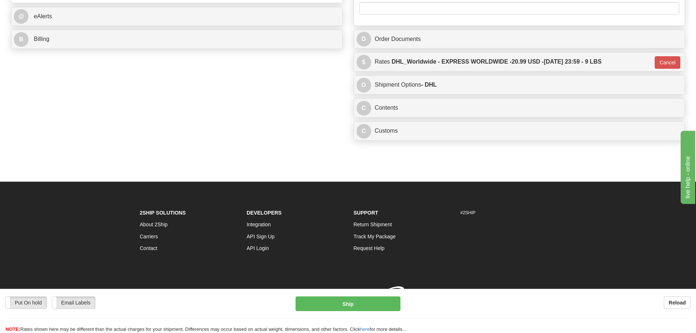
scroll to position [326, 0]
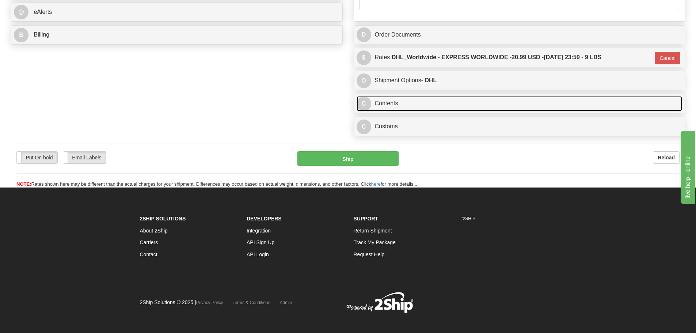
click at [418, 99] on link "C Contents" at bounding box center [520, 103] width 326 height 15
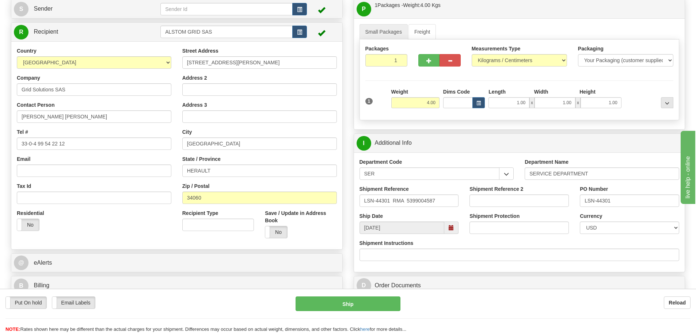
scroll to position [110, 0]
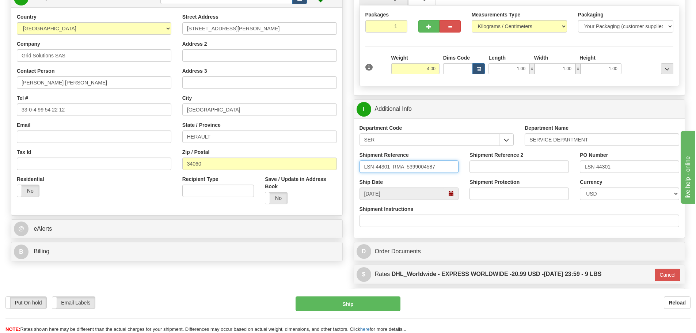
click at [407, 167] on input "LSN-44301 RMA 5399004587" at bounding box center [409, 166] width 99 height 12
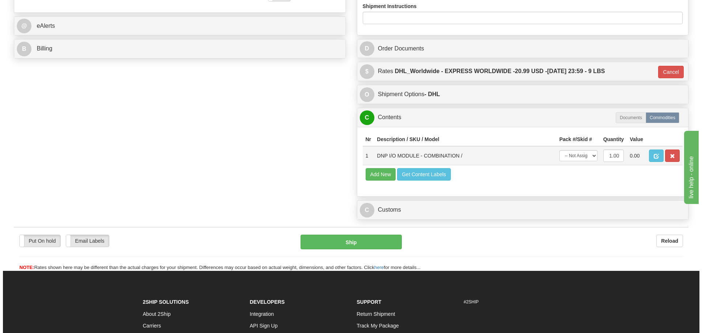
scroll to position [329, 0]
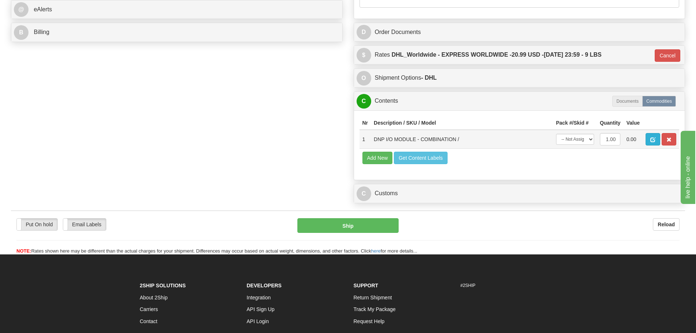
type input "LSN-44301 RMA 5399004587"
click at [658, 141] on button "button" at bounding box center [653, 139] width 15 height 12
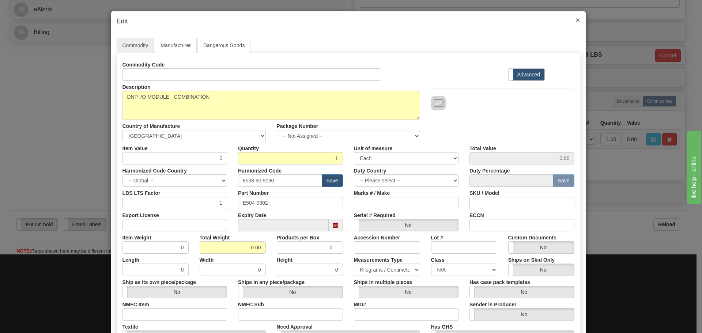
click at [576, 18] on span "×" at bounding box center [577, 20] width 4 height 8
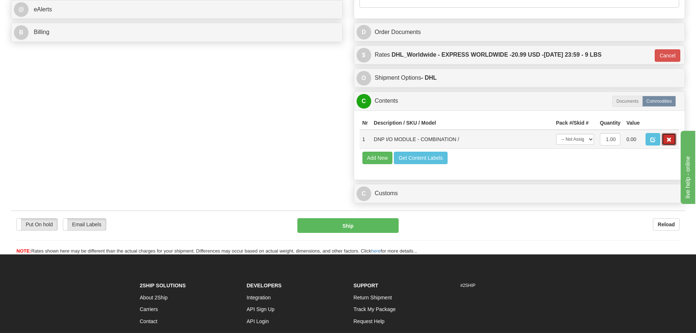
click at [668, 138] on span "button" at bounding box center [668, 139] width 5 height 5
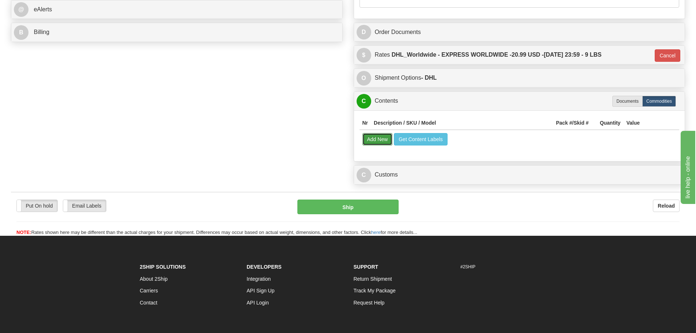
click at [391, 143] on button "Add New" at bounding box center [377, 139] width 30 height 12
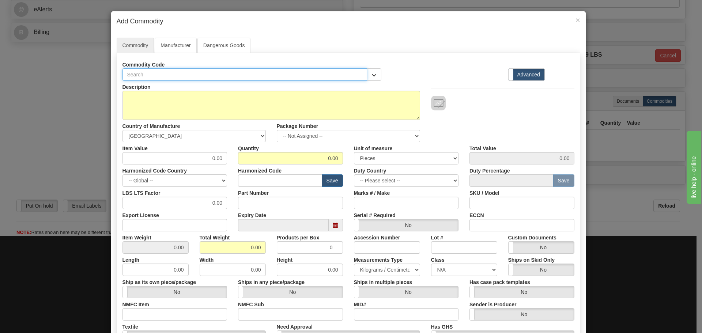
click at [215, 74] on input "text" at bounding box center [244, 74] width 245 height 12
paste input "504-0302"
type input "504-0302"
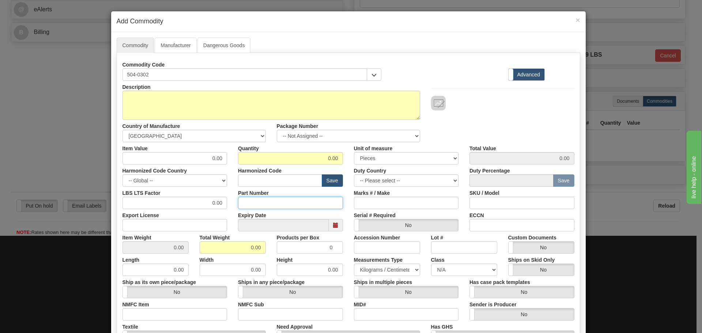
click at [256, 198] on input "Part Number" at bounding box center [290, 203] width 105 height 12
paste input "504-0302"
type input "504-0302"
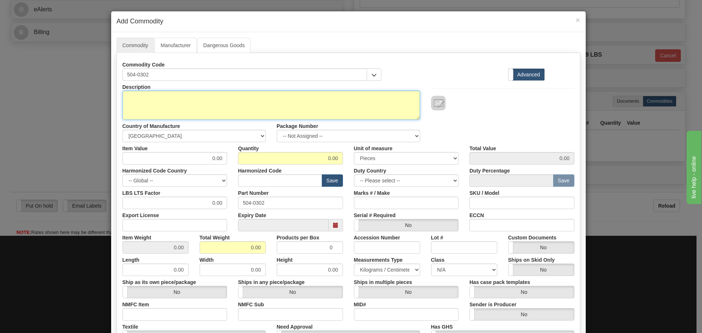
click at [188, 110] on textarea "Description" at bounding box center [270, 105] width 297 height 29
click at [157, 107] on textarea "Description" at bounding box center [270, 105] width 297 height 29
drag, startPoint x: 152, startPoint y: 106, endPoint x: 76, endPoint y: 104, distance: 75.3
click at [76, 104] on div "× Add Commodity Commodity Manufacturer Dangerous Goods Commodity Code 504-0302 …" at bounding box center [351, 166] width 702 height 333
paste textarea "DNP I/O MODULE - COMBINATION"
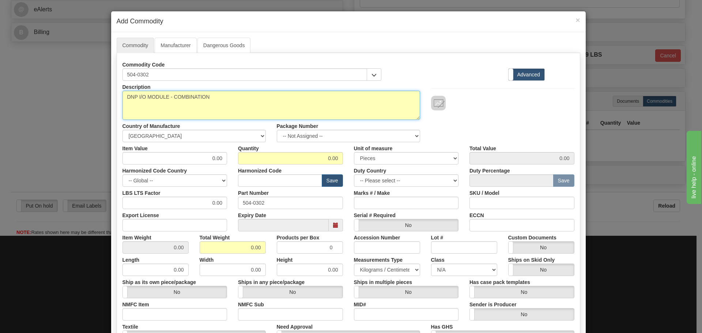
type textarea "DNP I/O MODULE - COMBINATION"
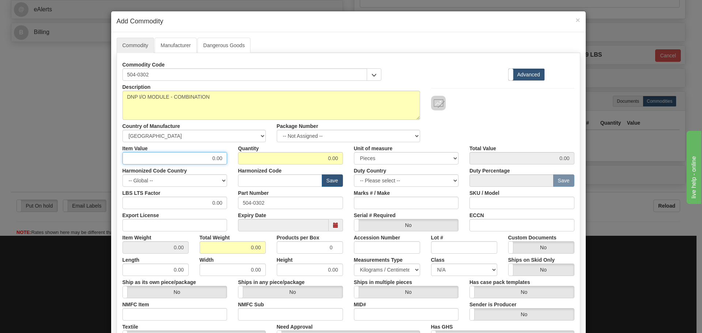
drag, startPoint x: 198, startPoint y: 154, endPoint x: 229, endPoint y: 162, distance: 31.5
click at [229, 162] on div "Item Value 0.00" at bounding box center [175, 153] width 116 height 22
type input "75"
type input "1"
type input "75.00"
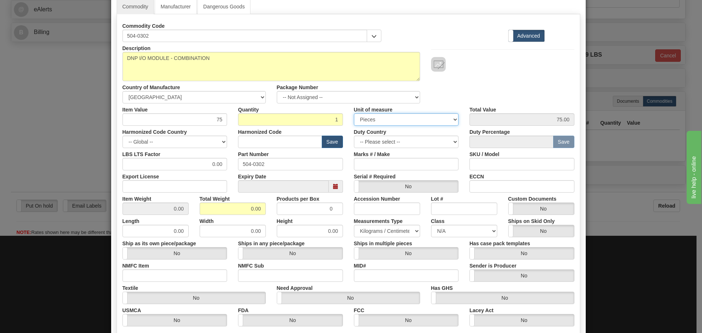
scroll to position [110, 0]
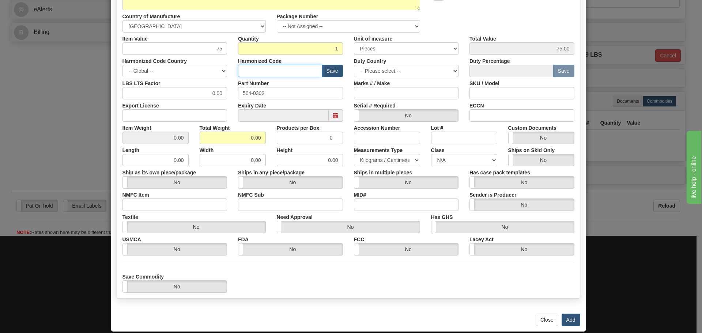
click at [263, 71] on input "text" at bounding box center [280, 71] width 84 height 12
type input "8536.49.0080"
drag, startPoint x: 243, startPoint y: 133, endPoint x: 261, endPoint y: 140, distance: 19.1
click at [262, 144] on div "Description DNP I/O MODULE - COMBINATION Country of Manufacture -- Unknown -- A…" at bounding box center [348, 132] width 452 height 322
type input "2"
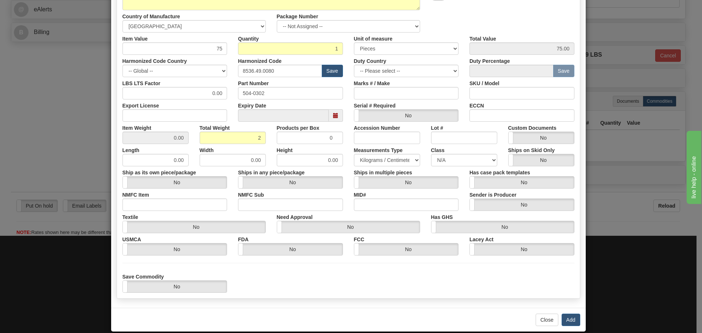
type input "2.0000"
click at [267, 153] on div "Width 0.00" at bounding box center [232, 155] width 77 height 22
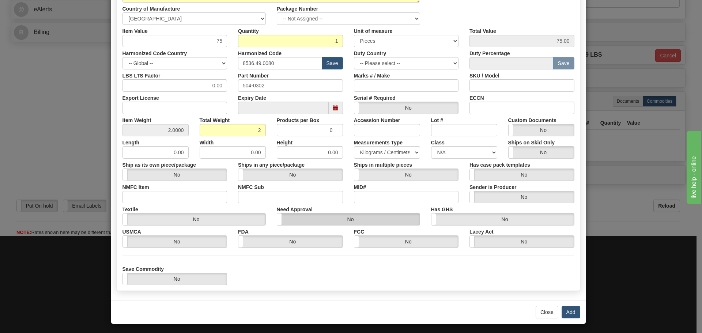
scroll to position [119, 0]
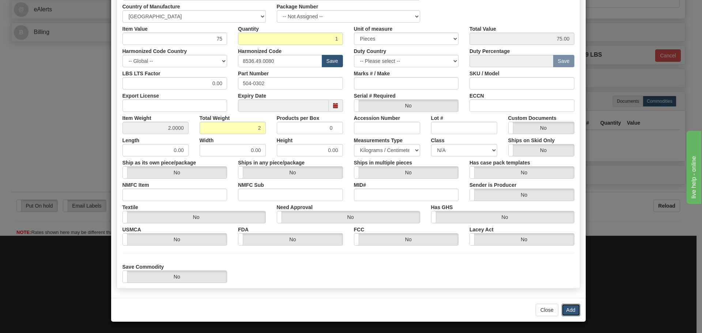
click at [570, 309] on button "Add" at bounding box center [570, 310] width 19 height 12
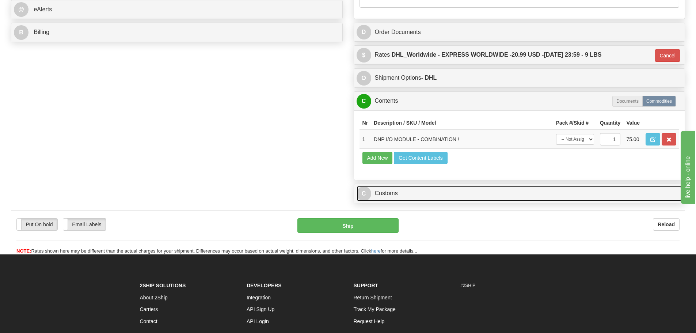
click at [413, 191] on link "C Customs" at bounding box center [520, 193] width 326 height 15
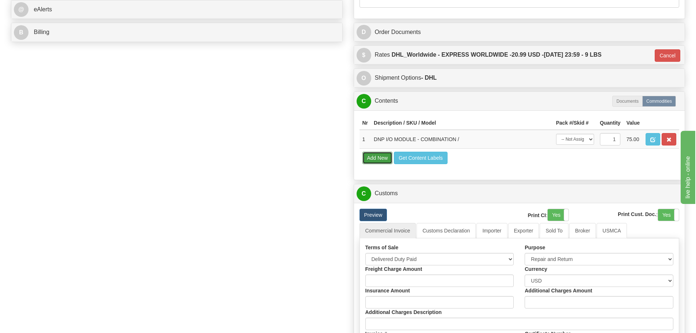
click at [372, 162] on button "Add New" at bounding box center [377, 158] width 30 height 12
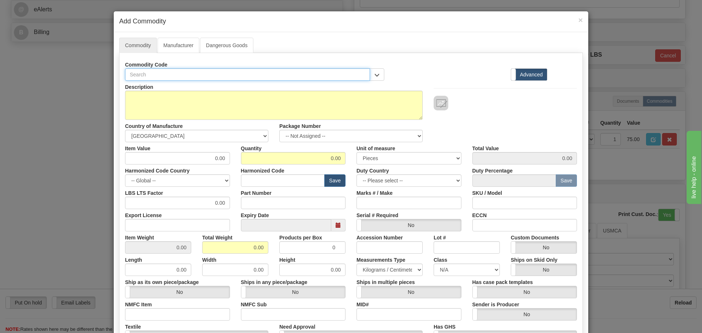
click at [221, 77] on input "text" at bounding box center [247, 74] width 245 height 12
paste input "WESDAC D20C ANALOG I/P"
drag, startPoint x: 235, startPoint y: 72, endPoint x: 50, endPoint y: 75, distance: 184.9
click at [50, 75] on div "× Add Commodity Commodity Manufacturer Dangerous Goods Commodity Code WESDAC D2…" at bounding box center [351, 166] width 702 height 333
paste input "540-0159"
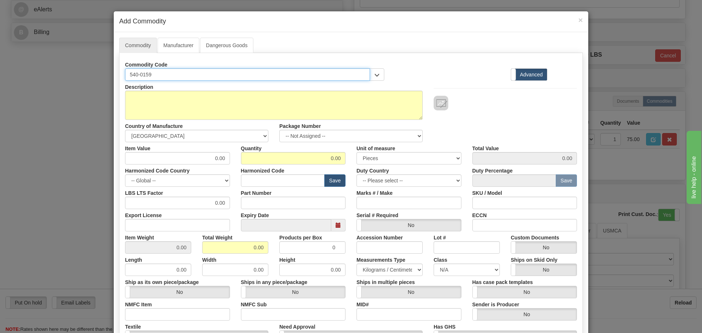
type input "540-0159"
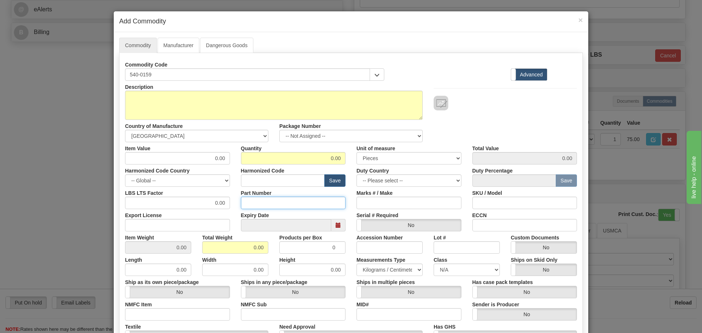
click at [287, 200] on input "Part Number" at bounding box center [293, 203] width 105 height 12
paste input "540-0159"
type input "540-0159"
click at [271, 180] on input "text" at bounding box center [283, 180] width 84 height 12
type input "8536.49.0080"
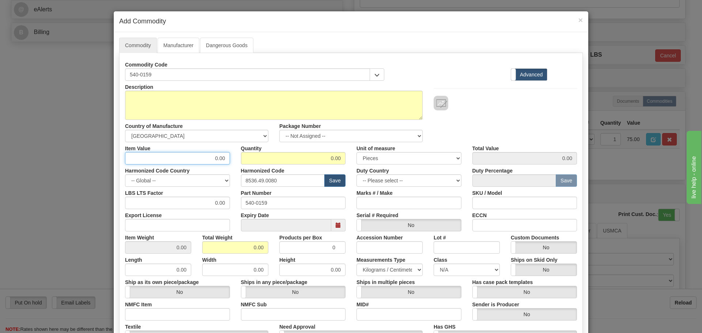
drag, startPoint x: 208, startPoint y: 157, endPoint x: 234, endPoint y: 164, distance: 27.0
click at [234, 164] on div "Item Value 0.00 Quantity 0.00 Unit of measure 3 Thousand Square Inches Adjustme…" at bounding box center [350, 153] width 463 height 22
type input "75"
type input "1"
type input "75.00"
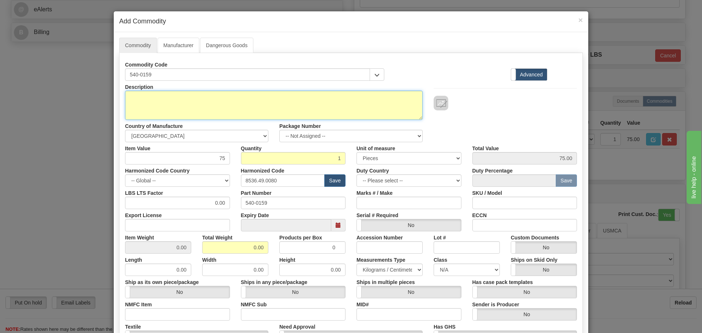
click at [190, 96] on textarea "Description" at bounding box center [273, 105] width 297 height 29
paste textarea "WESDAC D20C ANALOG I/P"
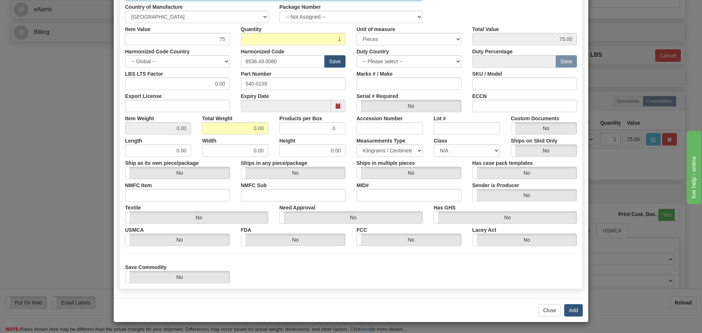
scroll to position [119, 0]
type textarea "WESDAC D20C ANALOG I/P"
drag, startPoint x: 243, startPoint y: 127, endPoint x: 282, endPoint y: 133, distance: 38.9
click at [282, 133] on div "Item Weight 0.00 Total Weight 0.00 Products per Box 0 Accession Number Lot # Cu…" at bounding box center [350, 123] width 463 height 22
type input "2"
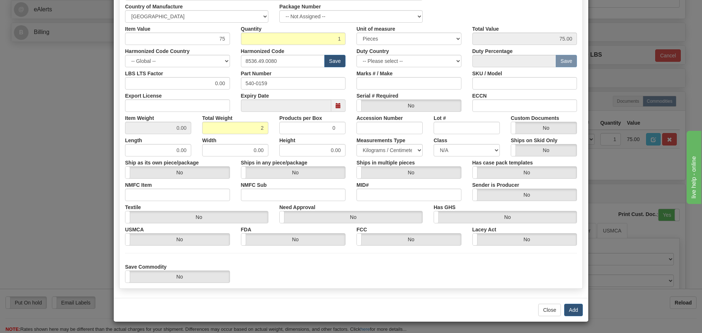
type input "2.0000"
click at [274, 130] on div "Products per Box 0" at bounding box center [312, 123] width 77 height 22
click at [577, 307] on button "Add" at bounding box center [573, 310] width 19 height 12
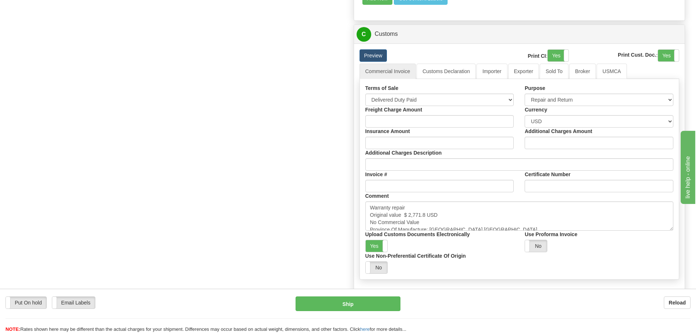
scroll to position [548, 0]
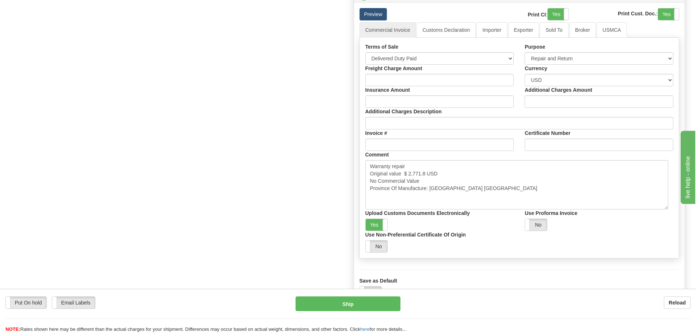
drag, startPoint x: 672, startPoint y: 187, endPoint x: 667, endPoint y: 208, distance: 20.7
click at [667, 208] on textarea "Warranty repair Original value $ 2,771.8 USD No Commercial Value Province Of Ma…" at bounding box center [516, 184] width 303 height 49
click at [537, 198] on textarea "Warranty repair Original value $ 2,771.8 USD No Commercial Value Province Of Ma…" at bounding box center [516, 184] width 303 height 49
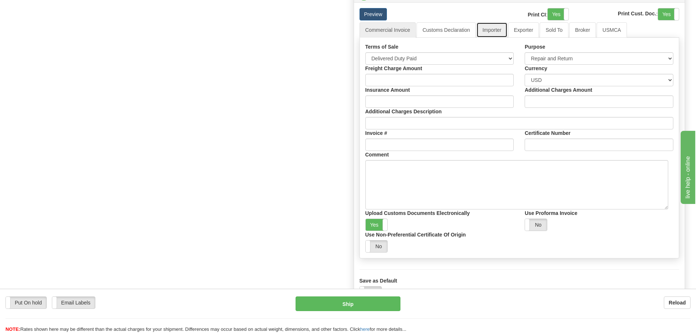
click at [497, 29] on link "Importer" at bounding box center [491, 29] width 31 height 15
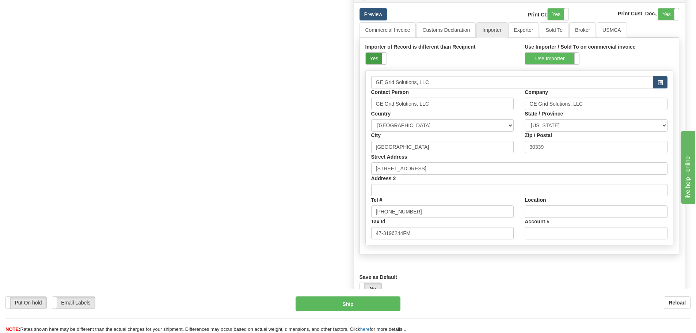
click at [370, 54] on label "Yes" at bounding box center [376, 59] width 21 height 12
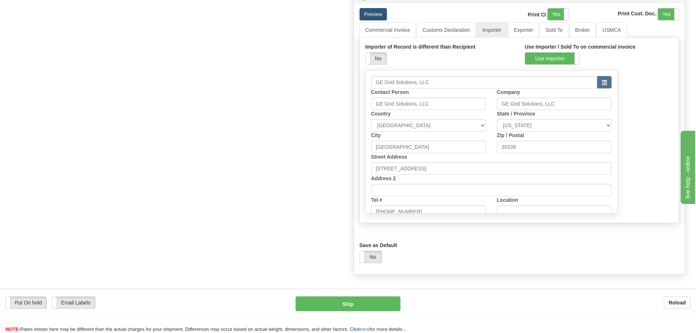
scroll to position [546, 0]
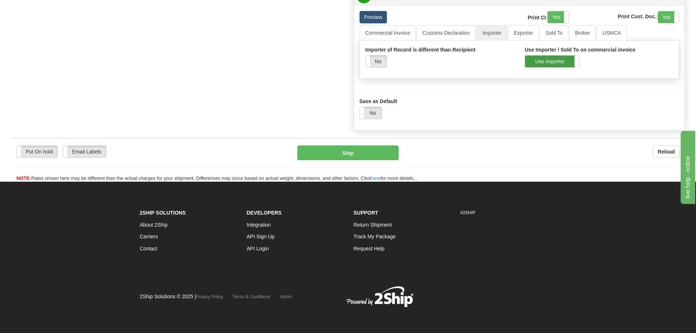
click at [528, 65] on label "Use Importer" at bounding box center [552, 62] width 54 height 12
click at [394, 34] on link "Commercial Invoice" at bounding box center [388, 32] width 57 height 15
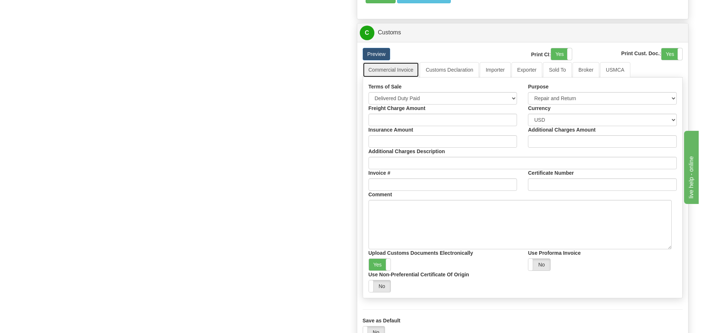
scroll to position [619, 0]
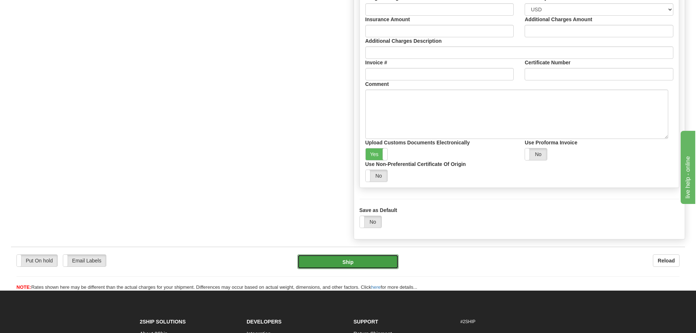
click at [341, 265] on button "Ship" at bounding box center [347, 261] width 101 height 15
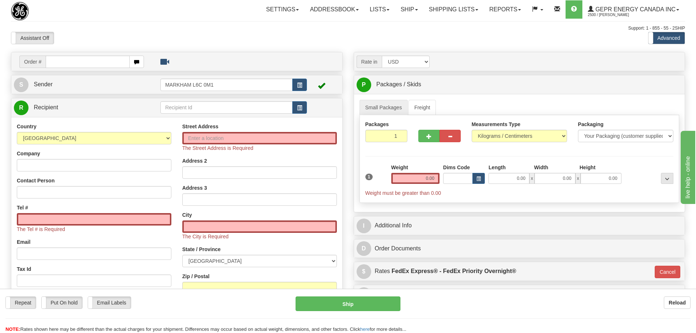
click at [263, 36] on div "Assistant On Assistant Off Do a return Do a return" at bounding box center [147, 38] width 285 height 12
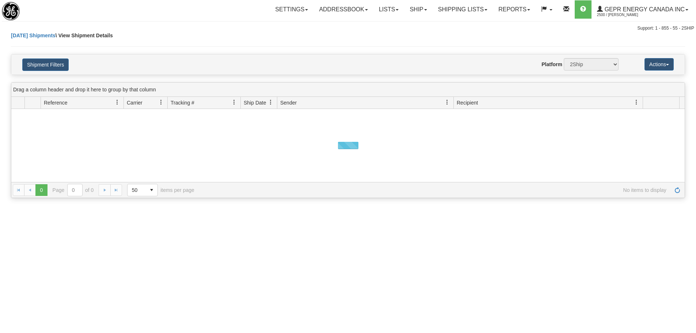
select select "5328"
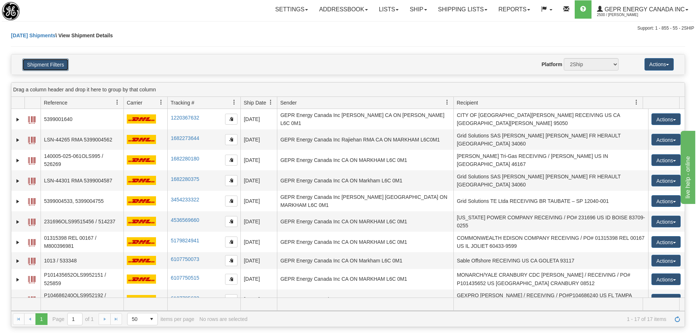
click at [55, 61] on button "Shipment Filters" at bounding box center [45, 64] width 46 height 12
select select "7"
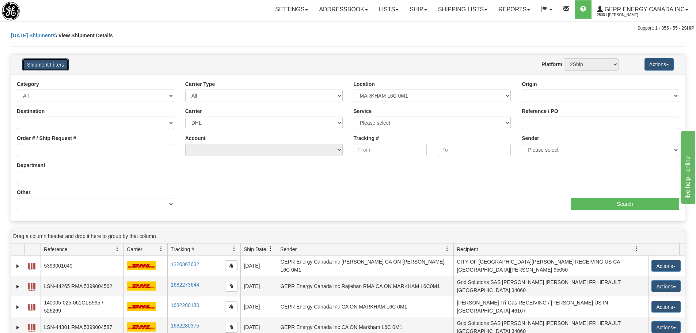
select select "12418"
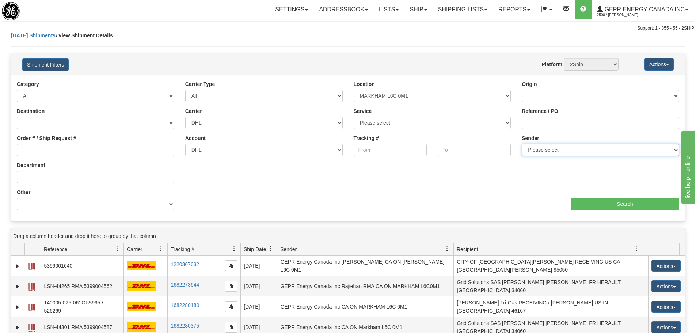
click at [546, 146] on select "Please select GEPR Energy Canada Inc , Rajiehan RMA, ([GEOGRAPHIC_DATA])" at bounding box center [600, 150] width 157 height 12
select select "206864"
click at [522, 144] on select "Please select GEPR Energy Canada Inc , Rajiehan RMA, ([GEOGRAPHIC_DATA])" at bounding box center [600, 150] width 157 height 12
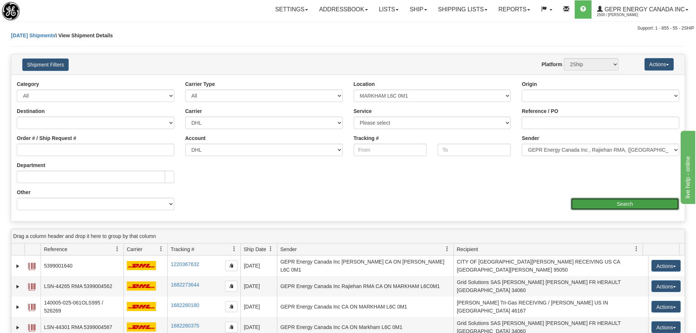
click at [613, 208] on input "Search" at bounding box center [625, 204] width 109 height 12
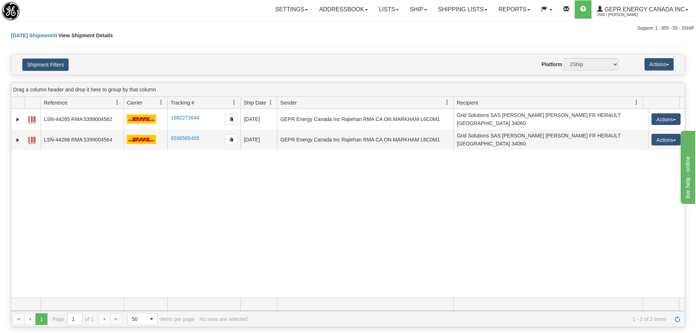
click at [477, 195] on div "31514963 2500 LSN-44265 RMA 5399004562 1682273644 1682273644 [DATE] [DATE] 02:1…" at bounding box center [347, 203] width 673 height 189
click at [54, 67] on button "Shipment Filters" at bounding box center [45, 64] width 46 height 12
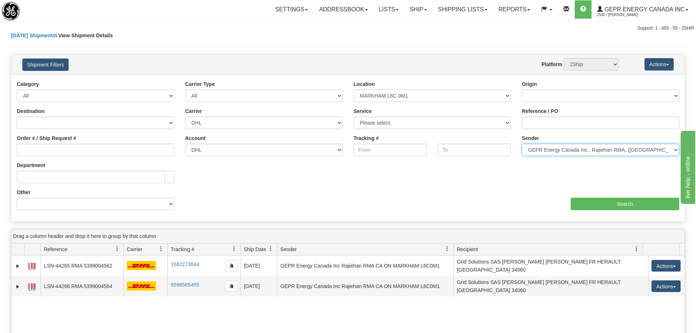
click at [581, 155] on select "Please select GEPR Energy Canada Inc , Rajiehan RMA, ([GEOGRAPHIC_DATA])" at bounding box center [600, 150] width 157 height 12
select select
click at [522, 144] on select "Please select GEPR Energy Canada Inc , Rajiehan RMA, ([GEOGRAPHIC_DATA])" at bounding box center [600, 150] width 157 height 12
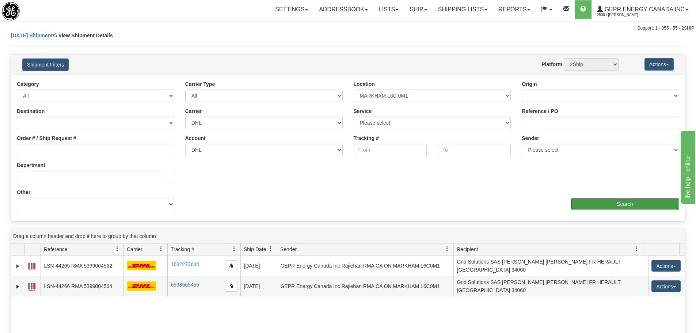
click at [596, 202] on input "Search" at bounding box center [625, 204] width 109 height 12
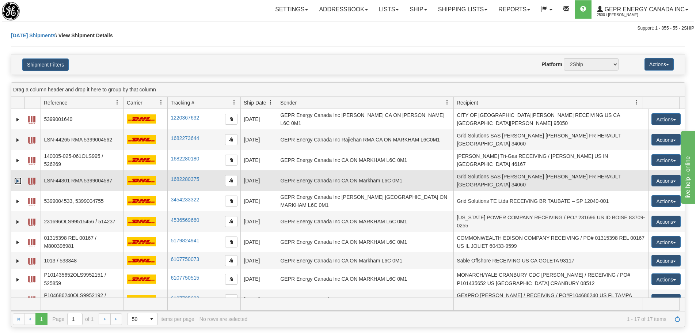
click at [16, 177] on link "Expand" at bounding box center [17, 180] width 7 height 7
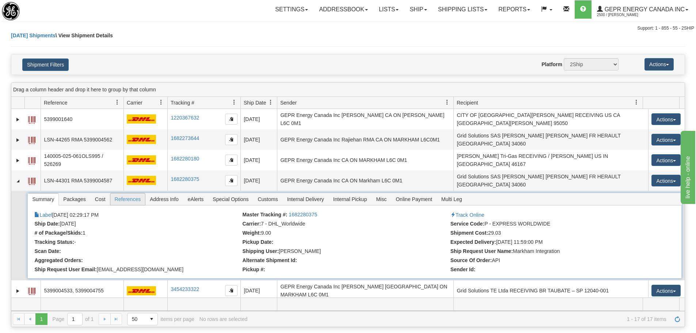
click at [131, 193] on span "References" at bounding box center [127, 199] width 35 height 12
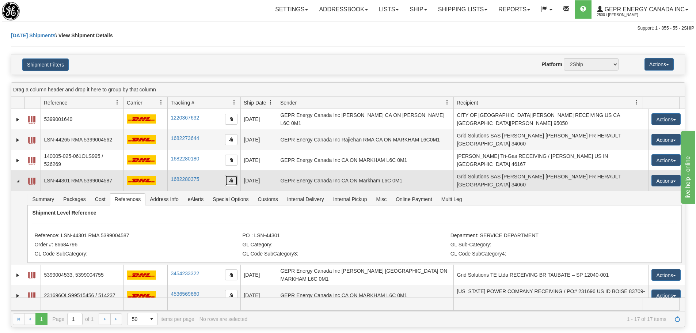
click at [229, 175] on button "button" at bounding box center [231, 180] width 12 height 11
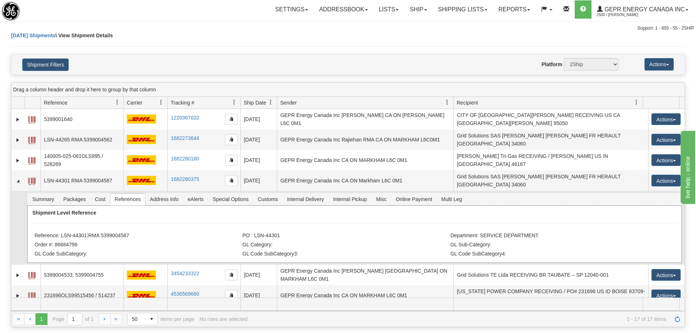
drag, startPoint x: 88, startPoint y: 224, endPoint x: 83, endPoint y: 222, distance: 6.1
click at [83, 232] on li "Reference: LSN-44301 RMA 5399004587" at bounding box center [137, 235] width 206 height 7
click at [86, 232] on li "Reference: LSN-44301 RMA 5399004587" at bounding box center [137, 235] width 206 height 7
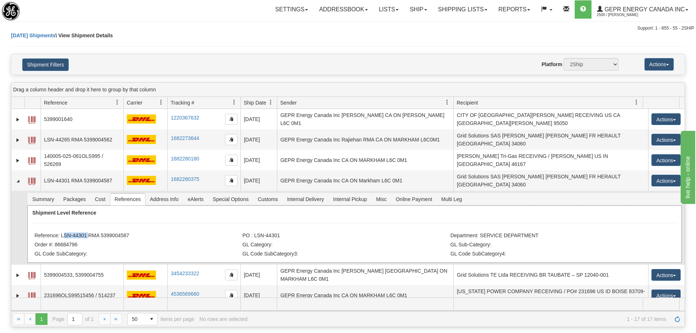
drag, startPoint x: 86, startPoint y: 222, endPoint x: 62, endPoint y: 225, distance: 24.3
click at [62, 232] on li "Reference: LSN-44301 RMA 5399004587" at bounding box center [137, 235] width 206 height 7
drag, startPoint x: 62, startPoint y: 226, endPoint x: 86, endPoint y: 223, distance: 24.6
click at [86, 232] on li "Reference: LSN-44301 RMA 5399004587" at bounding box center [137, 235] width 206 height 7
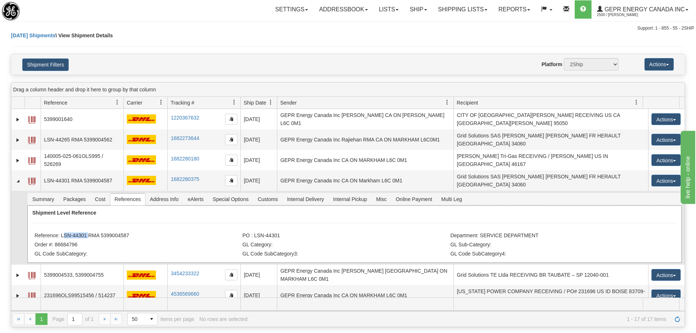
copy li "LSN-44301"
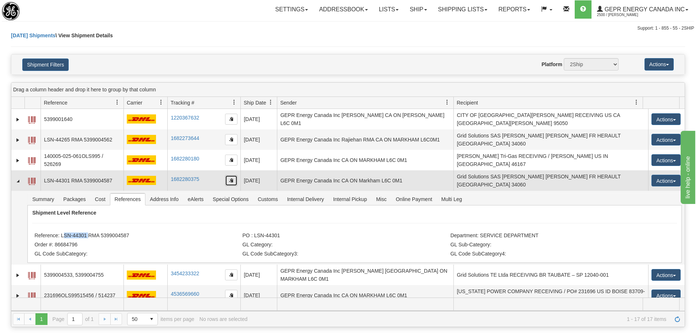
click at [227, 175] on button "button" at bounding box center [231, 180] width 12 height 11
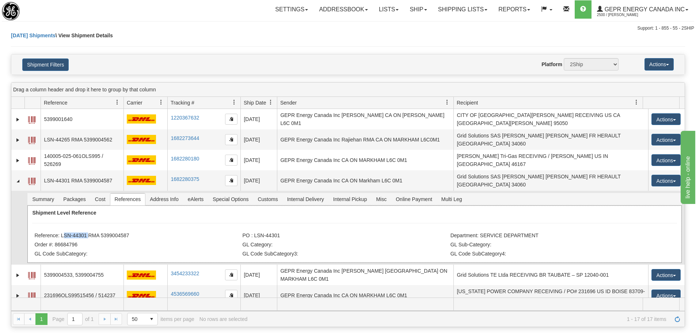
drag, startPoint x: 145, startPoint y: 223, endPoint x: 60, endPoint y: 224, distance: 85.2
click at [60, 232] on li "Reference: LSN-44301 RMA 5399004587" at bounding box center [137, 235] width 206 height 7
copy li "LSN-44301 RMA 5399004587"
